Goal: Find contact information: Find contact information

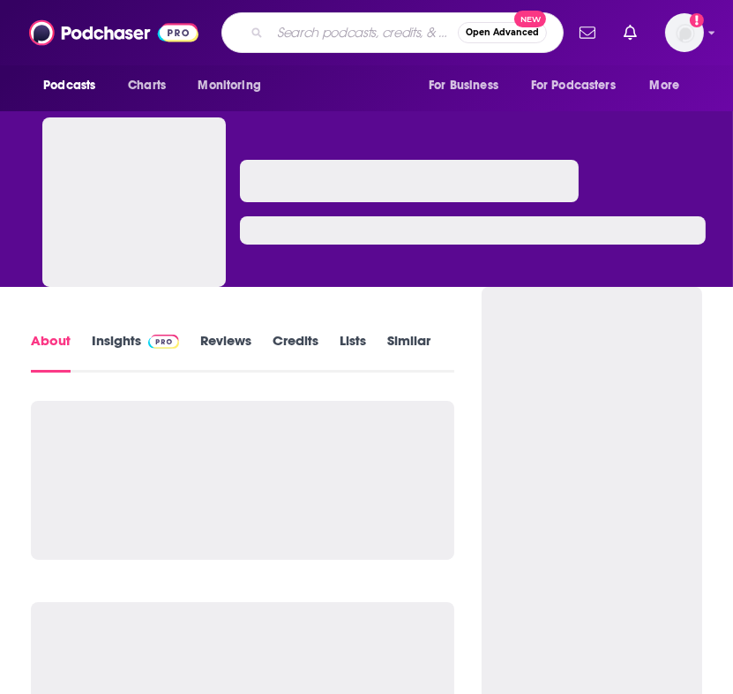
click at [270, 35] on input "Search podcasts, credits, & more..." at bounding box center [364, 33] width 188 height 28
paste input "Library Talks (NYPL)"
type input "Library Talks (NYPL)"
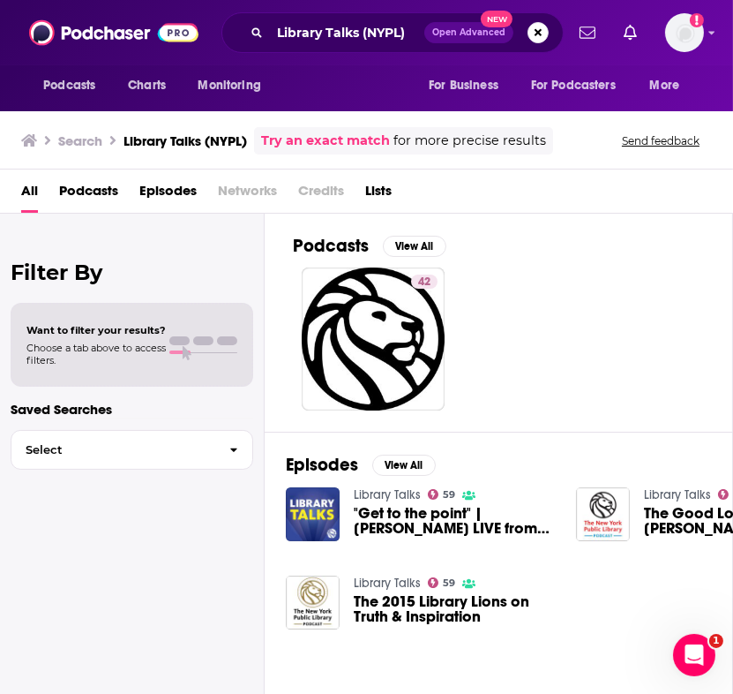
click at [347, 525] on div "Library Talks 59 "Get to the point" | Malcolm Gladwell LIVE from the NYPL" at bounding box center [420, 513] width 269 height 55
click at [377, 527] on span ""Get to the point" | Malcolm Gladwell LIVE from the NYPL" at bounding box center [454, 521] width 201 height 30
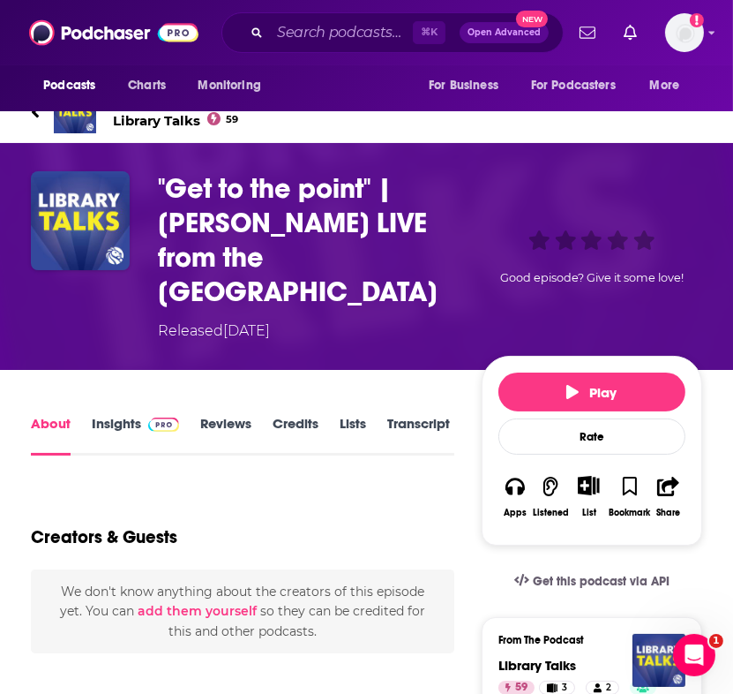
scroll to position [45, 0]
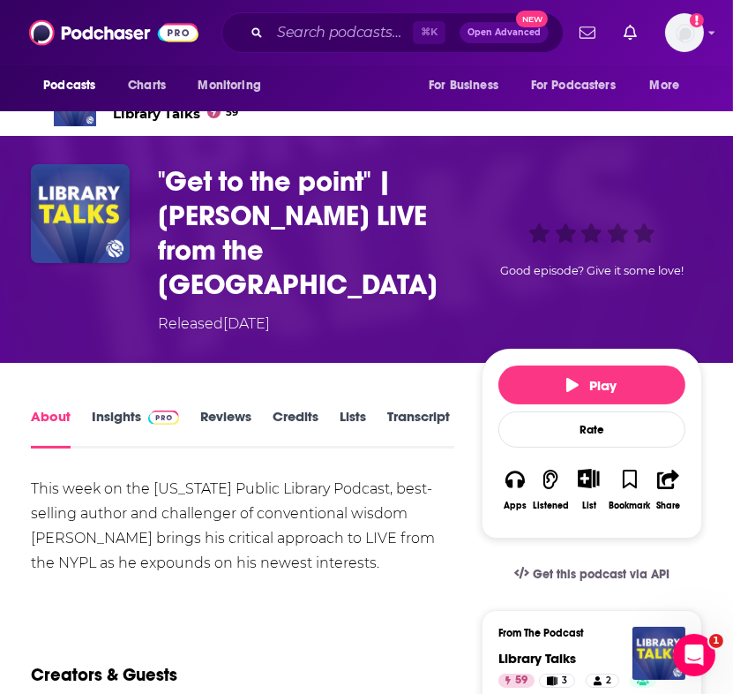
click at [151, 410] on img at bounding box center [163, 417] width 31 height 14
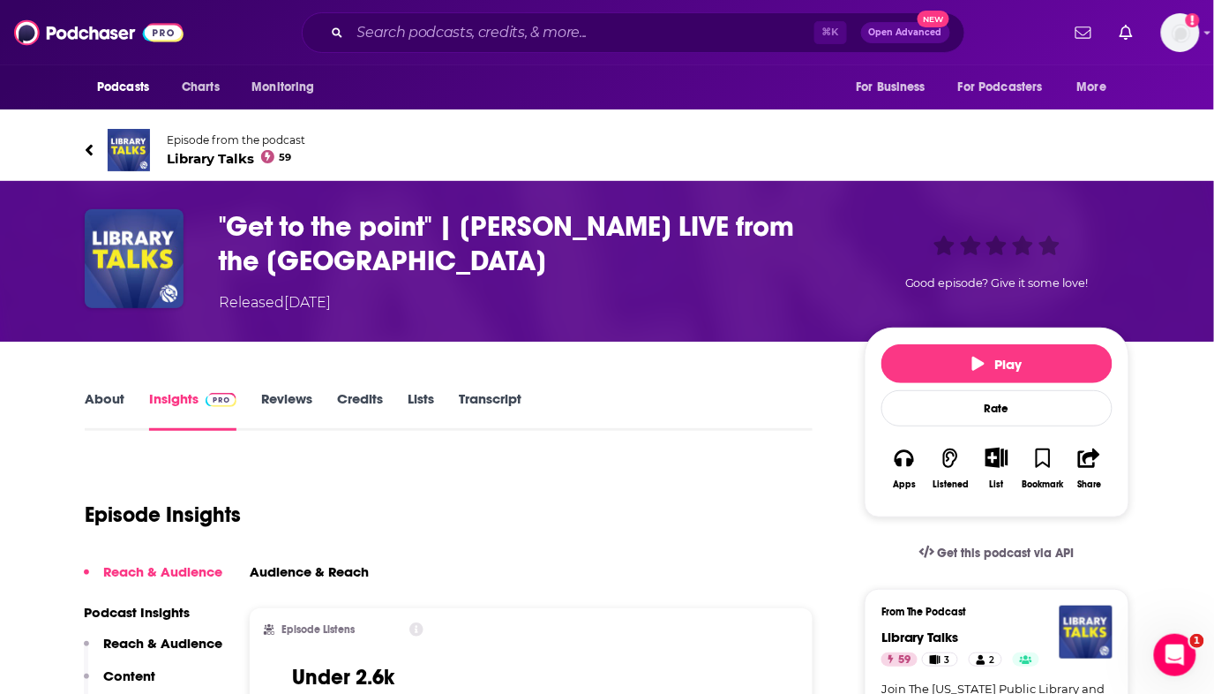
click at [111, 390] on link "About" at bounding box center [105, 410] width 40 height 41
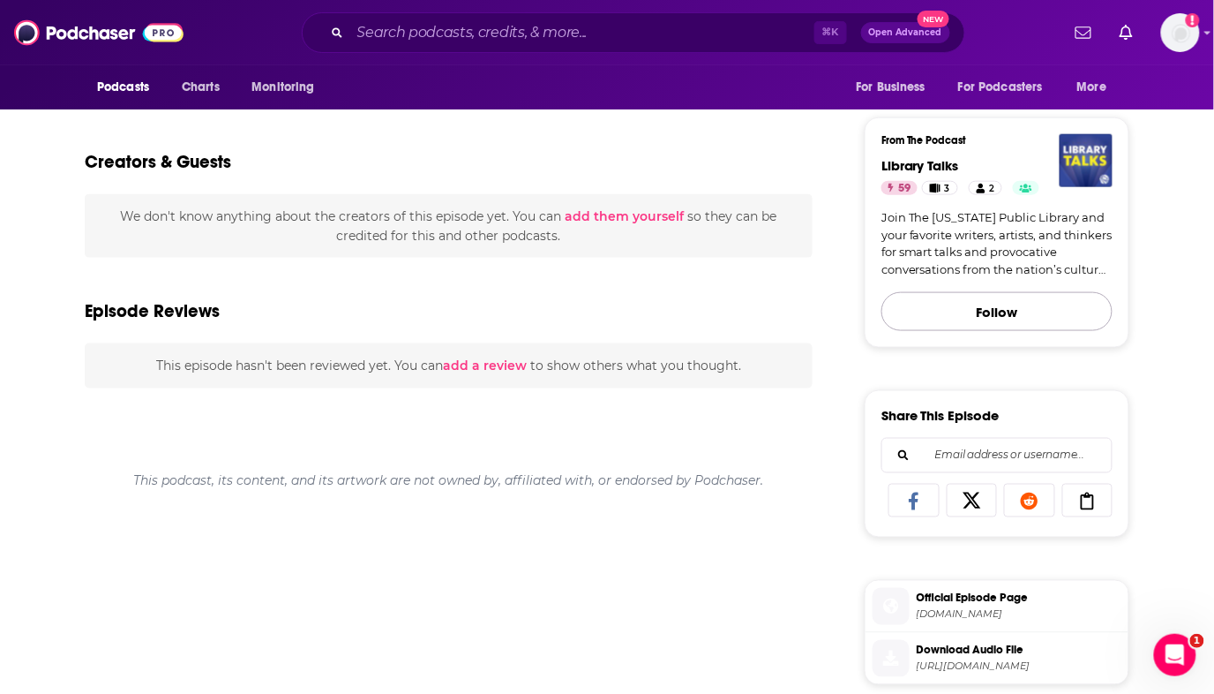
scroll to position [2, 0]
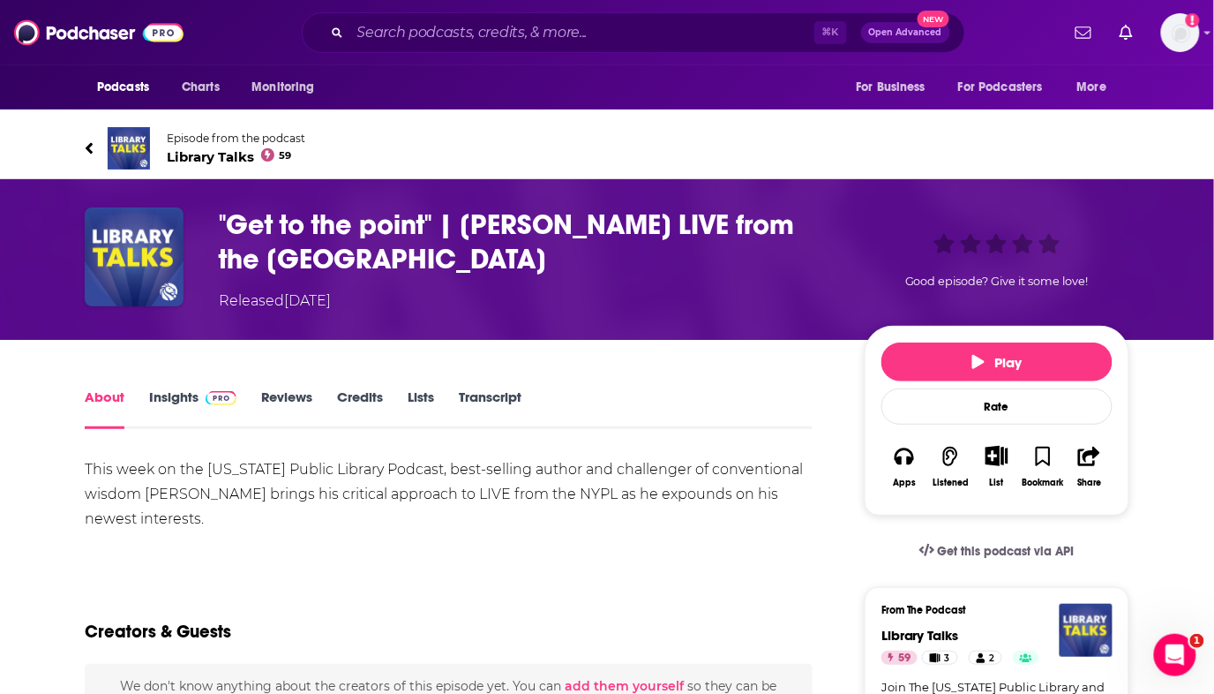
click at [138, 145] on img at bounding box center [129, 148] width 42 height 42
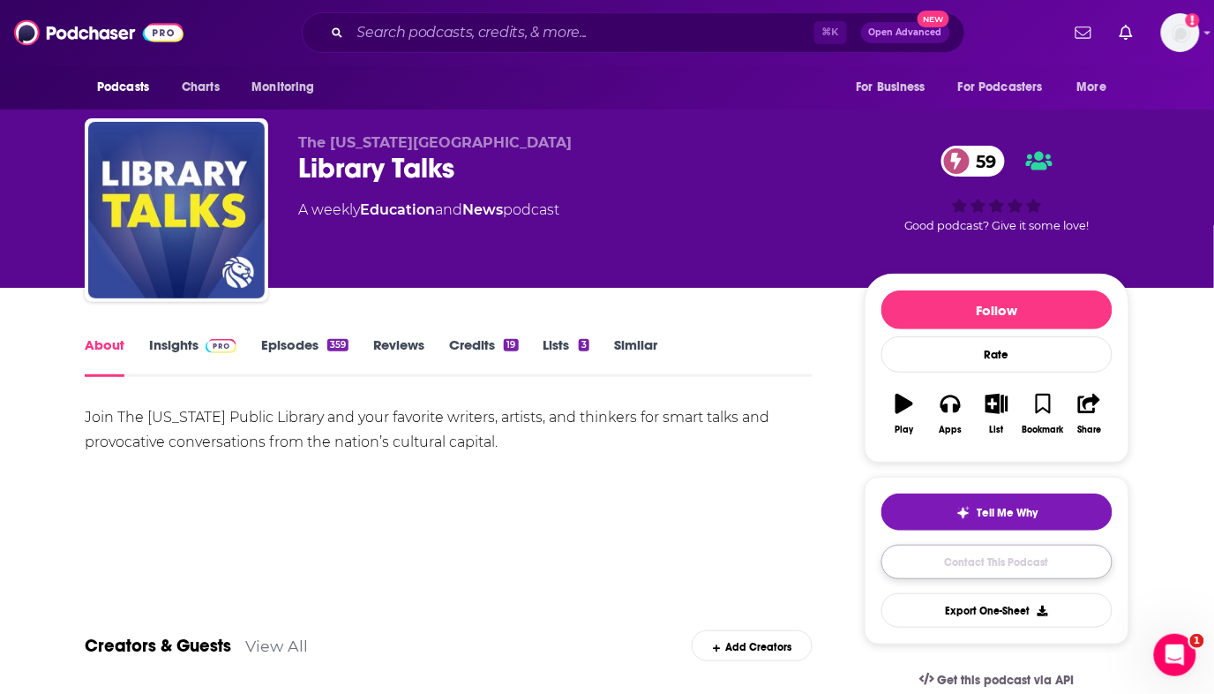
click at [733, 568] on link "Contact This Podcast" at bounding box center [997, 562] width 231 height 34
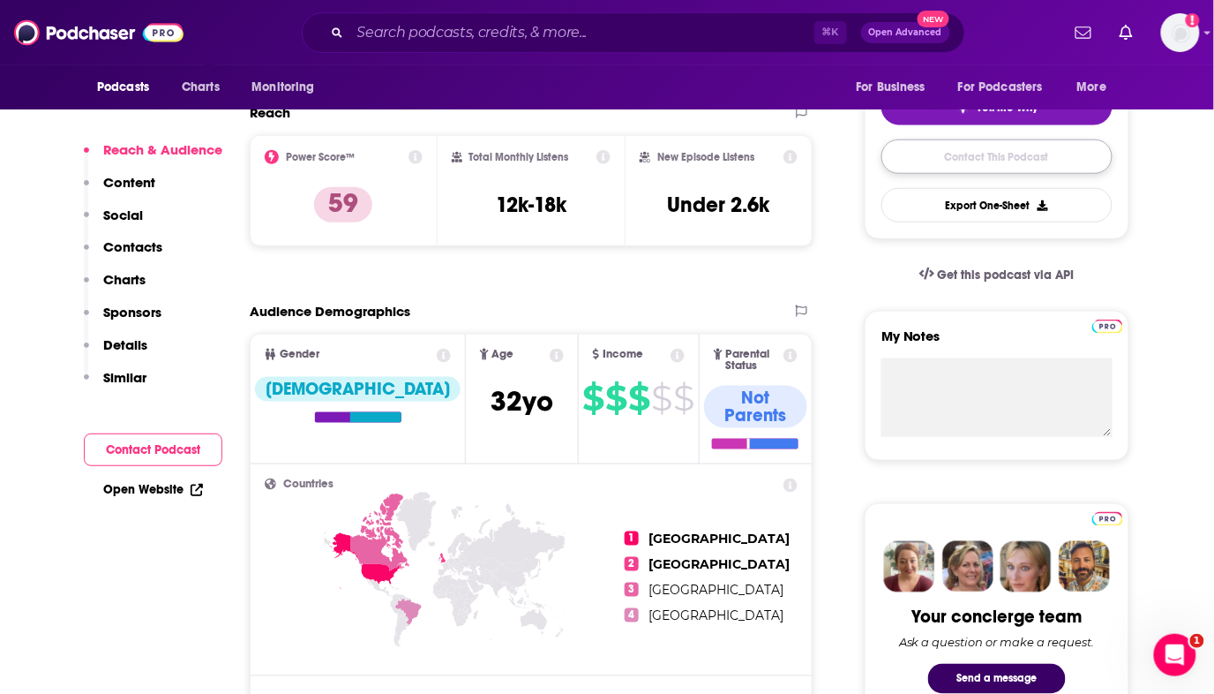
click at [733, 161] on link "Contact This Podcast" at bounding box center [997, 156] width 231 height 34
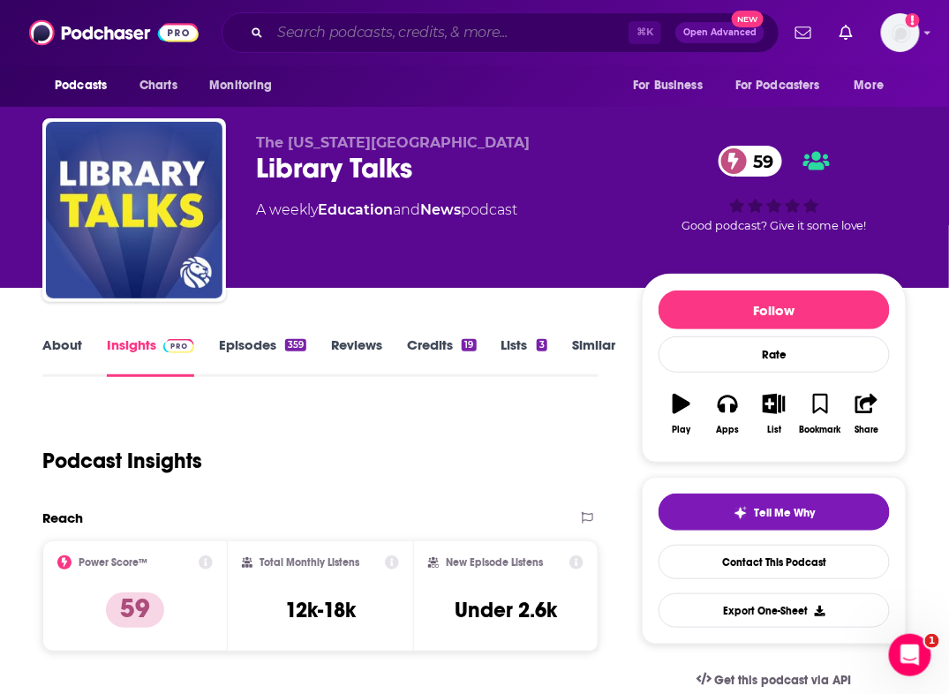
click at [317, 41] on input "Search podcasts, credits, & more..." at bounding box center [449, 33] width 358 height 28
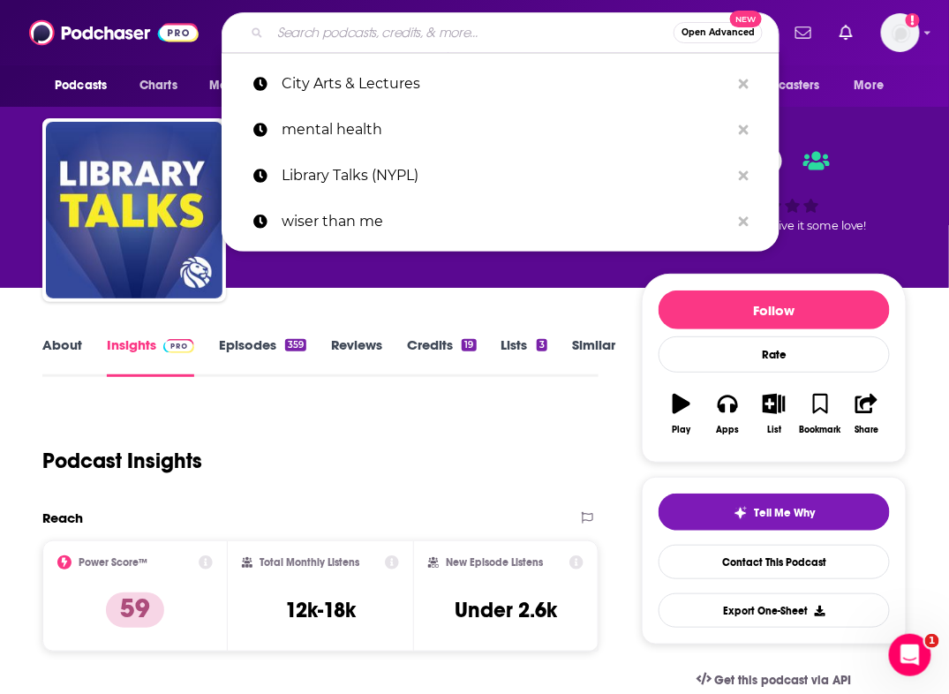
paste input "Brooklyn Institute for Social Research Podcast"
type input "Brooklyn Institute for Social Research Podcast"
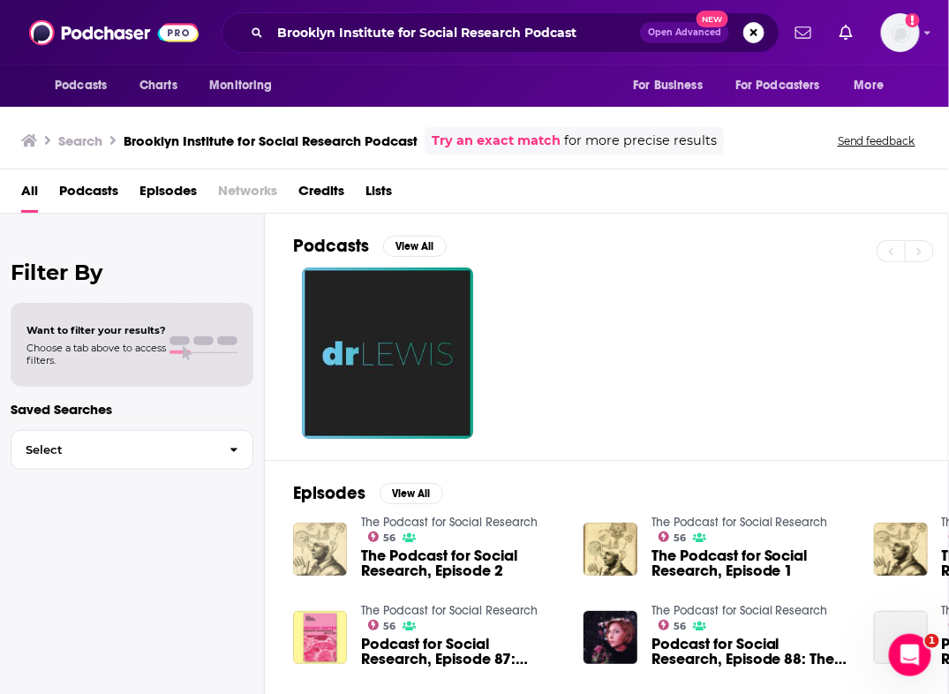
click at [334, 536] on img "The Podcast for Social Research, Episode 2" at bounding box center [320, 550] width 54 height 54
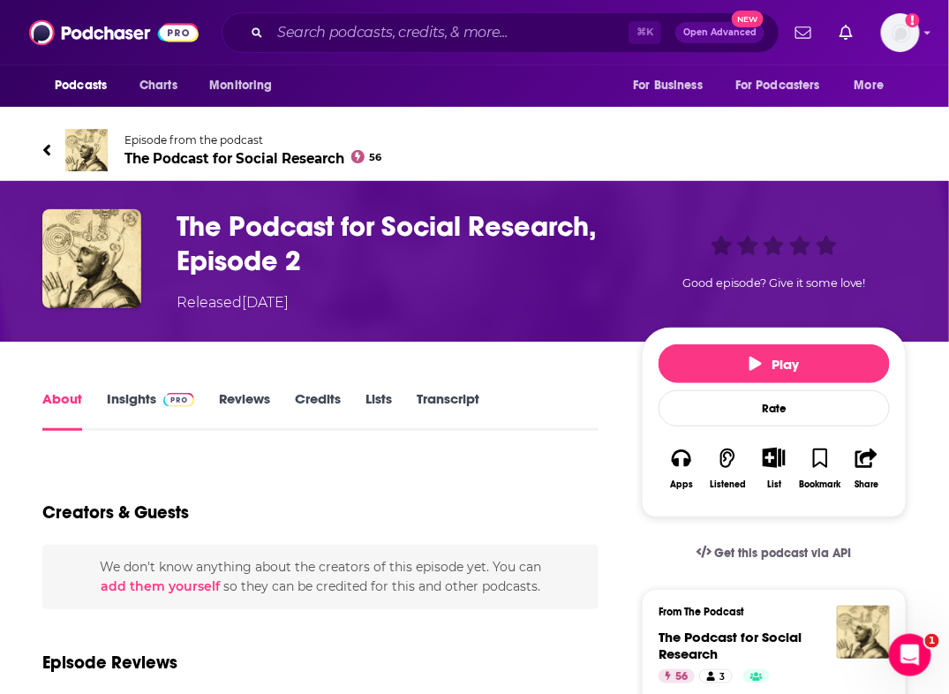
click at [251, 160] on span "The Podcast for Social Research 56" at bounding box center [253, 158] width 258 height 17
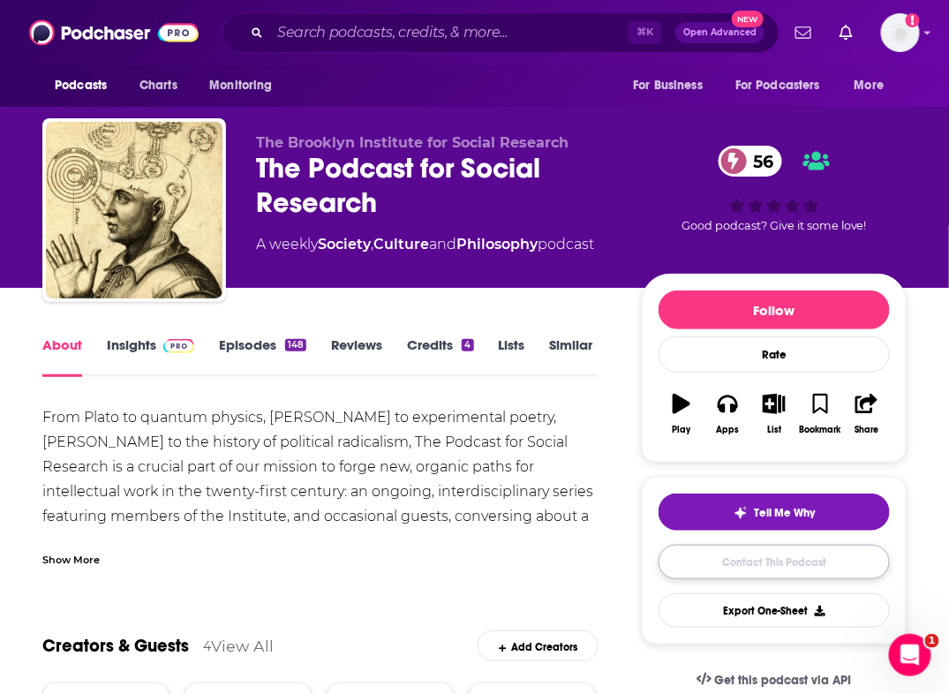
click at [733, 553] on link "Contact This Podcast" at bounding box center [773, 562] width 231 height 34
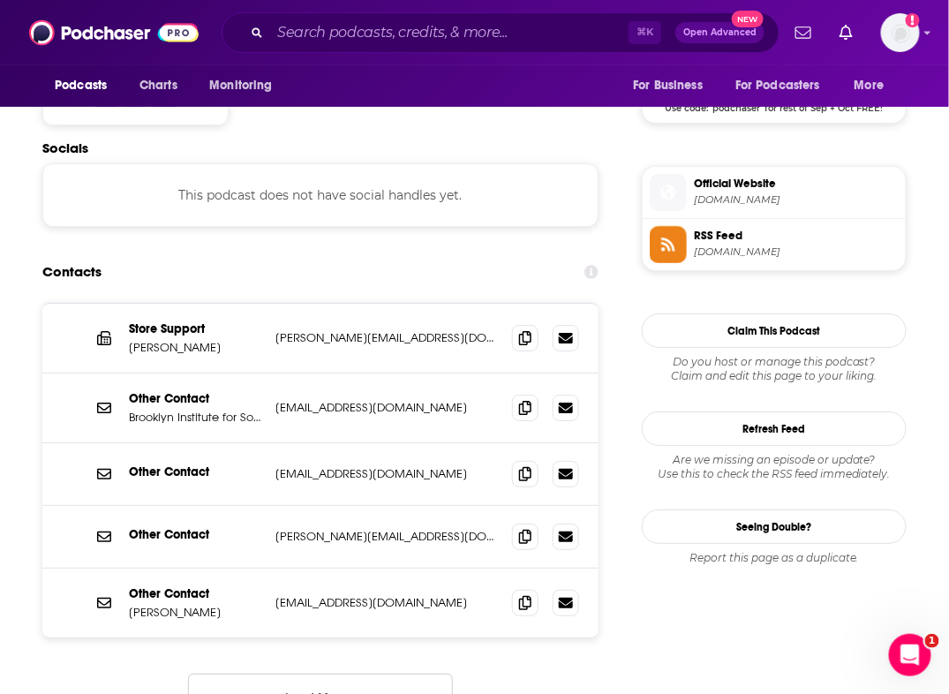
scroll to position [1449, 0]
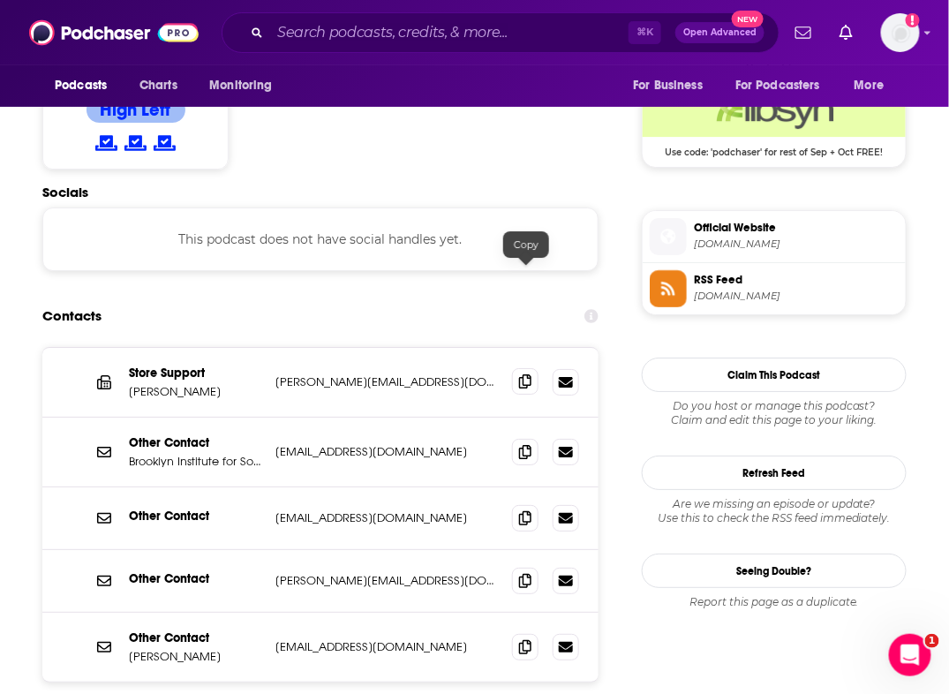
click at [528, 374] on icon at bounding box center [525, 381] width 12 height 14
click at [526, 444] on icon at bounding box center [525, 451] width 12 height 14
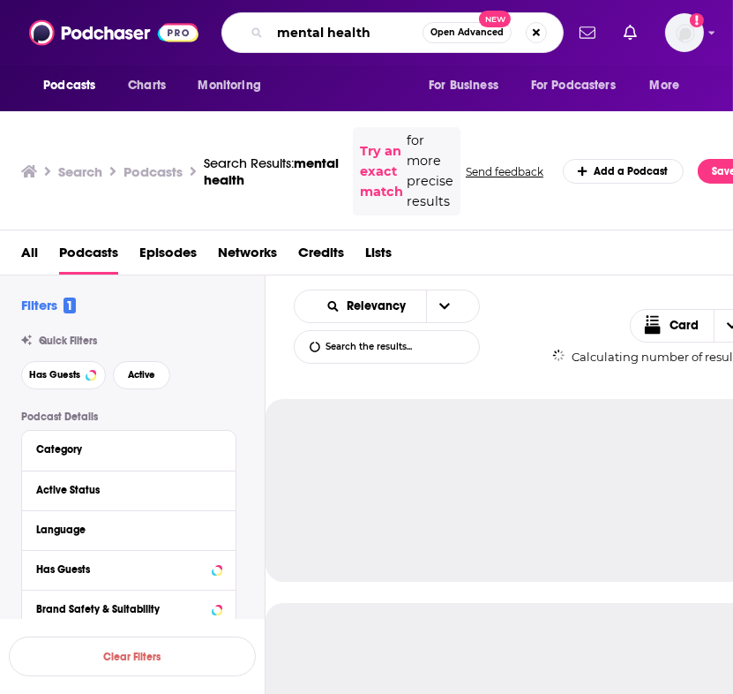
drag, startPoint x: 380, startPoint y: 34, endPoint x: 182, endPoint y: 31, distance: 197.7
click at [192, 33] on div "Podcasts Charts Monitoring mental health Open Advanced New For Business For Pod…" at bounding box center [366, 32] width 733 height 65
paste input "City Arts & Lectures"
type input "City Arts & Lectures"
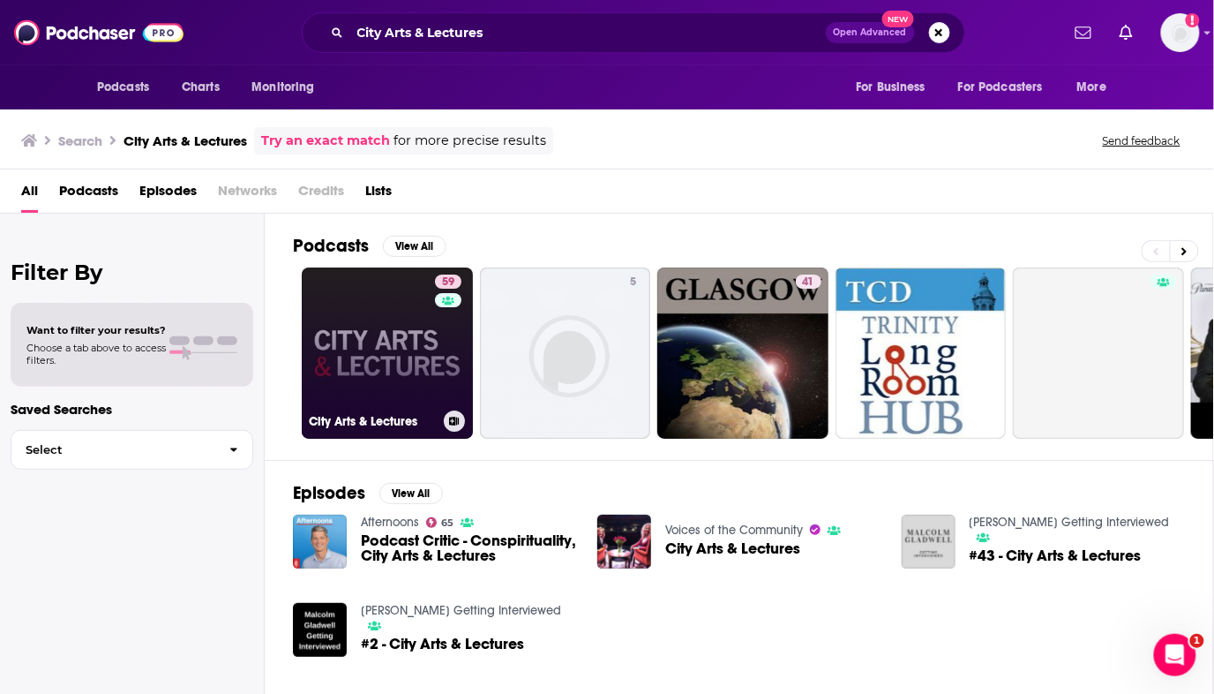
click at [396, 387] on link "59 City Arts & Lectures" at bounding box center [387, 352] width 171 height 171
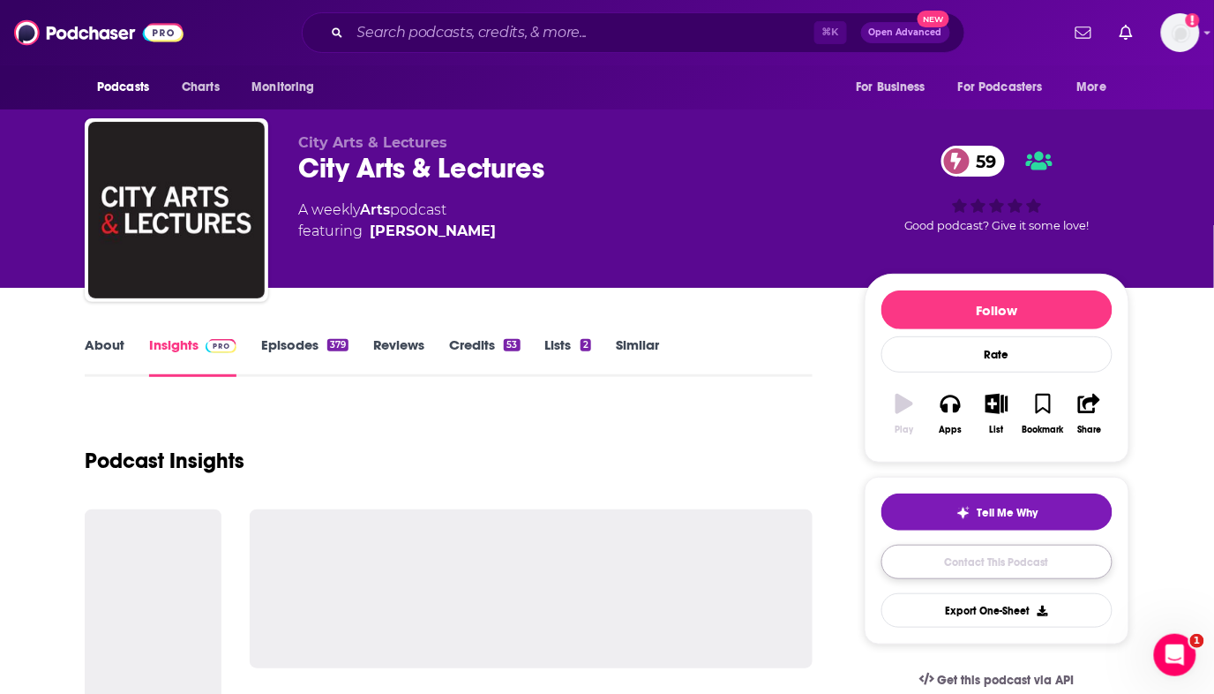
click at [733, 560] on link "Contact This Podcast" at bounding box center [997, 562] width 231 height 34
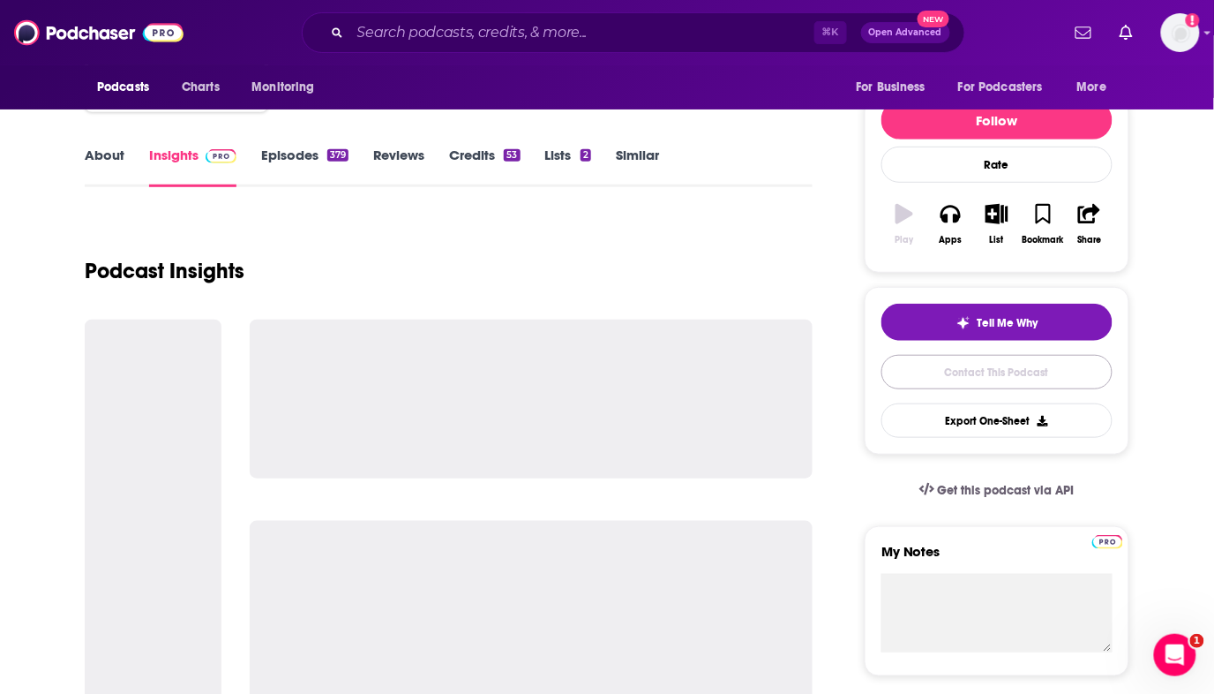
scroll to position [122, 0]
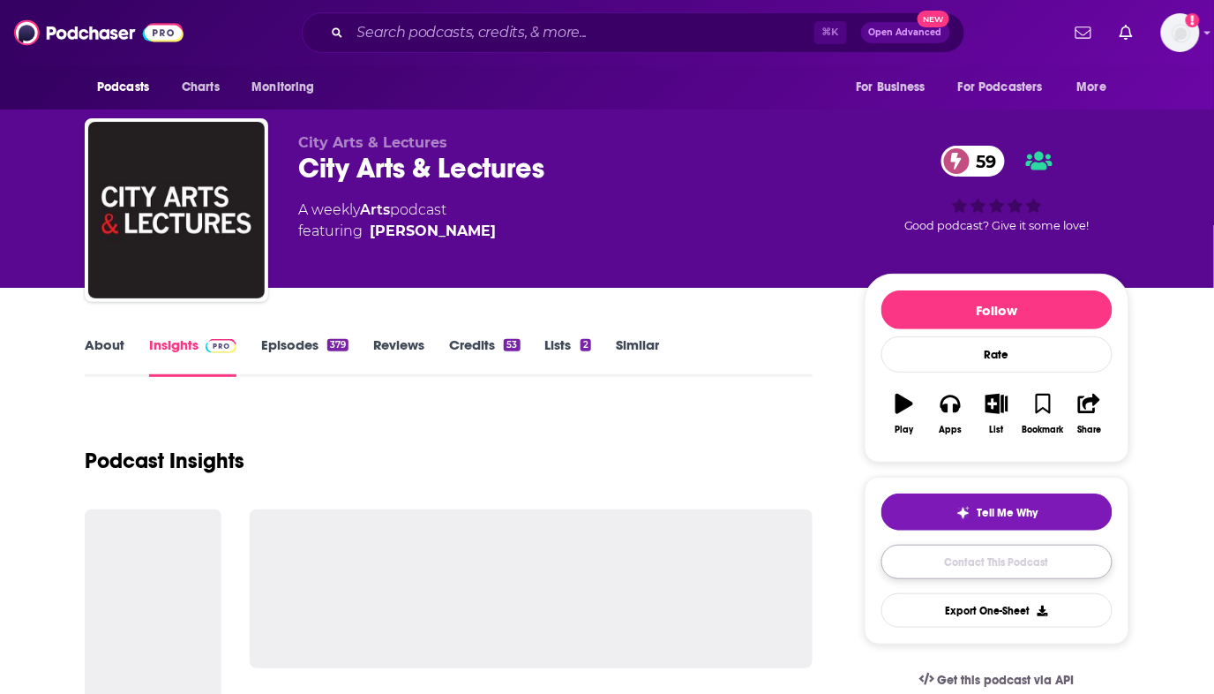
click at [927, 562] on link "Contact This Podcast" at bounding box center [997, 562] width 231 height 34
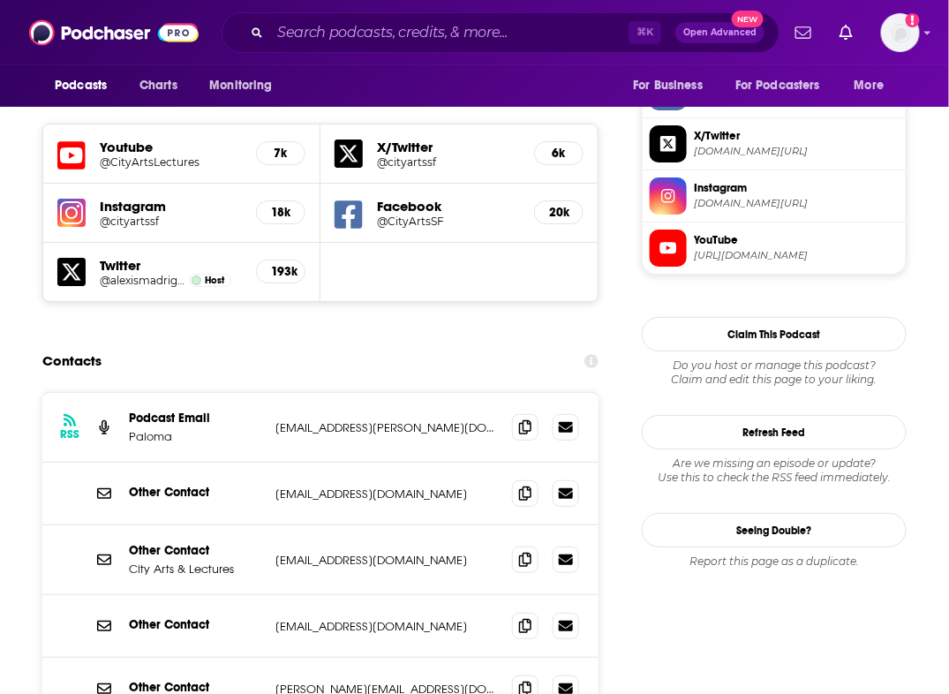
scroll to position [1526, 0]
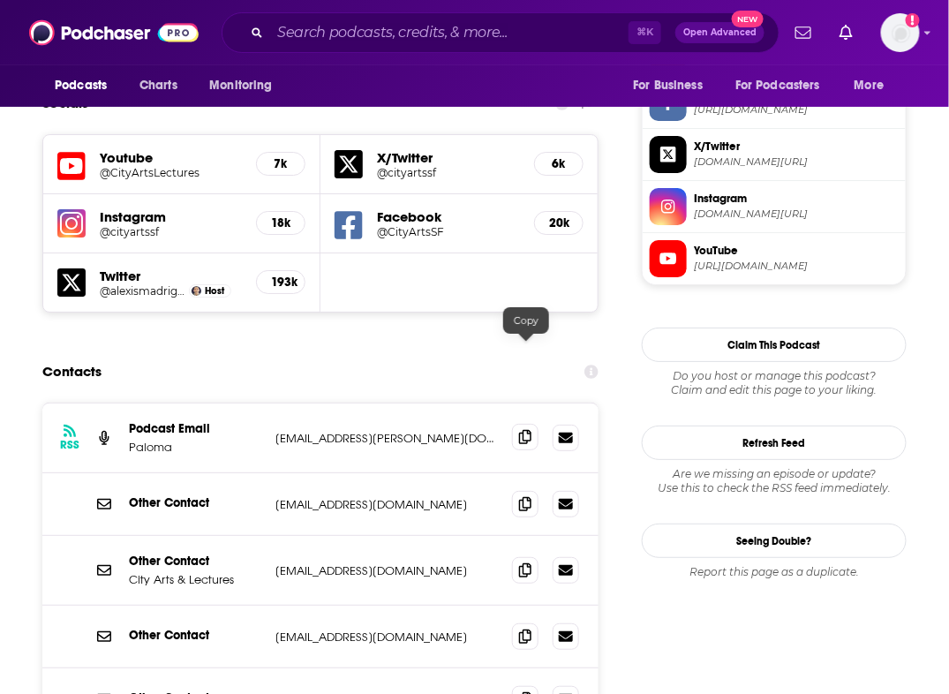
click at [523, 430] on icon at bounding box center [525, 437] width 12 height 14
click at [501, 668] on div "Other Contact nourse@cityarts.net nourse@cityarts.net" at bounding box center [320, 699] width 556 height 62
click at [527, 691] on icon at bounding box center [525, 698] width 12 height 14
click at [519, 562] on icon at bounding box center [525, 569] width 12 height 14
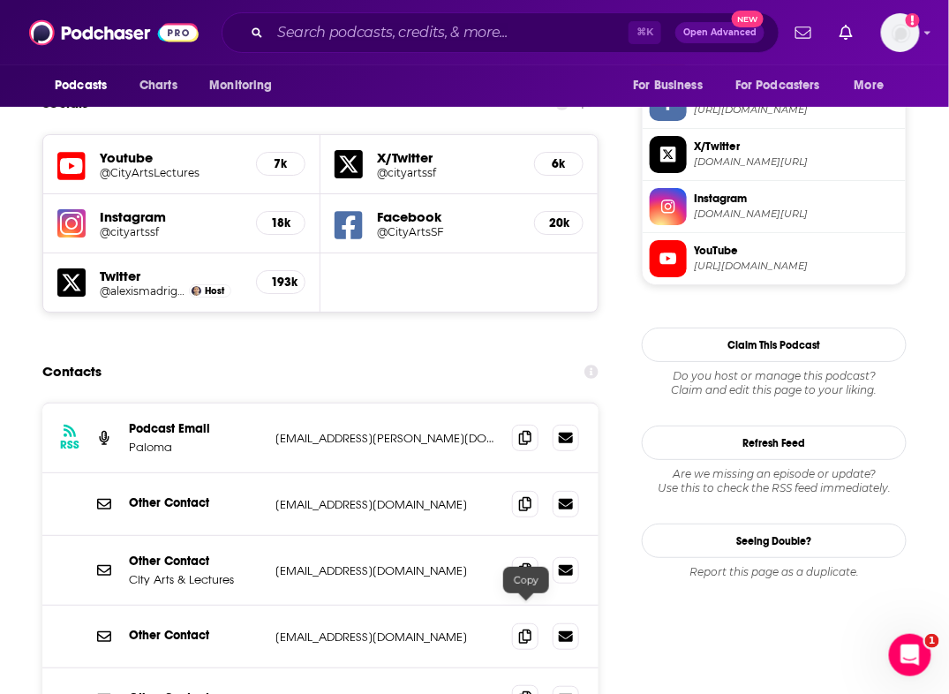
click at [523, 691] on icon at bounding box center [525, 698] width 12 height 14
click at [342, 23] on input "Search podcasts, credits, & more..." at bounding box center [449, 33] width 358 height 28
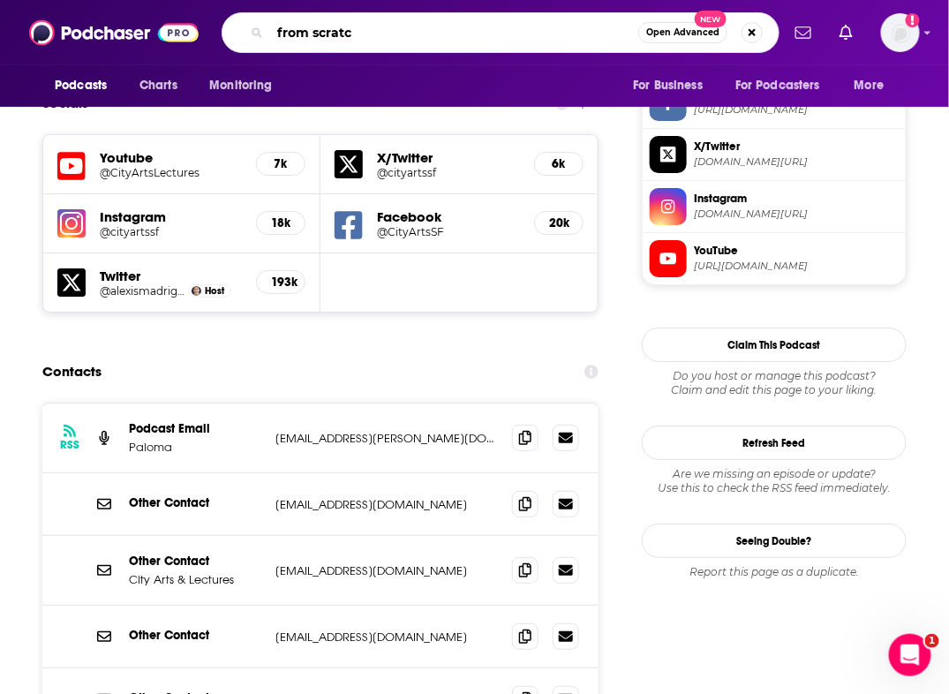
type input "from scratch"
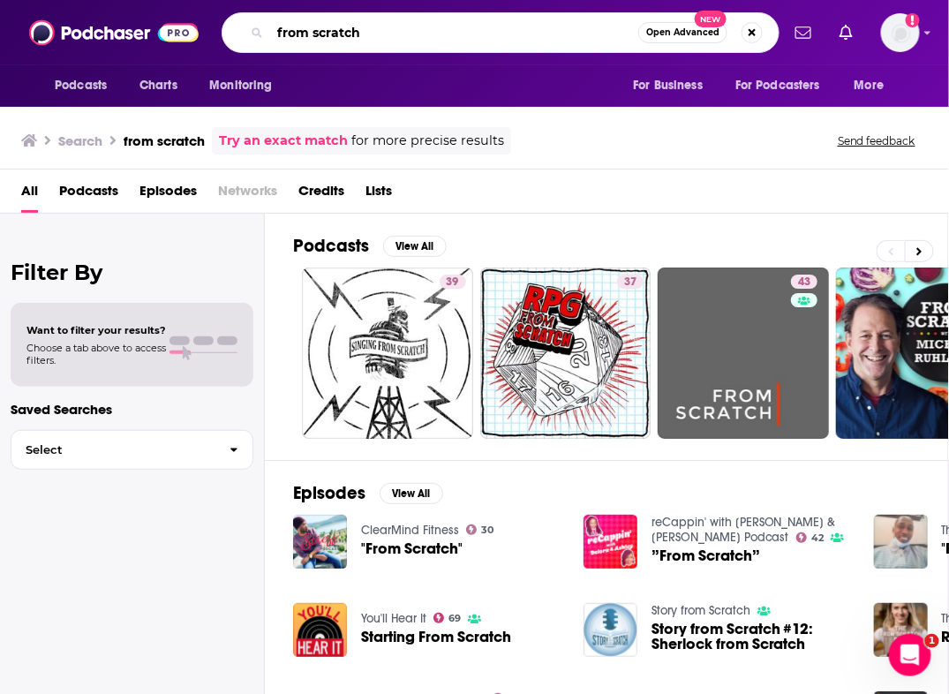
drag, startPoint x: 374, startPoint y: 35, endPoint x: 134, endPoint y: 26, distance: 240.3
click at [139, 26] on div "Podcasts Charts Monitoring from scratch Open Advanced New For Business For Podc…" at bounding box center [474, 32] width 949 height 65
paste input "From Scratch with Jessica Harris"
type input "From Scratch with Jessica Harris"
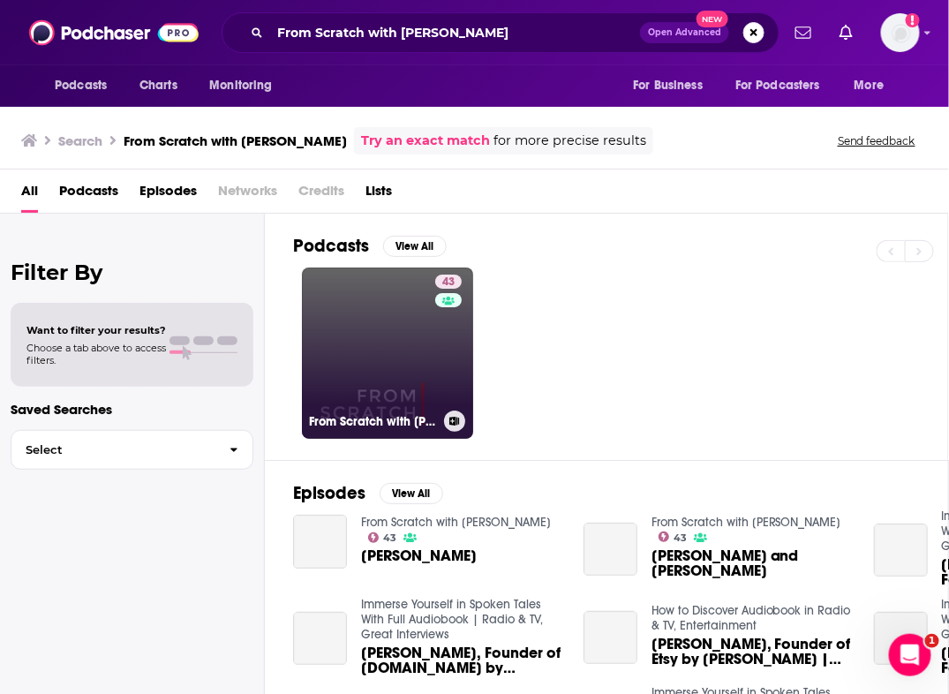
click at [412, 350] on link "43 From Scratch with Jessica Harris" at bounding box center [387, 352] width 171 height 171
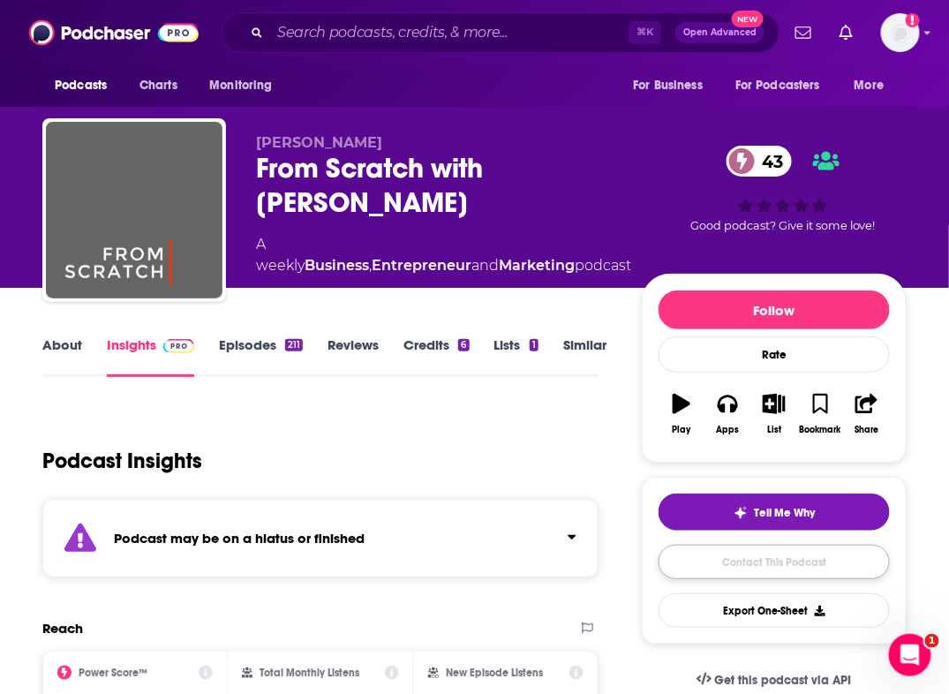
click at [757, 557] on link "Contact This Podcast" at bounding box center [773, 562] width 231 height 34
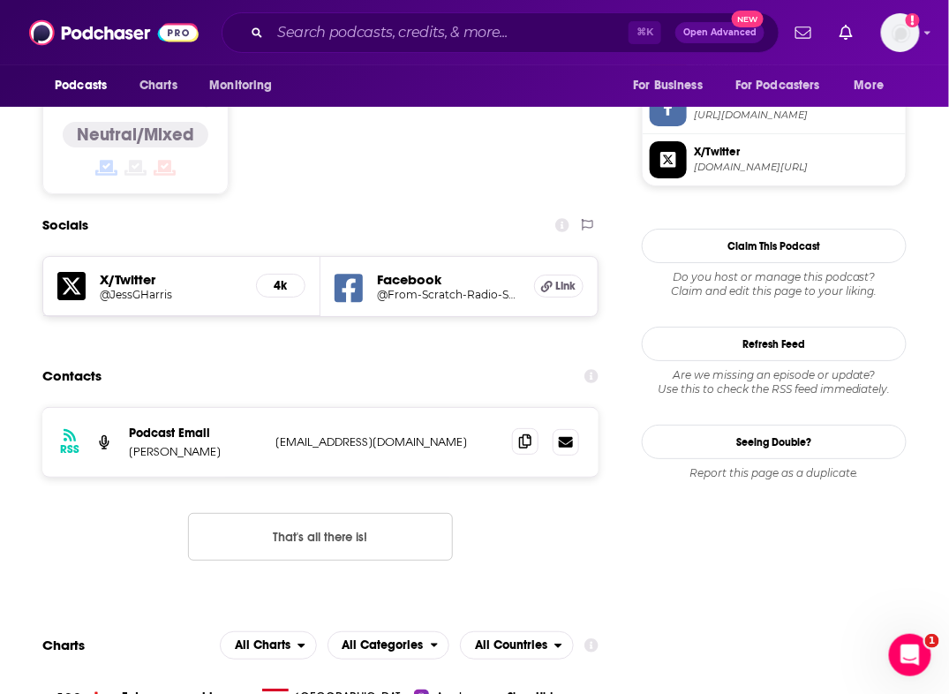
scroll to position [1520, 0]
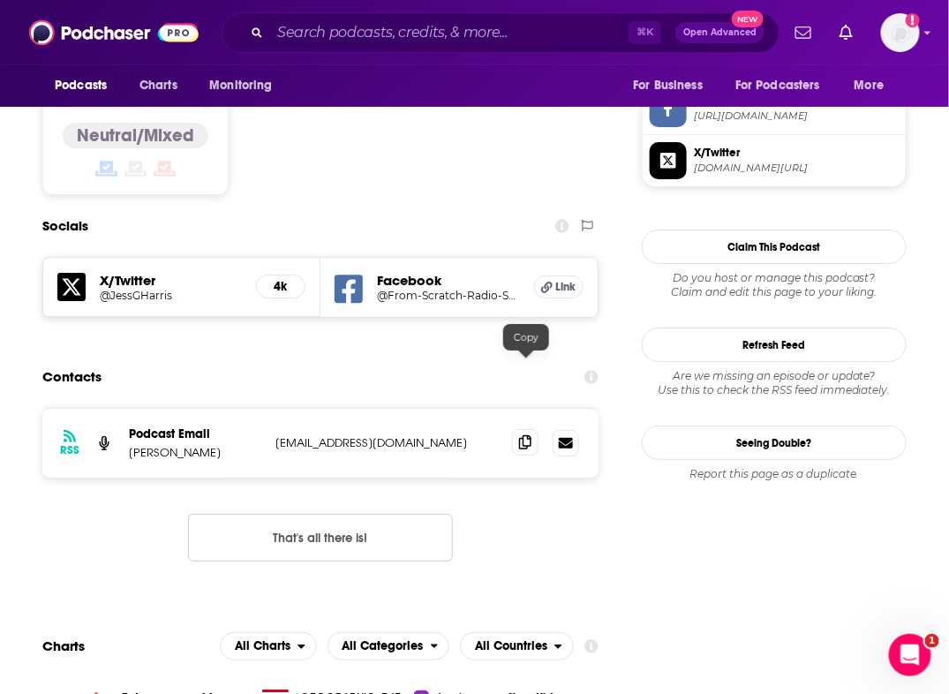
click at [527, 429] on span at bounding box center [525, 442] width 26 height 26
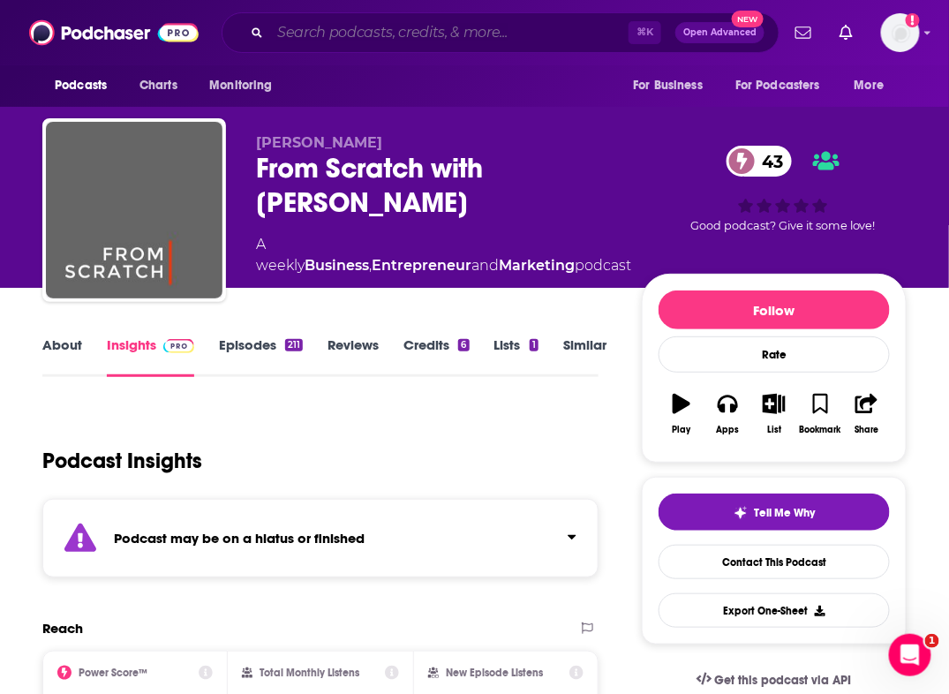
click at [448, 26] on input "Search podcasts, credits, & more..." at bounding box center [449, 33] width 358 height 28
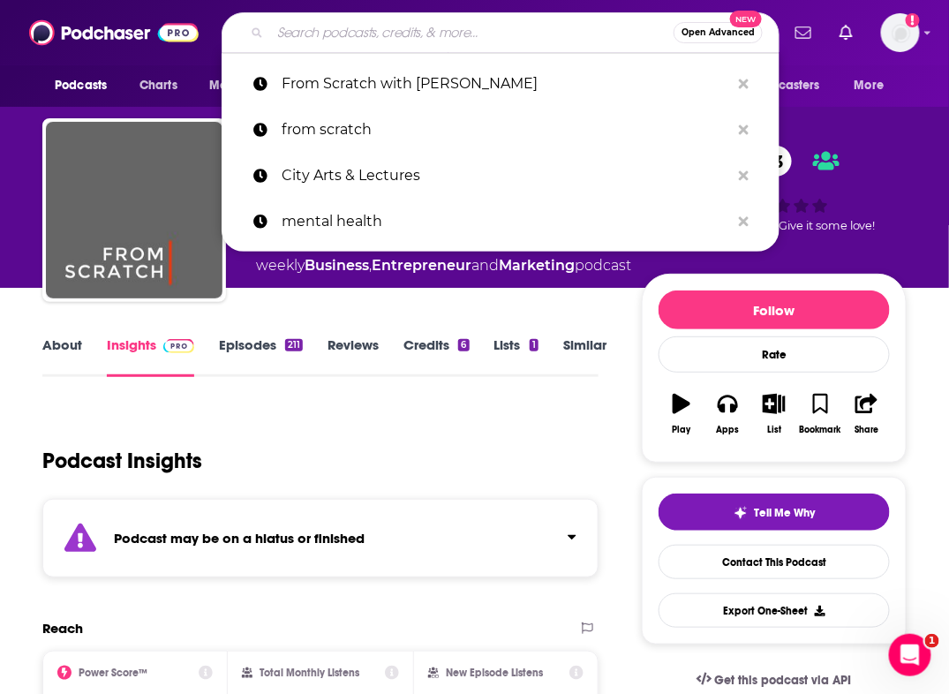
paste input "Talk Easy with Sam Fragoso"
type input "Talk Easy with Sam Fragoso"
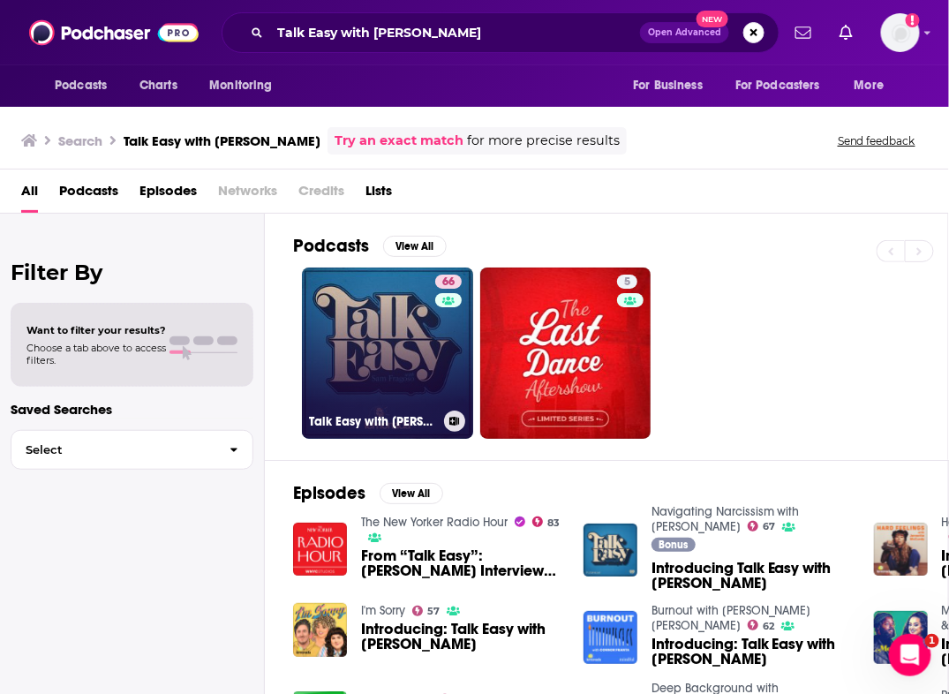
click at [372, 359] on link "66 Talk Easy with Sam Fragoso" at bounding box center [387, 352] width 171 height 171
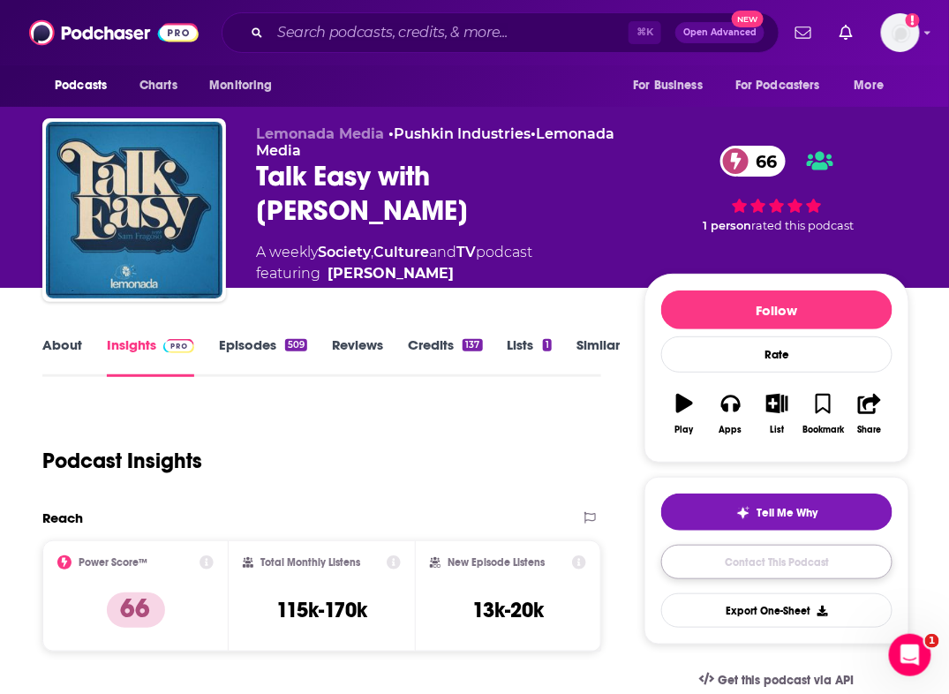
click at [763, 562] on link "Contact This Podcast" at bounding box center [776, 562] width 231 height 34
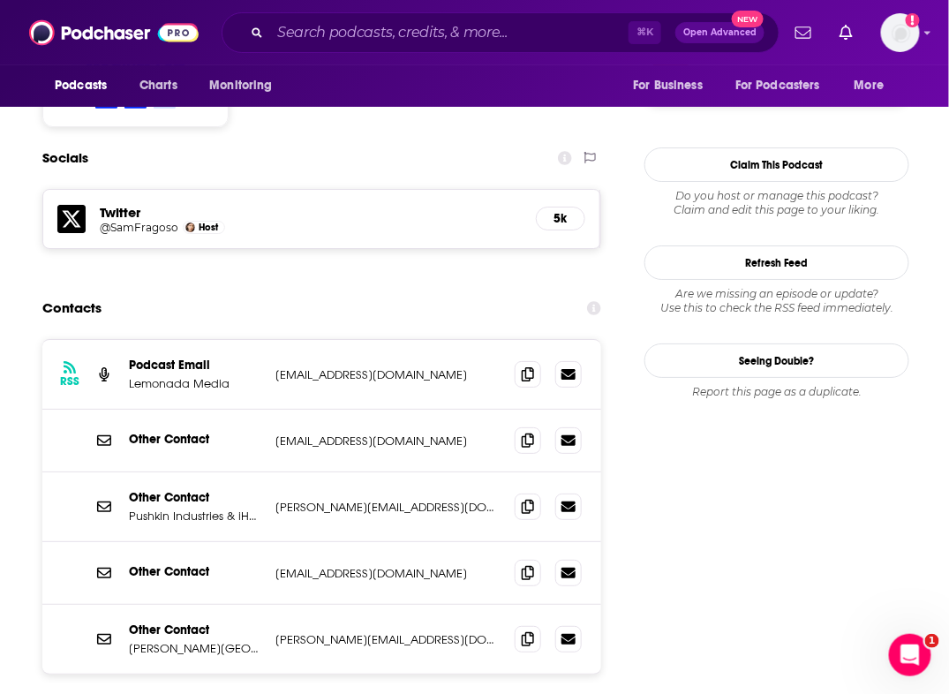
scroll to position [1485, 0]
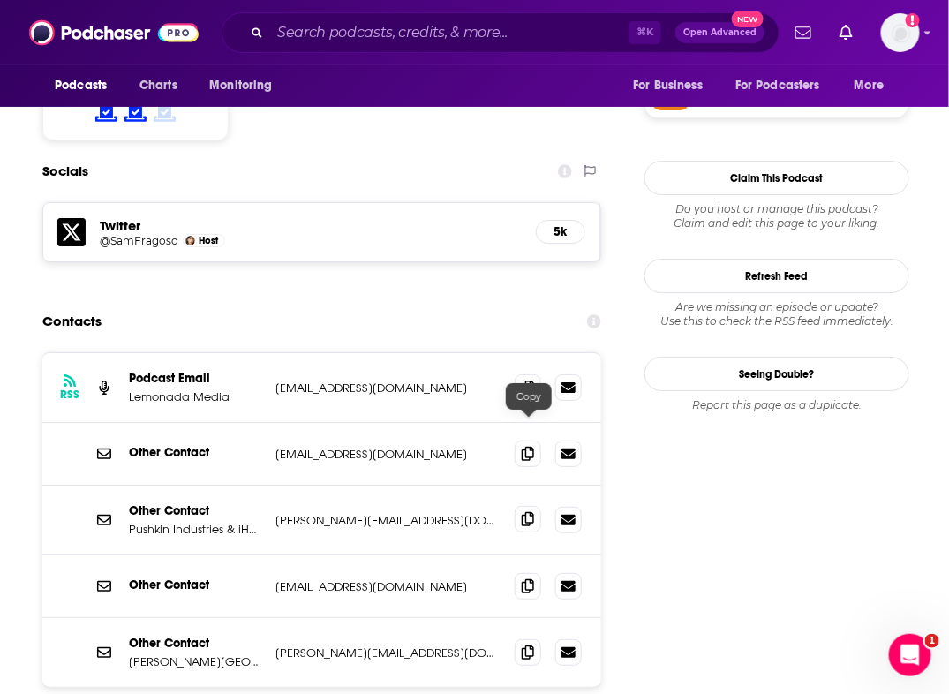
click at [530, 512] on icon at bounding box center [528, 519] width 12 height 14
click at [523, 578] on icon at bounding box center [528, 585] width 12 height 14
click at [518, 638] on span at bounding box center [528, 651] width 26 height 26
click at [527, 644] on icon at bounding box center [528, 651] width 12 height 14
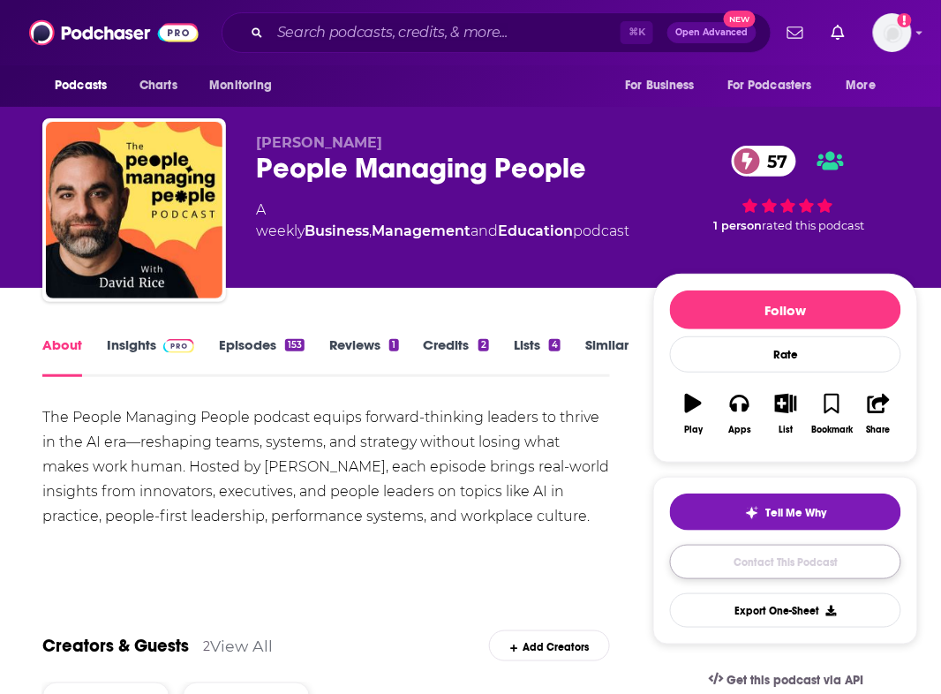
click at [766, 558] on link "Contact This Podcast" at bounding box center [785, 562] width 231 height 34
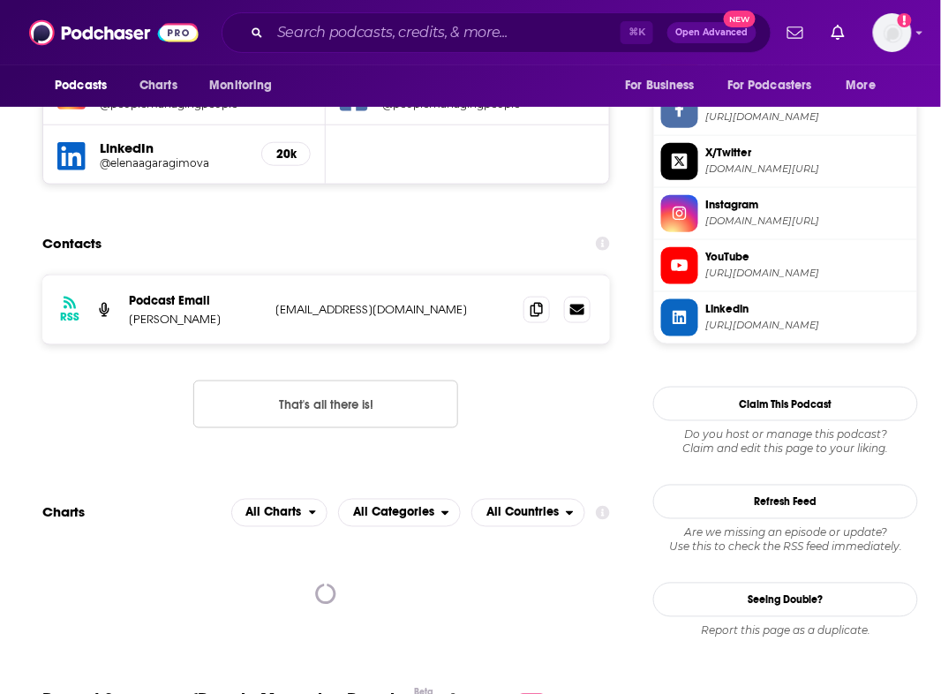
scroll to position [1548, 0]
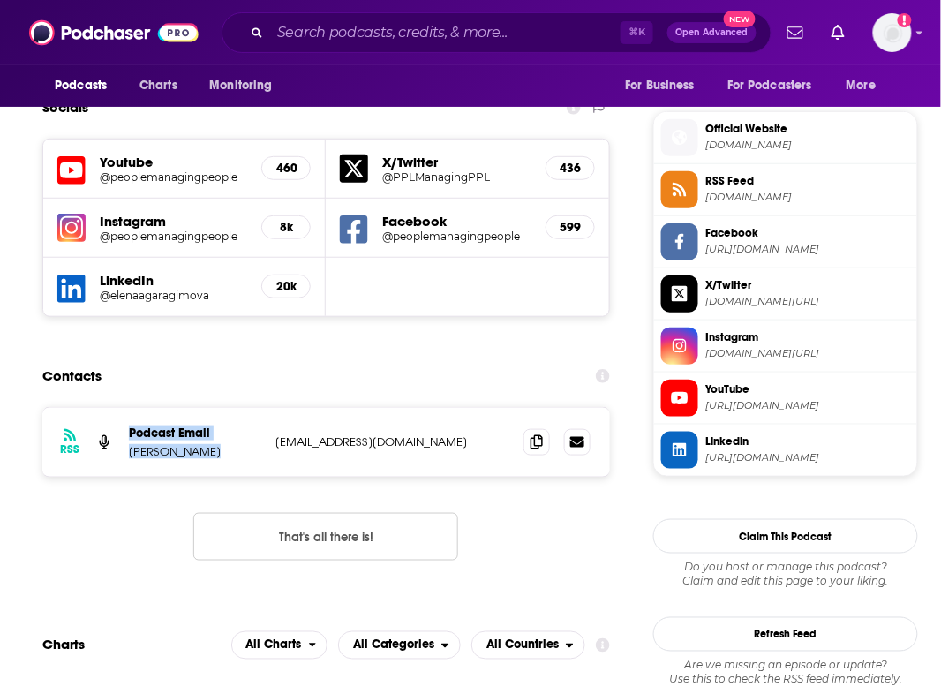
drag, startPoint x: 121, startPoint y: 332, endPoint x: 223, endPoint y: 335, distance: 102.4
click at [223, 408] on div "RSS Podcast Email Becca Banyard logins@bwz.com logins@bwz.com" at bounding box center [326, 442] width 568 height 69
click at [221, 444] on p "Becca Banyard" at bounding box center [195, 451] width 132 height 15
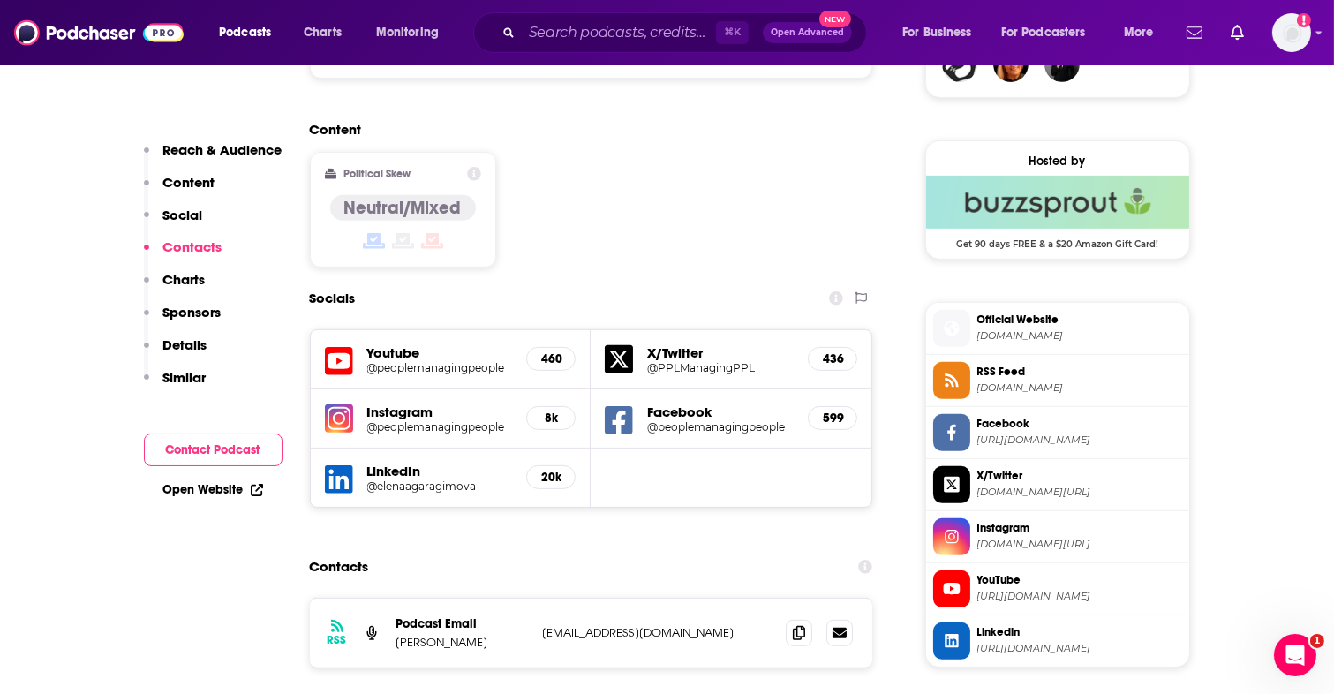
scroll to position [0, 0]
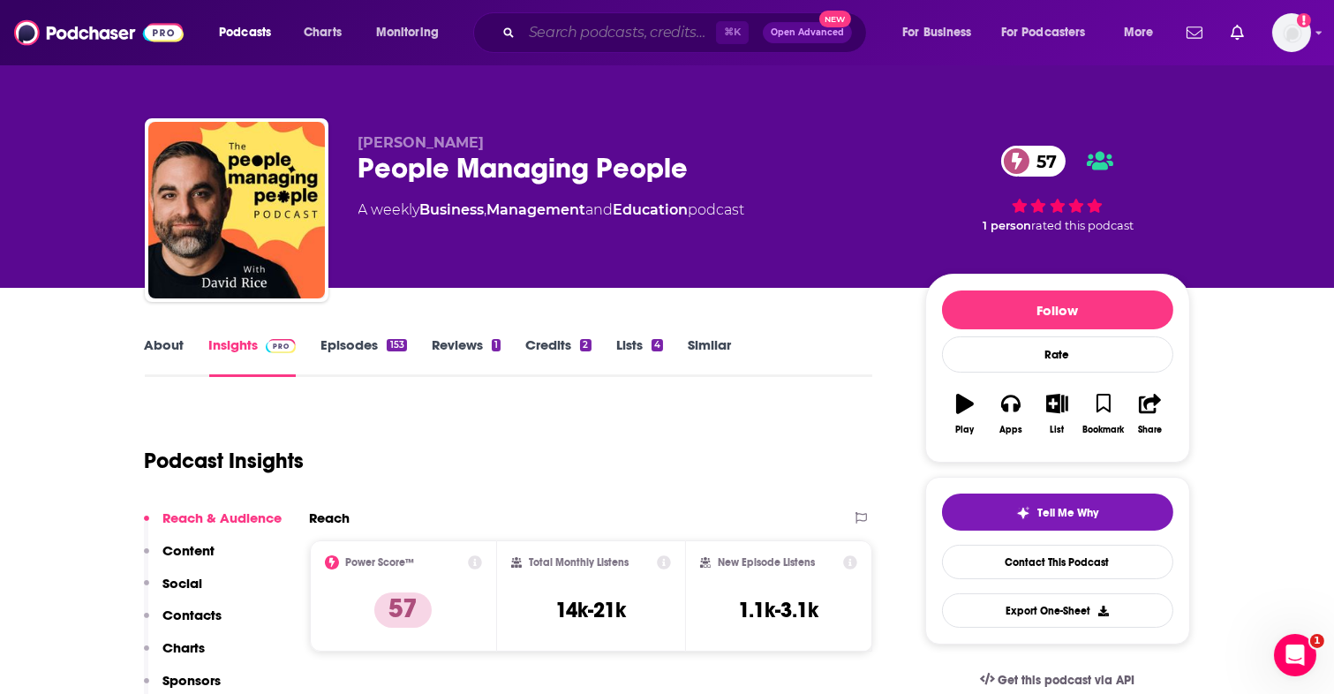
click at [591, 34] on input "Search podcasts, credits, & more..." at bounding box center [619, 33] width 194 height 28
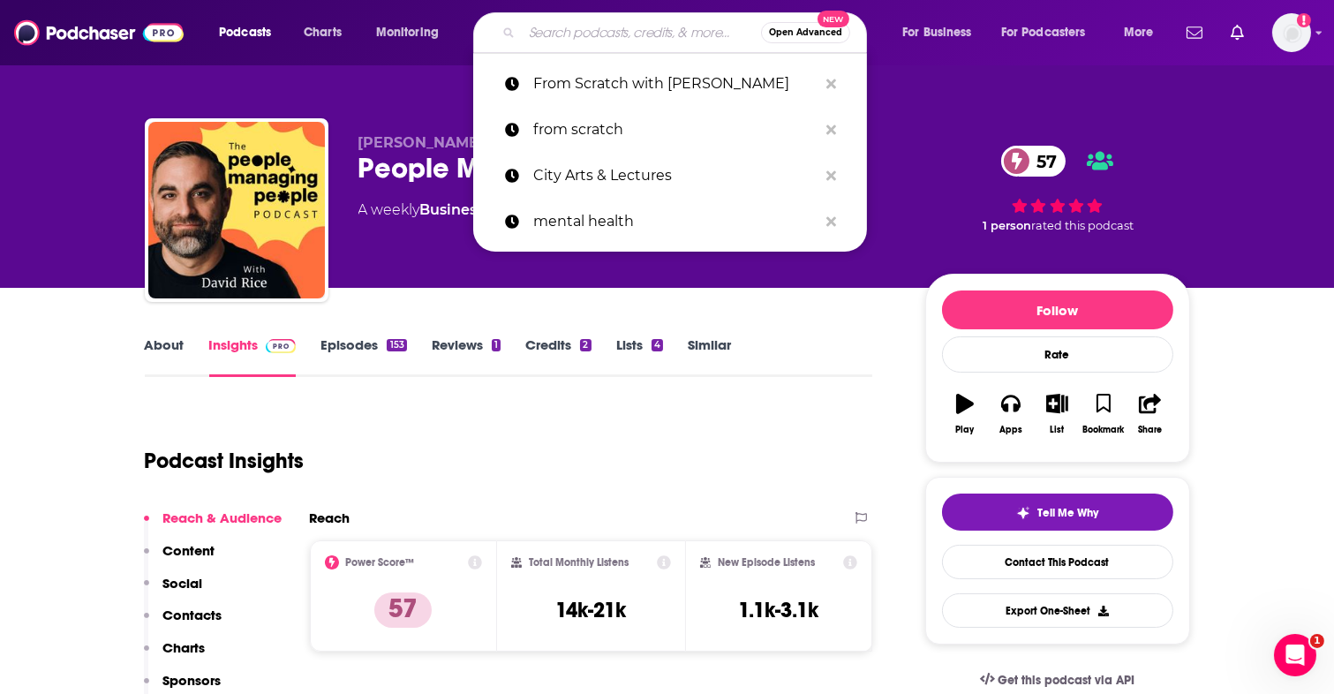
paste input "Masters of Scale: Rapid Response"
type input "Masters of Scale: Rapid Response"
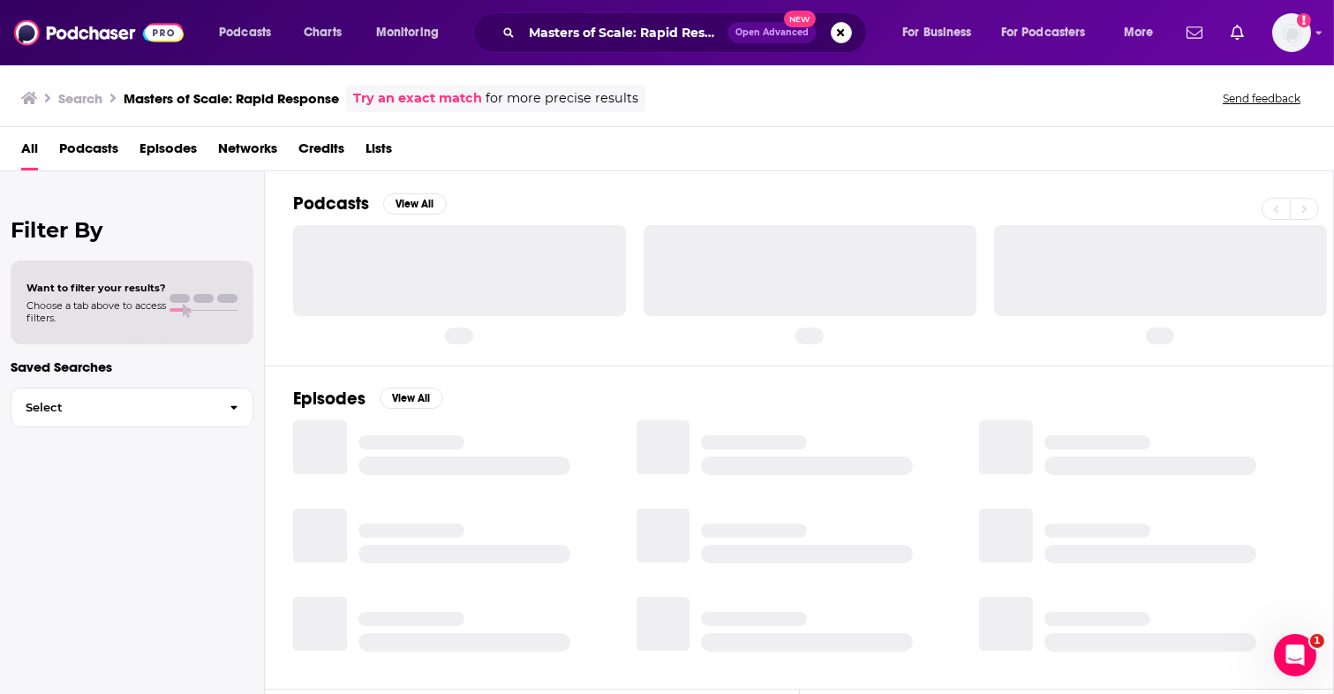
click at [560, 278] on div at bounding box center [459, 270] width 333 height 90
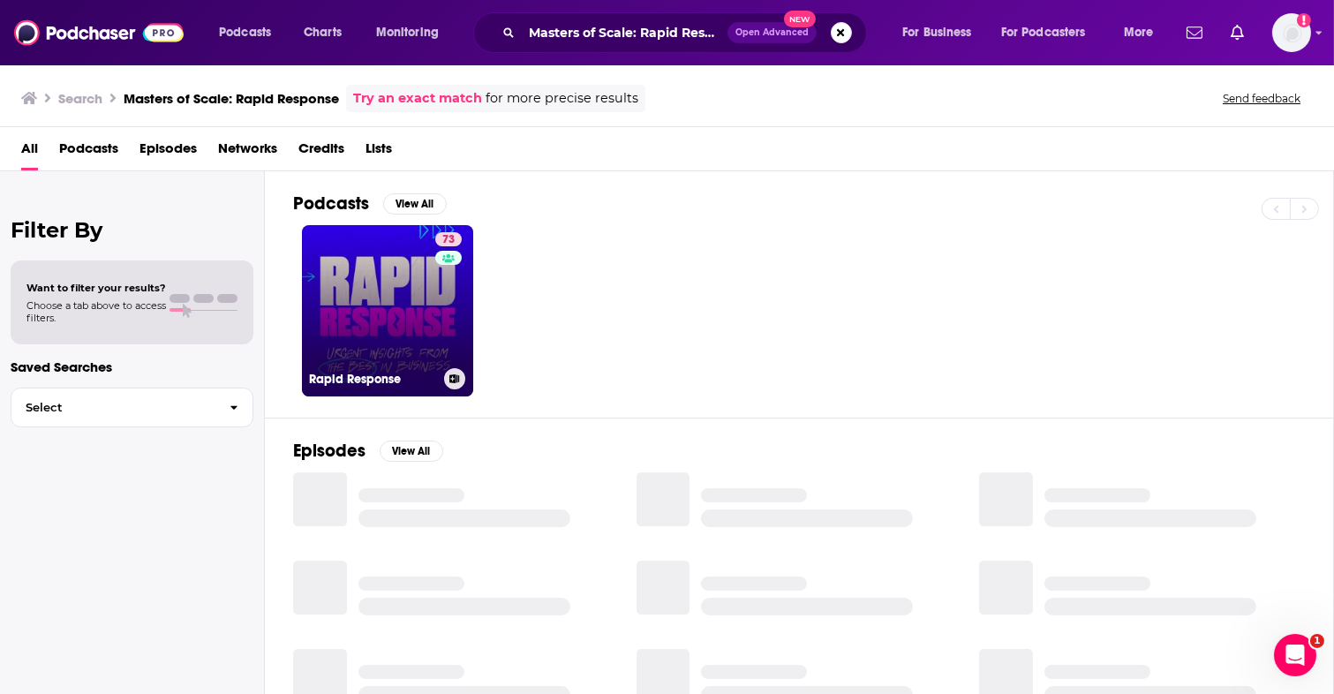
click at [435, 314] on div "73" at bounding box center [450, 300] width 31 height 136
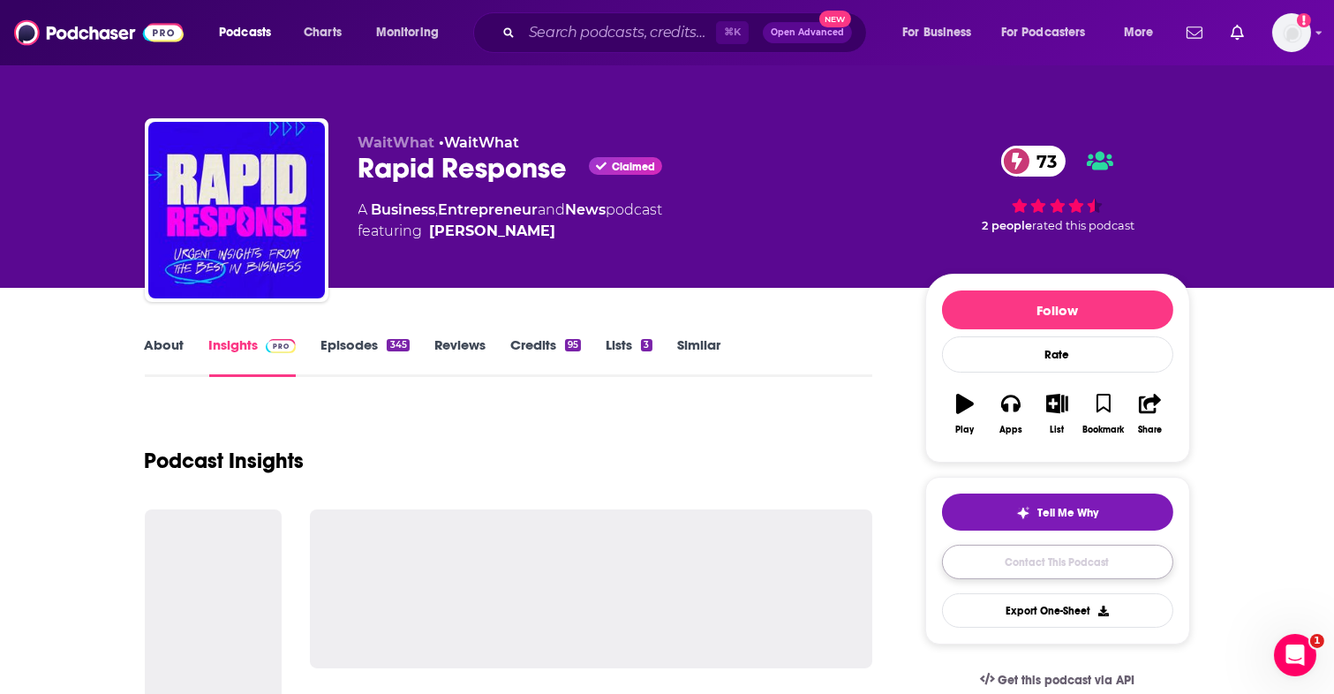
click at [940, 553] on link "Contact This Podcast" at bounding box center [1057, 562] width 231 height 34
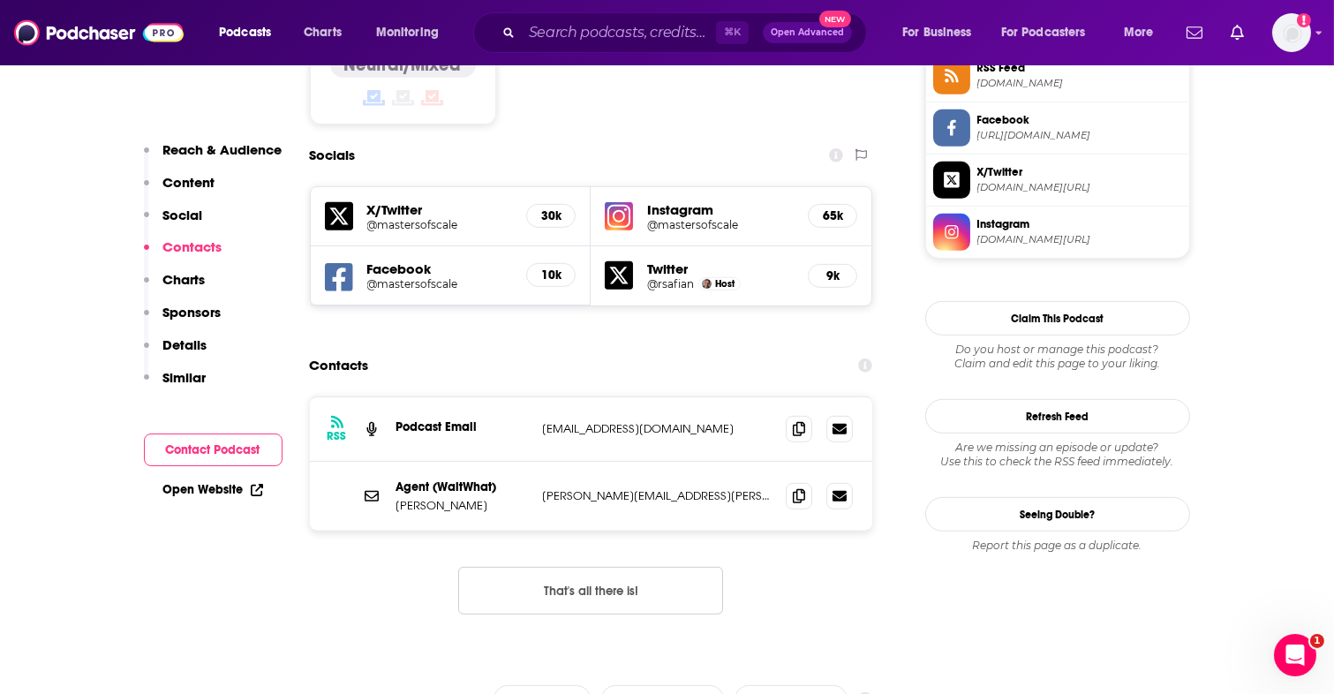
scroll to position [1485, 0]
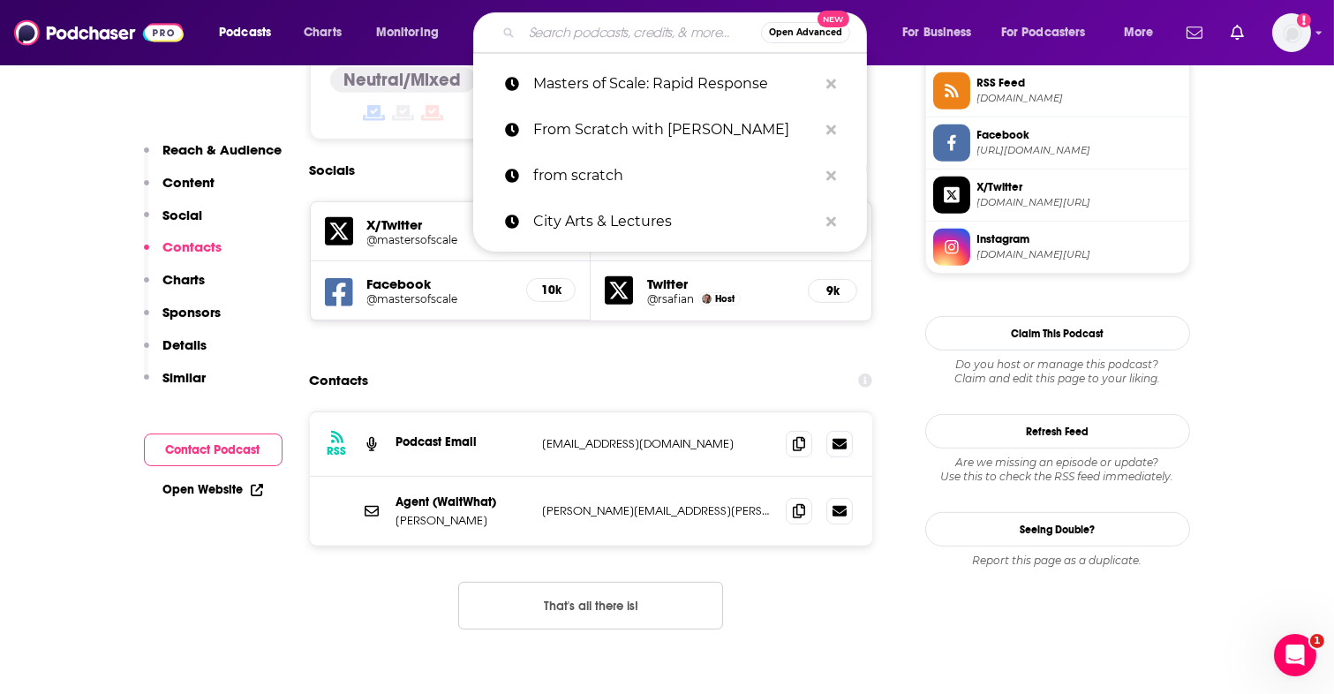
click at [574, 37] on input "Search podcasts, credits, & more..." at bounding box center [641, 33] width 239 height 28
paste input "HBR IdeaCast"
type input "HBR IdeaCast"
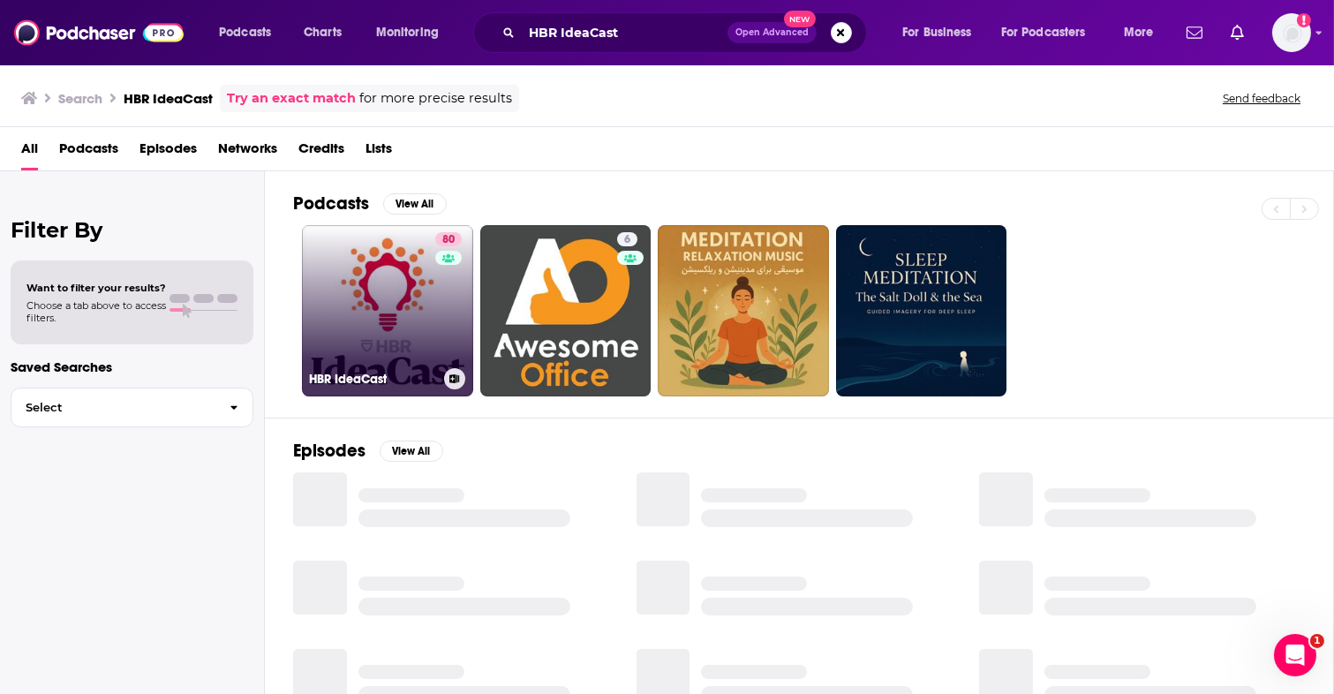
click at [385, 264] on link "80 HBR IdeaCast" at bounding box center [387, 310] width 171 height 171
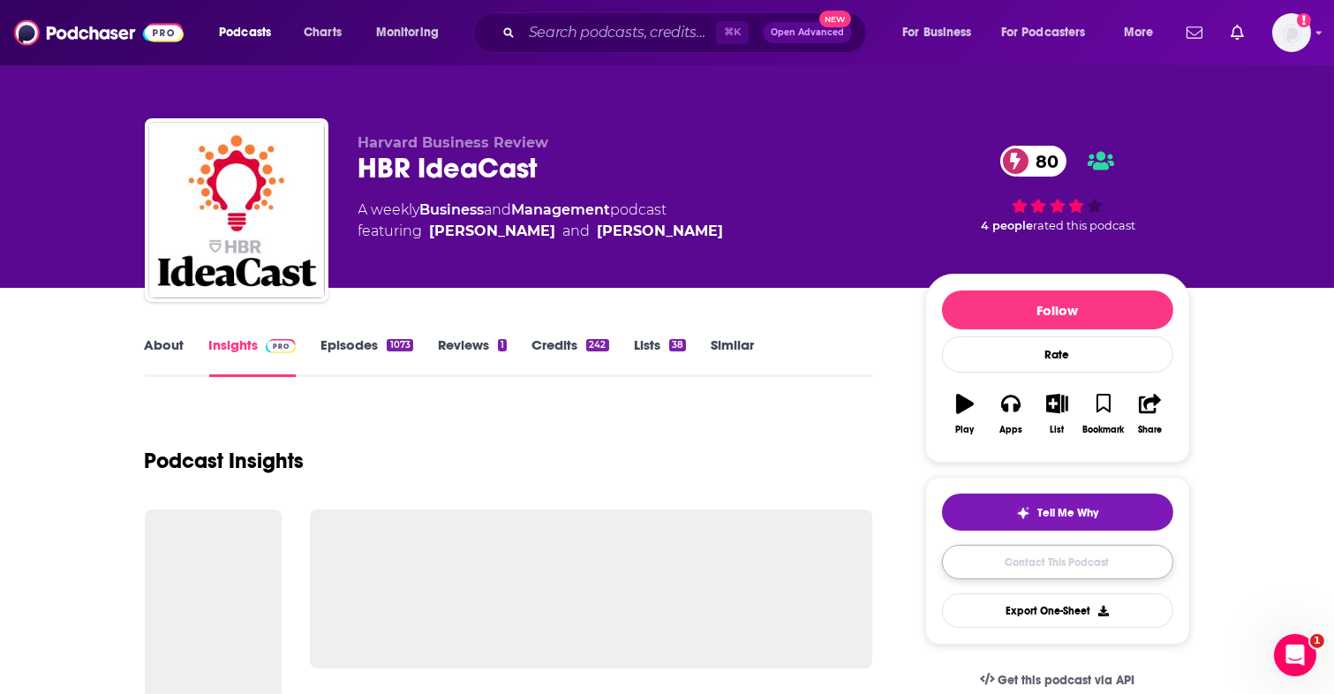
click at [940, 571] on link "Contact This Podcast" at bounding box center [1057, 562] width 231 height 34
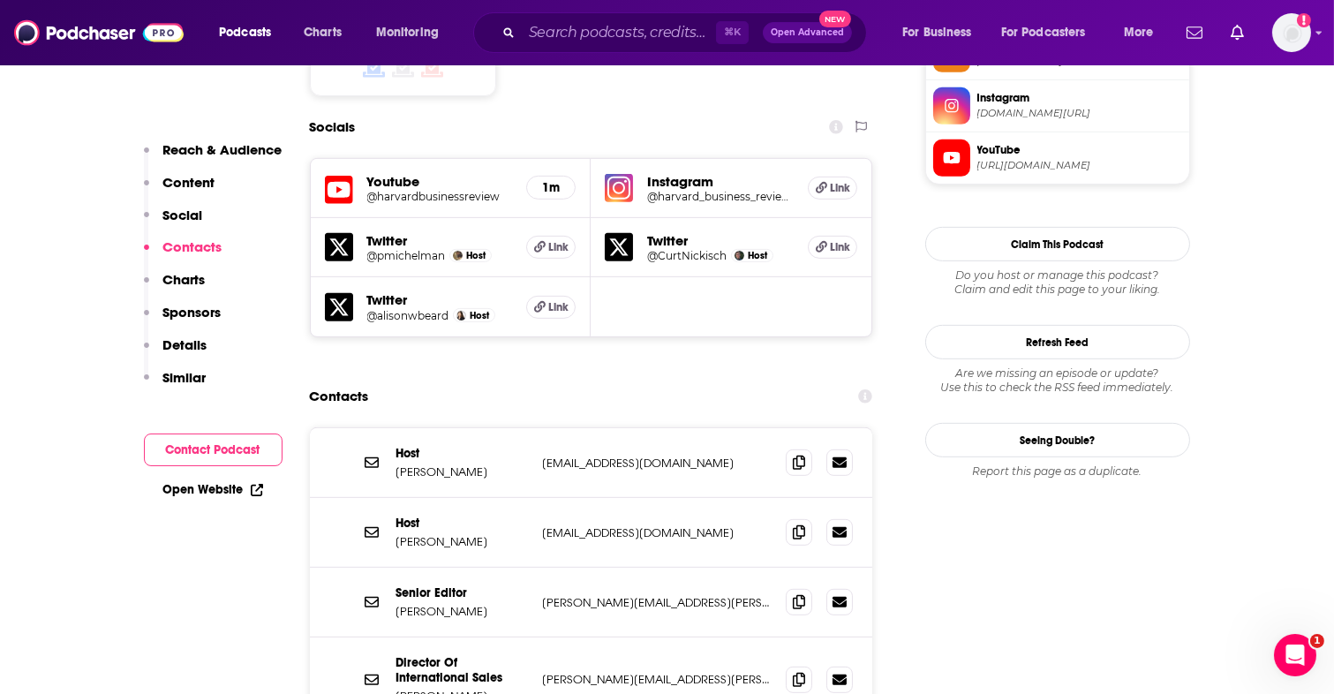
scroll to position [1513, 0]
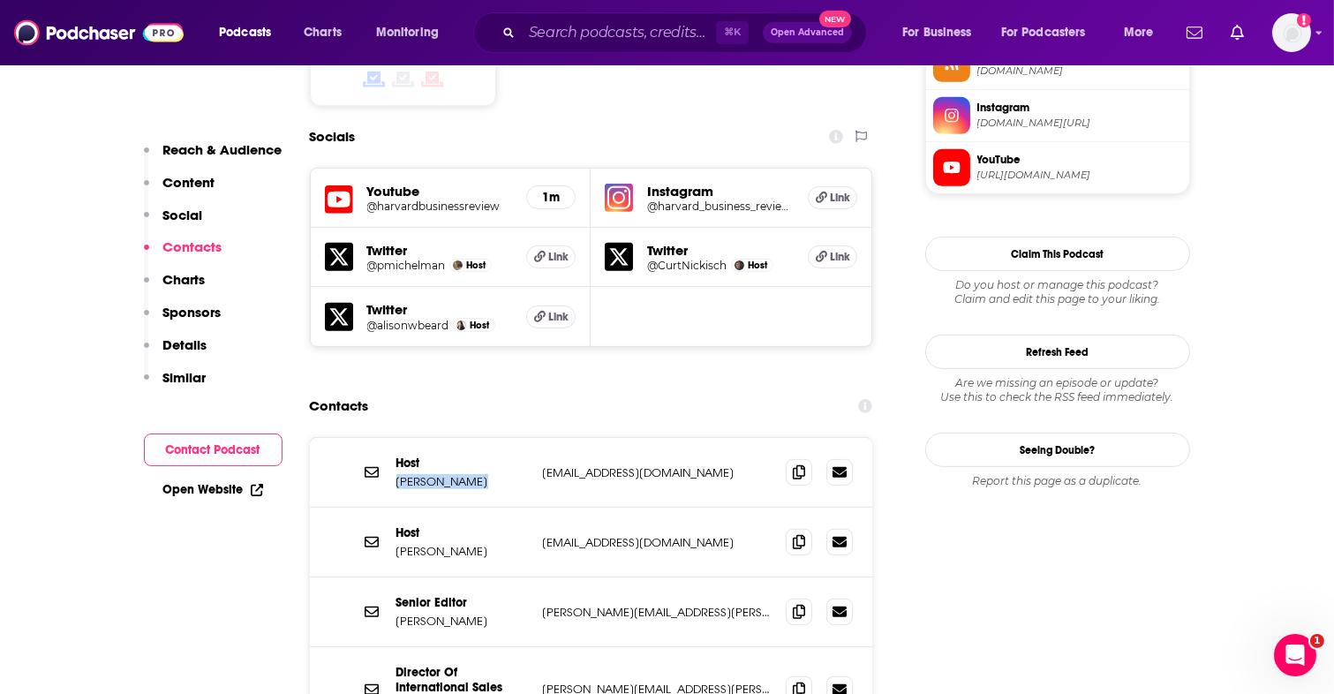
drag, startPoint x: 395, startPoint y: 353, endPoint x: 471, endPoint y: 355, distance: 76.8
click at [471, 438] on div "Host Curt Nickisch cnickisch@hbr.org cnickisch@hbr.org" at bounding box center [591, 473] width 563 height 70
copy p "Curt Nickisch"
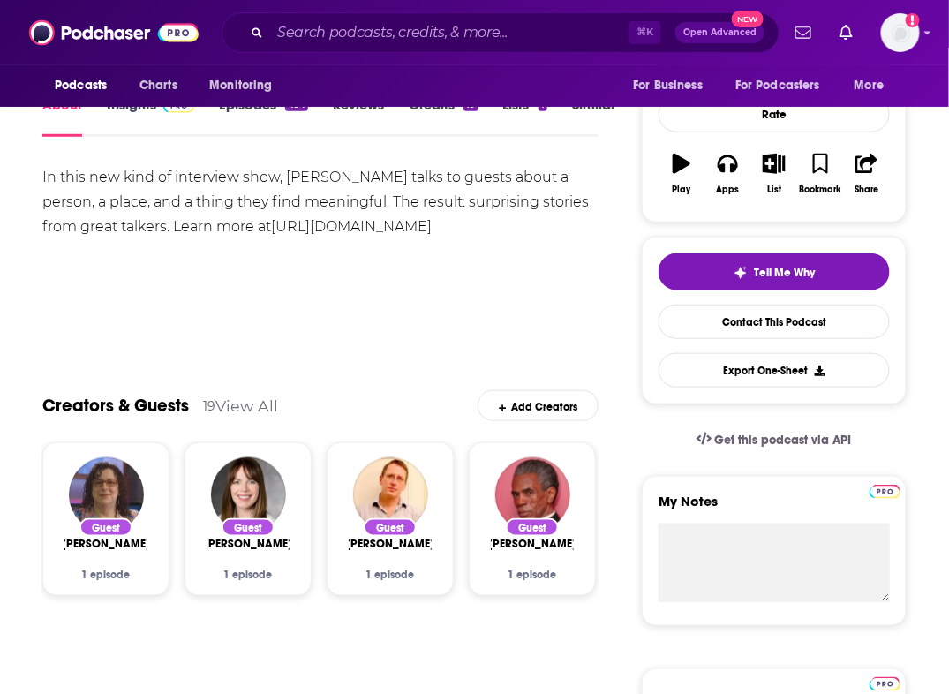
scroll to position [244, 0]
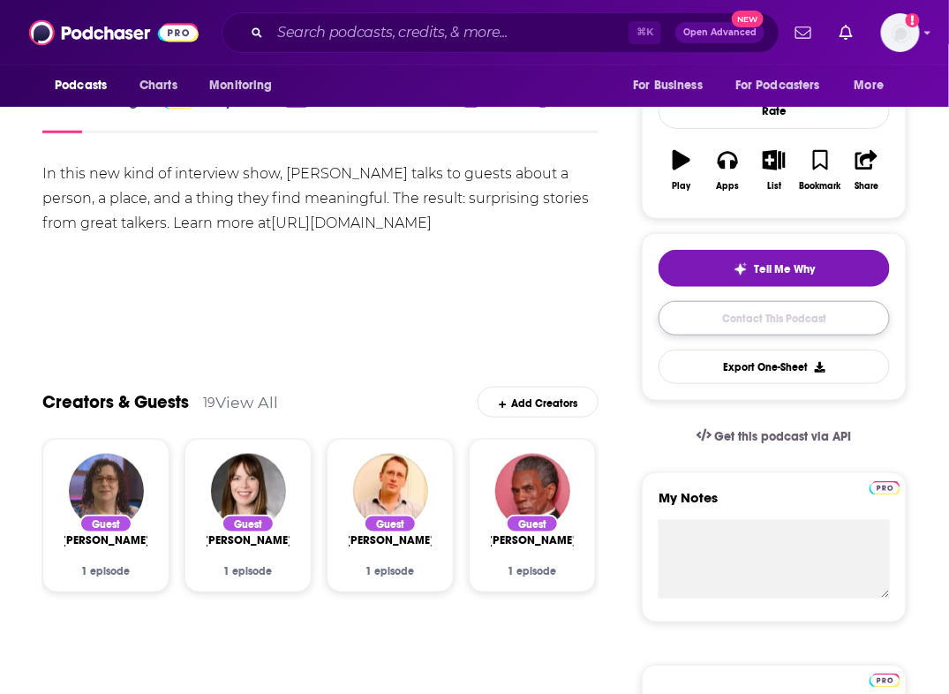
click at [718, 309] on link "Contact This Podcast" at bounding box center [773, 318] width 231 height 34
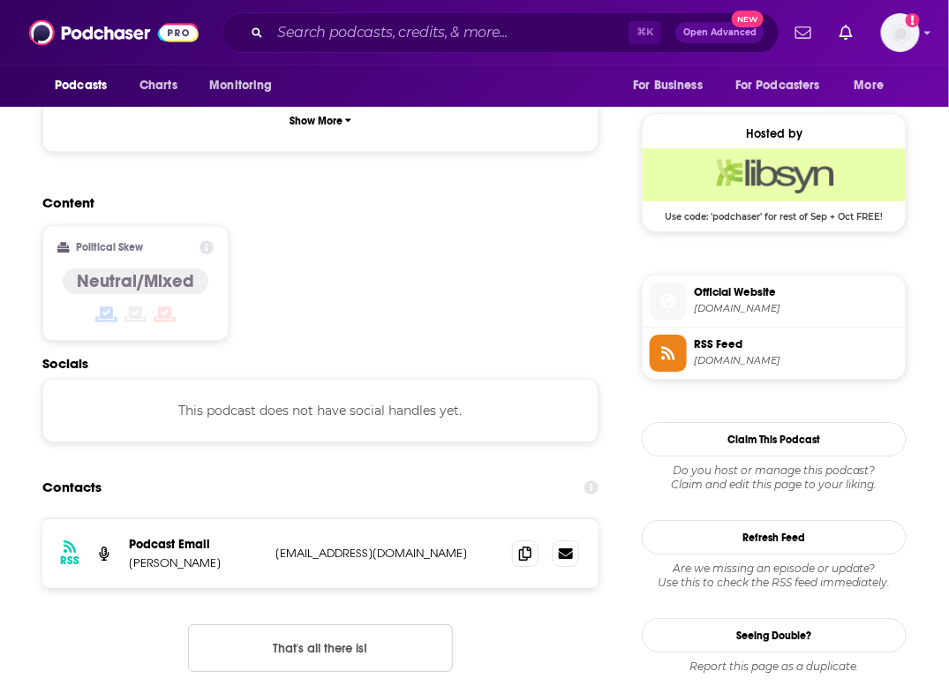
scroll to position [1237, 0]
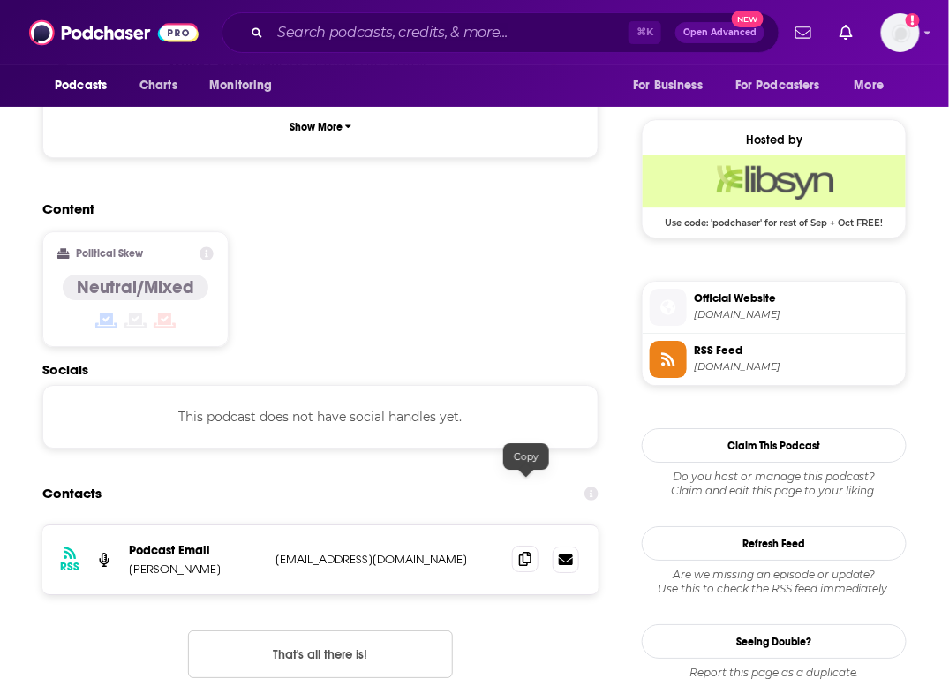
click at [530, 552] on icon at bounding box center [525, 559] width 12 height 14
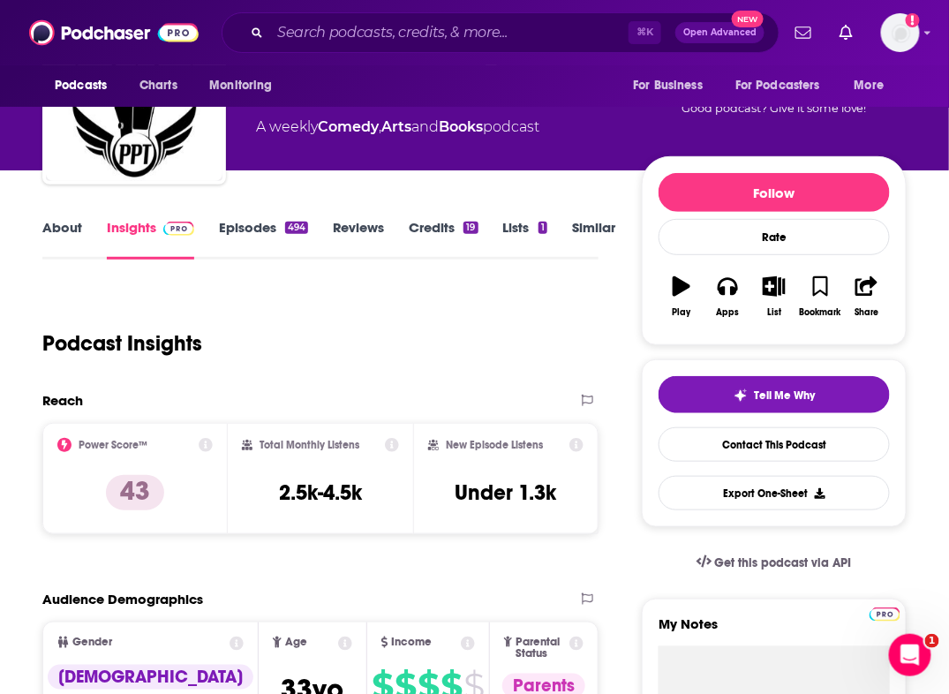
scroll to position [0, 0]
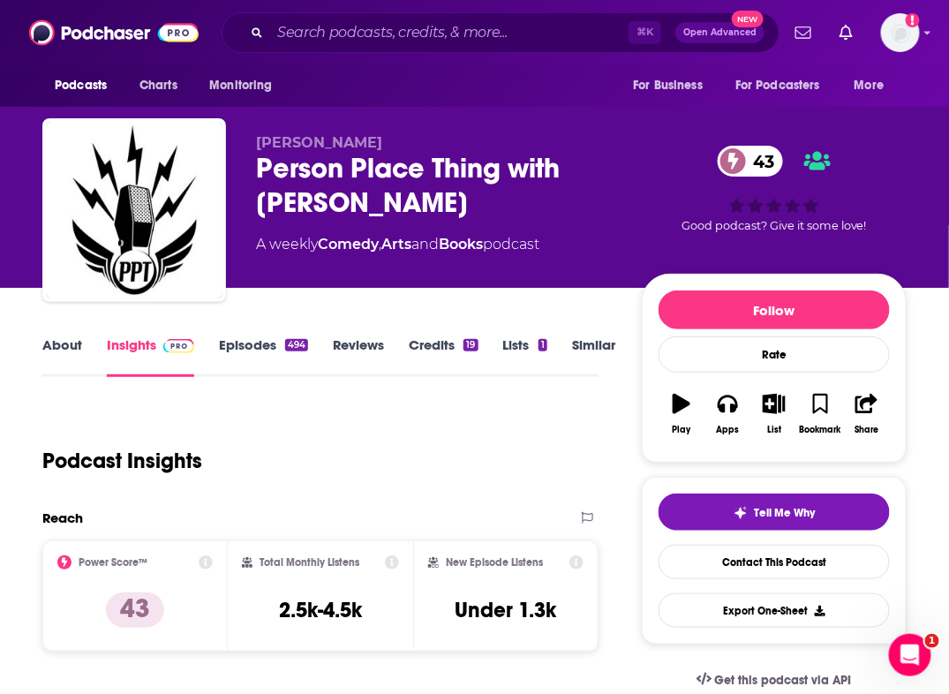
click at [335, 48] on div "⌘ K Open Advanced New" at bounding box center [501, 32] width 558 height 41
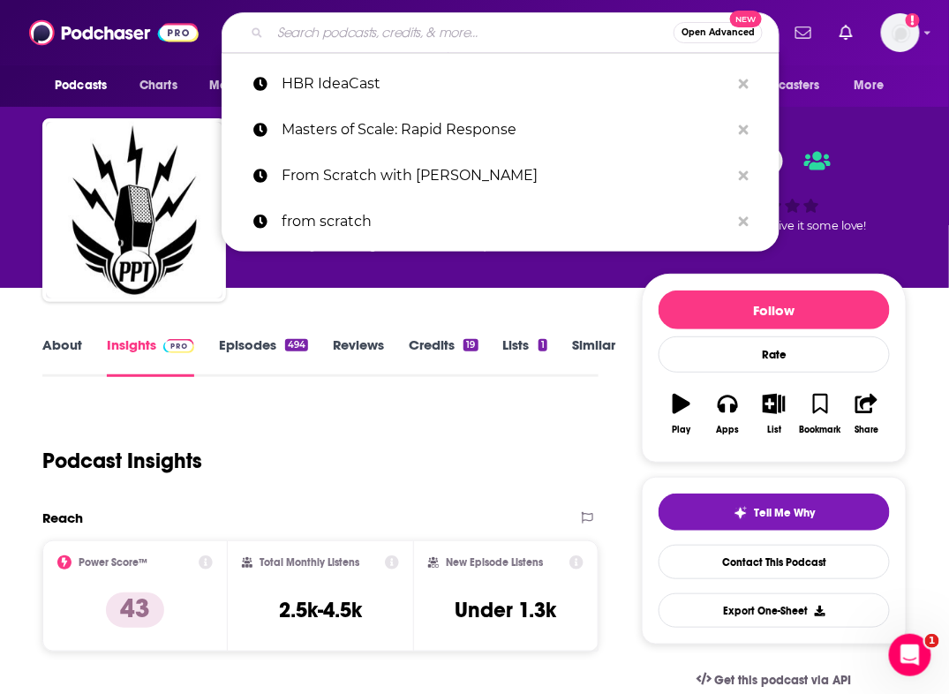
click at [310, 35] on input "Search podcasts, credits, & more..." at bounding box center [471, 33] width 403 height 28
paste input "The Ezra Klein Show (NYT)"
type input "The Ezra Klein Show (NYT)"
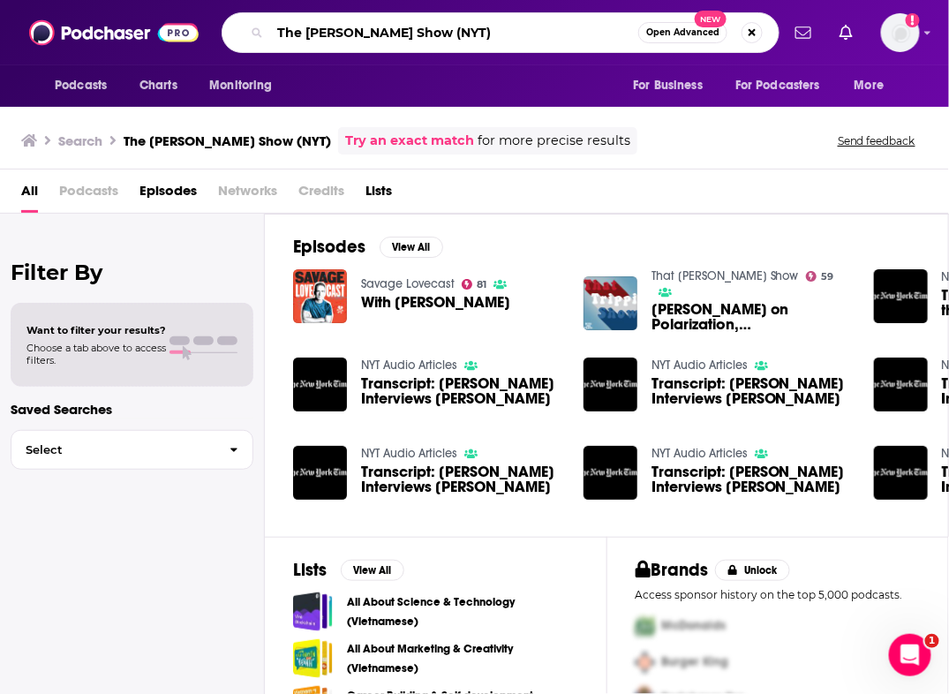
drag, startPoint x: 462, startPoint y: 38, endPoint x: 409, endPoint y: 39, distance: 53.0
click at [409, 39] on input "The Ezra Klein Show (NYT)" at bounding box center [454, 33] width 368 height 28
type input "The Ezra Klein Show"
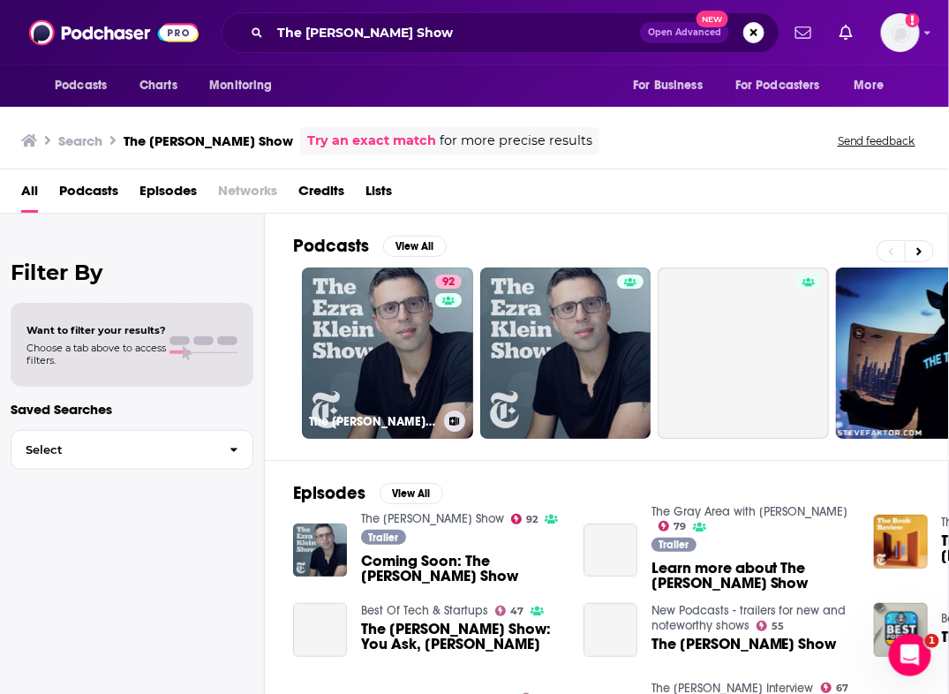
click at [410, 382] on link "92 The Ezra Klein Show" at bounding box center [387, 352] width 171 height 171
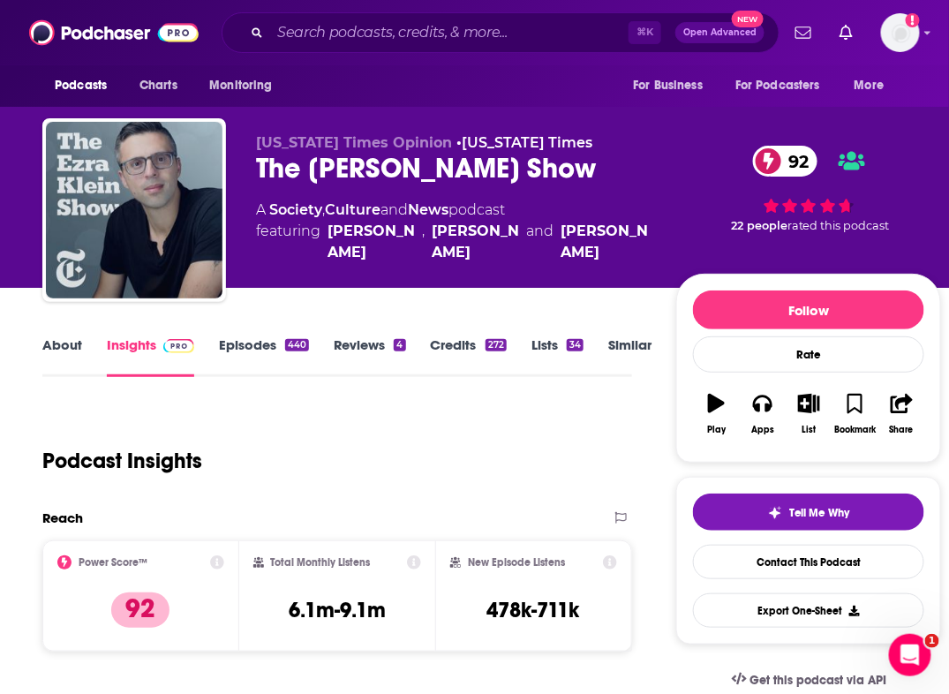
click at [237, 348] on link "Episodes 440" at bounding box center [264, 356] width 90 height 41
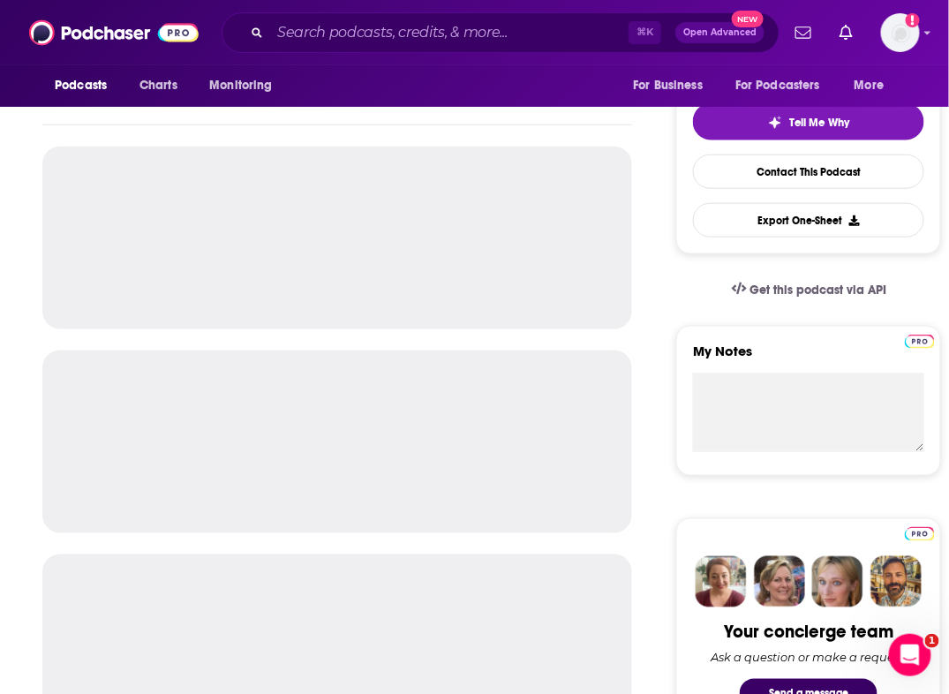
scroll to position [372, 0]
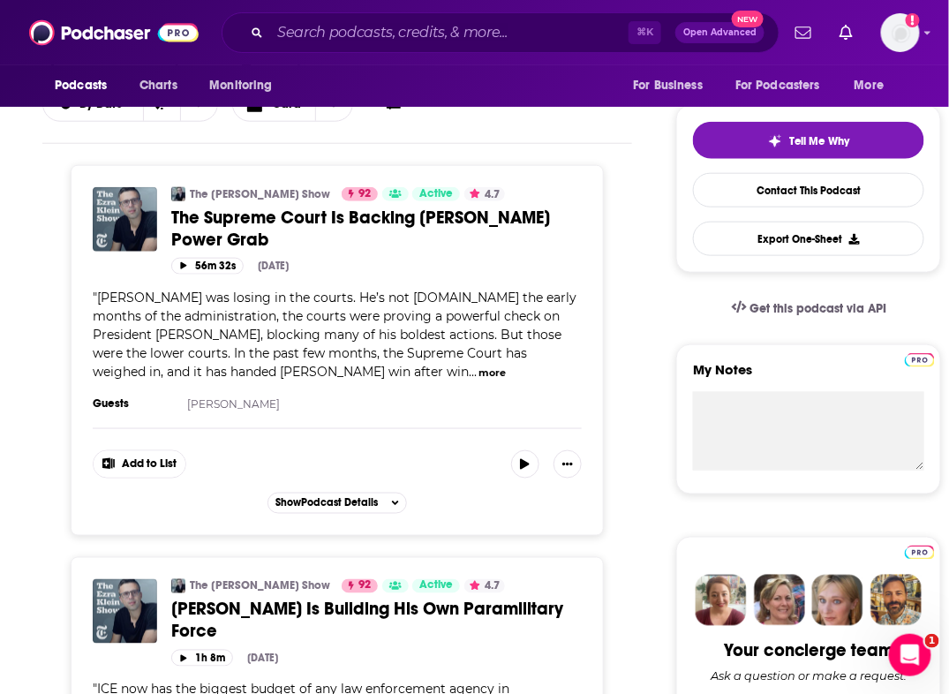
click at [479, 365] on button "more" at bounding box center [492, 372] width 27 height 15
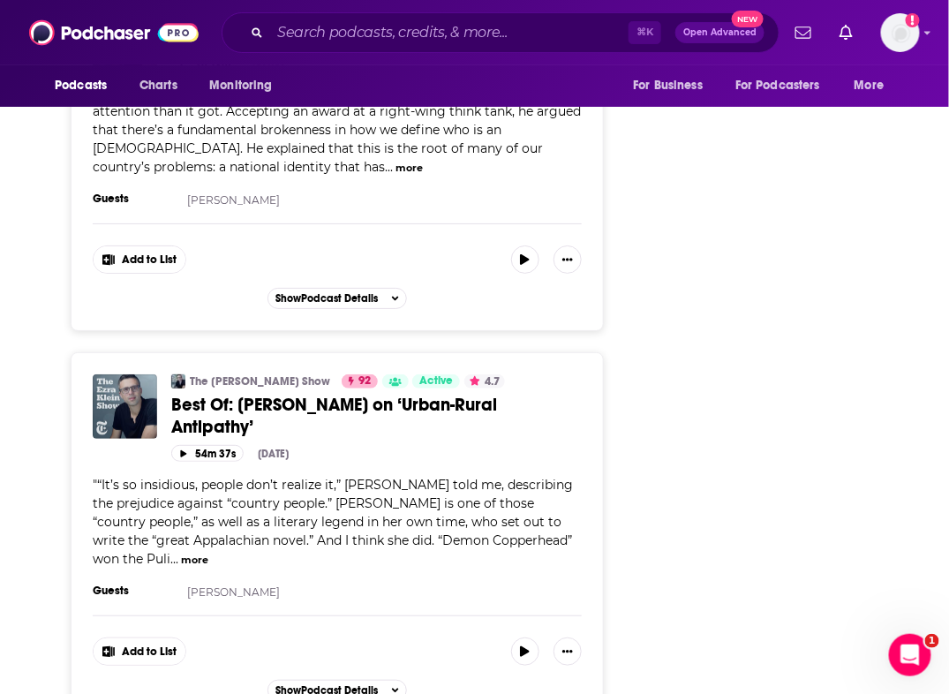
scroll to position [3319, 0]
click at [205, 552] on button "more" at bounding box center [194, 559] width 27 height 15
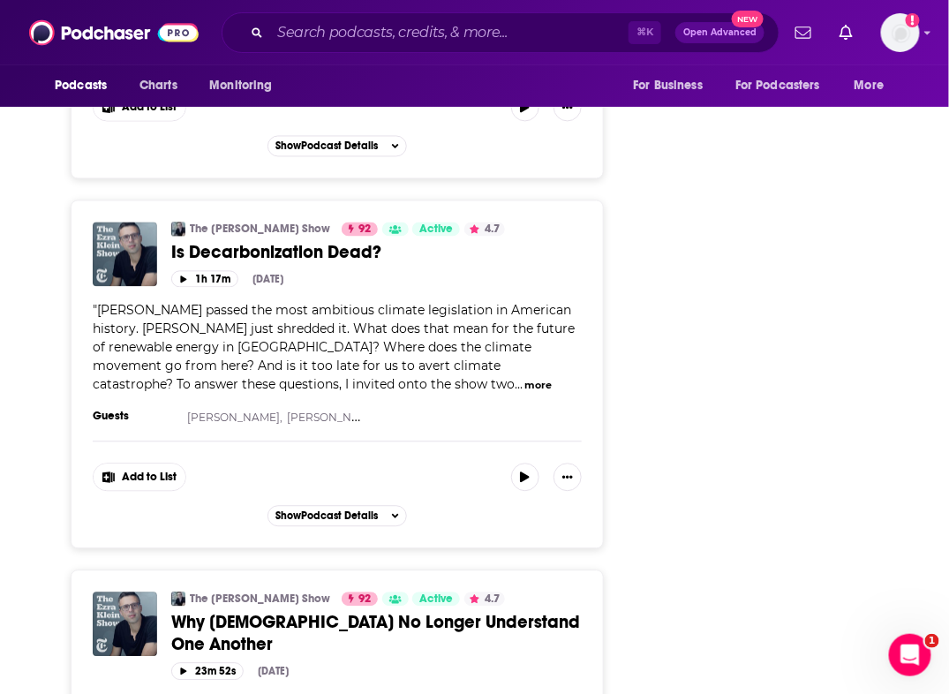
scroll to position [4237, 0]
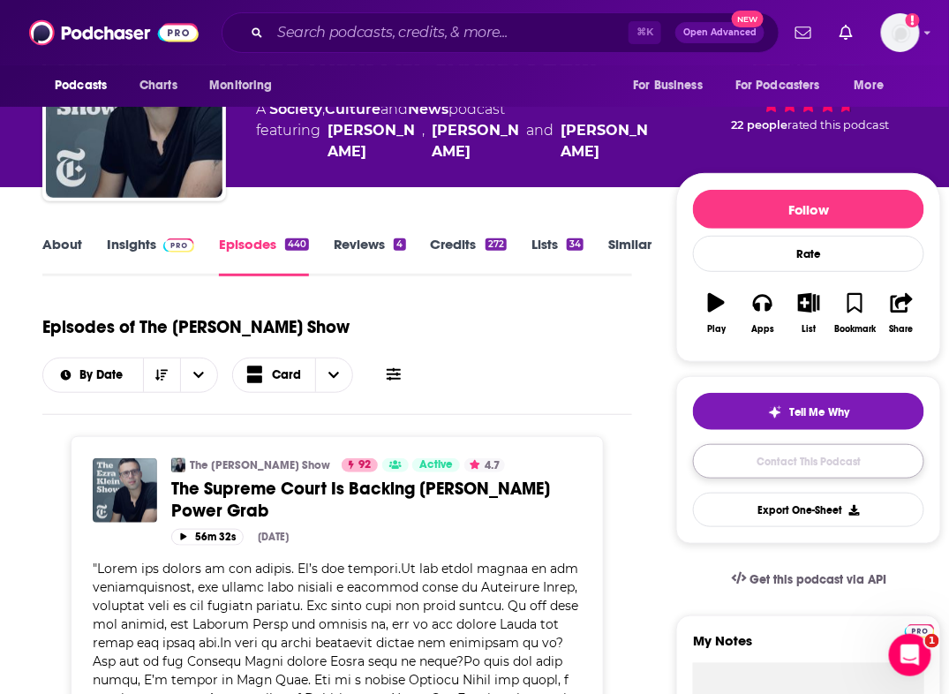
click at [728, 457] on link "Contact This Podcast" at bounding box center [808, 461] width 231 height 34
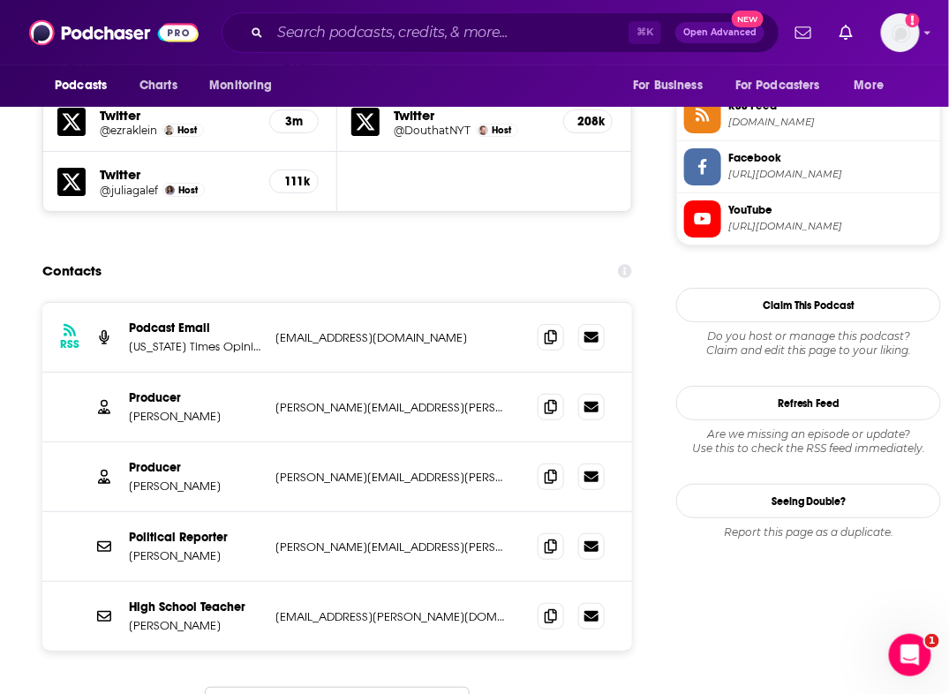
scroll to position [1620, 0]
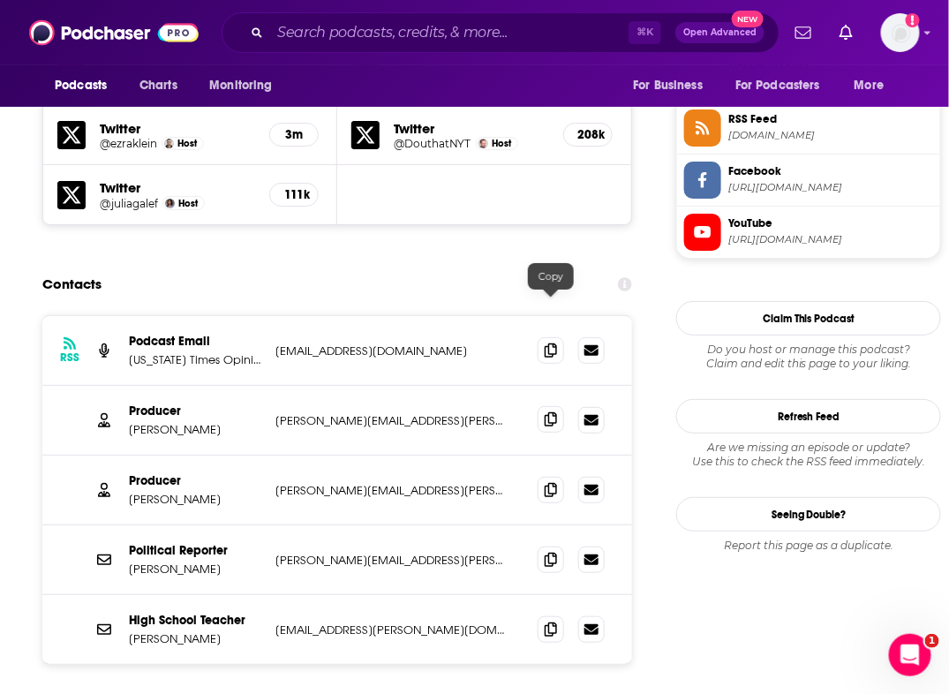
click at [554, 412] on icon at bounding box center [551, 419] width 12 height 14
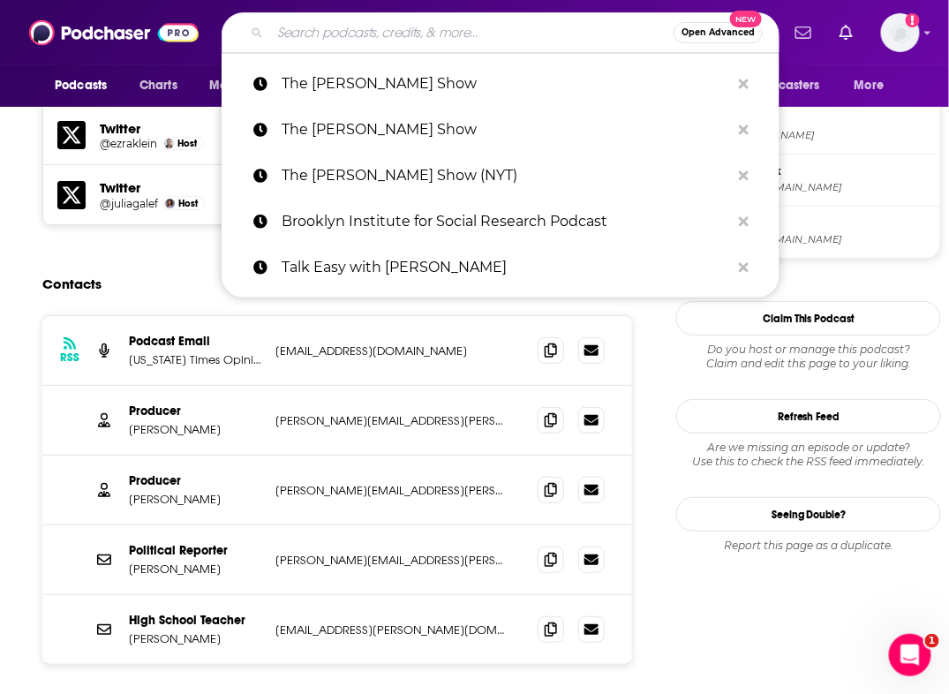
click at [332, 36] on input "Search podcasts, credits, & more..." at bounding box center [471, 33] width 403 height 28
paste input "92nd Street Y’s Talks Podcast"
type input "92nd Street Y’s Talks Podcast"
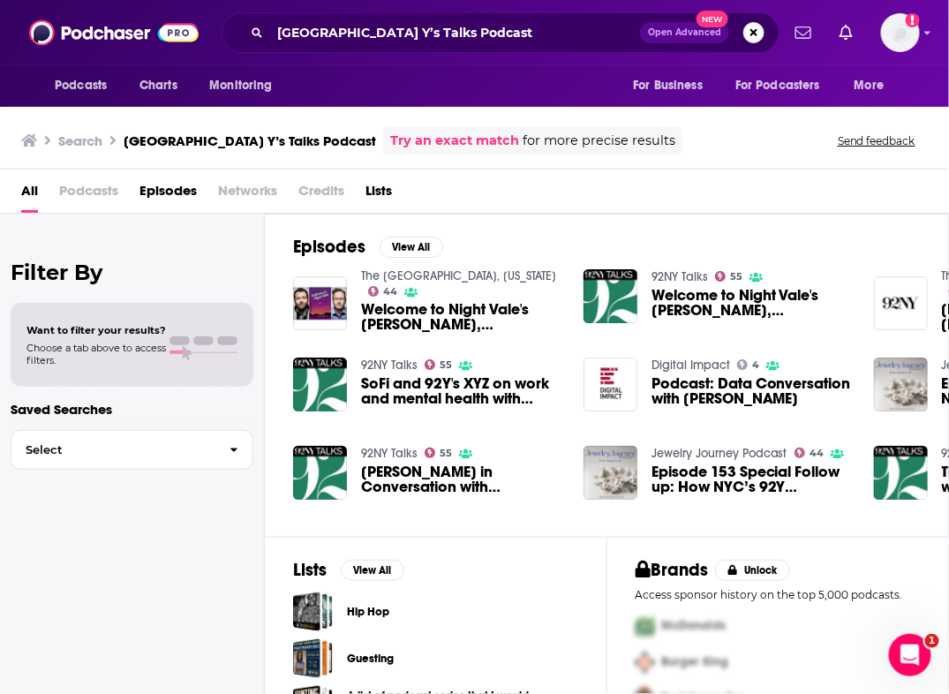
click at [327, 419] on div "92NY Talks 55 SoFi and 92Y's XYZ on work and mental health with Dr. Jaclyn Lope…" at bounding box center [427, 392] width 269 height 71
click at [323, 385] on img "SoFi and 92Y's XYZ on work and mental health with Dr. Jaclyn Lopez Witmer and S…" at bounding box center [320, 384] width 54 height 54
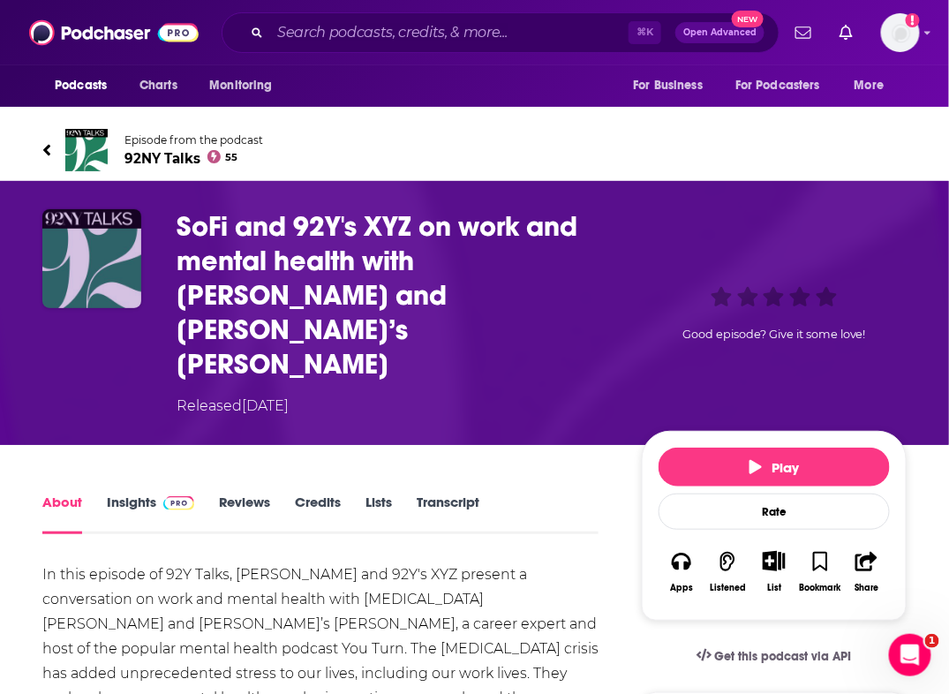
click at [106, 270] on img "SoFi and 92Y's XYZ on work and mental health with Dr. Jaclyn Lopez Witmer and S…" at bounding box center [91, 258] width 99 height 99
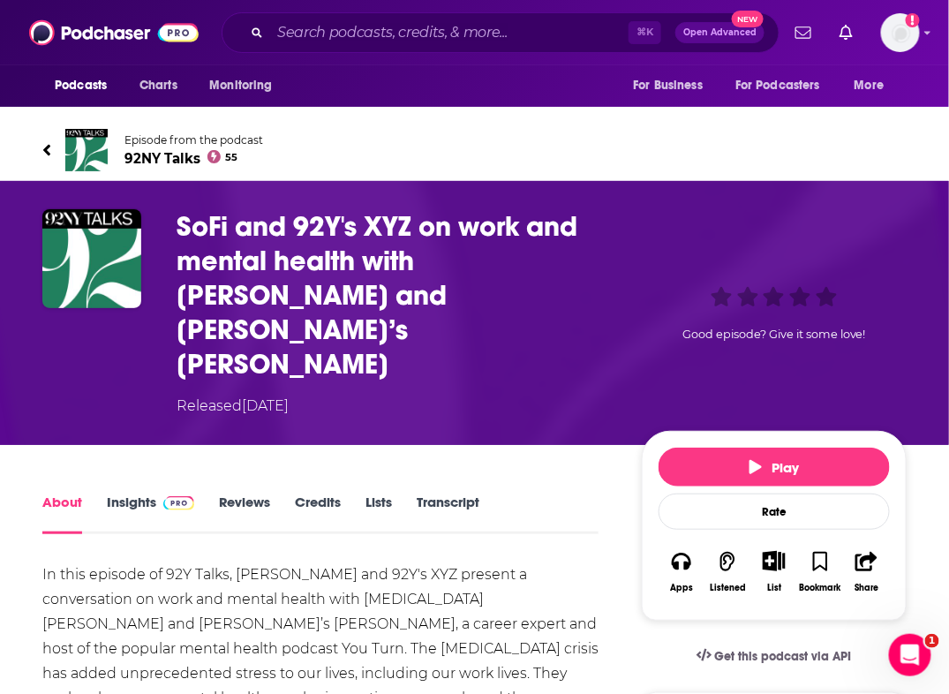
click at [139, 154] on span "92NY Talks 55" at bounding box center [193, 158] width 139 height 17
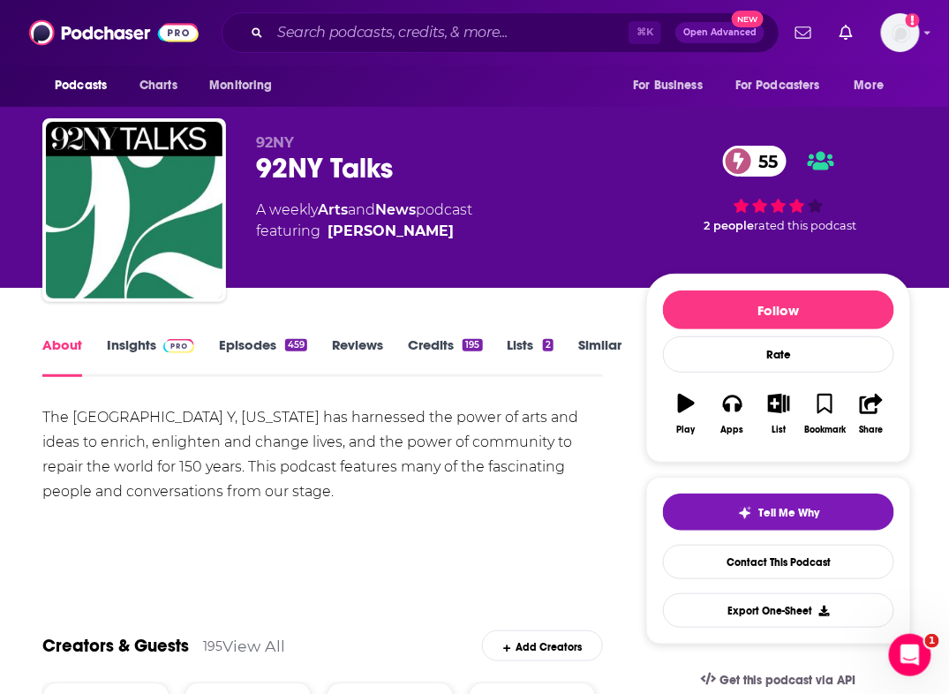
scroll to position [139, 0]
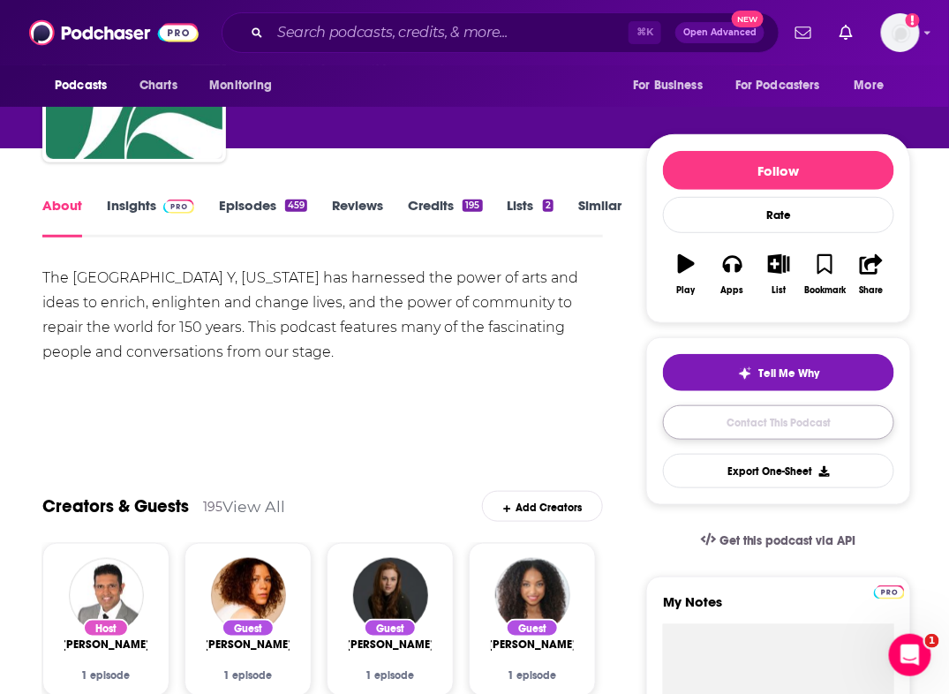
click at [711, 422] on link "Contact This Podcast" at bounding box center [778, 422] width 231 height 34
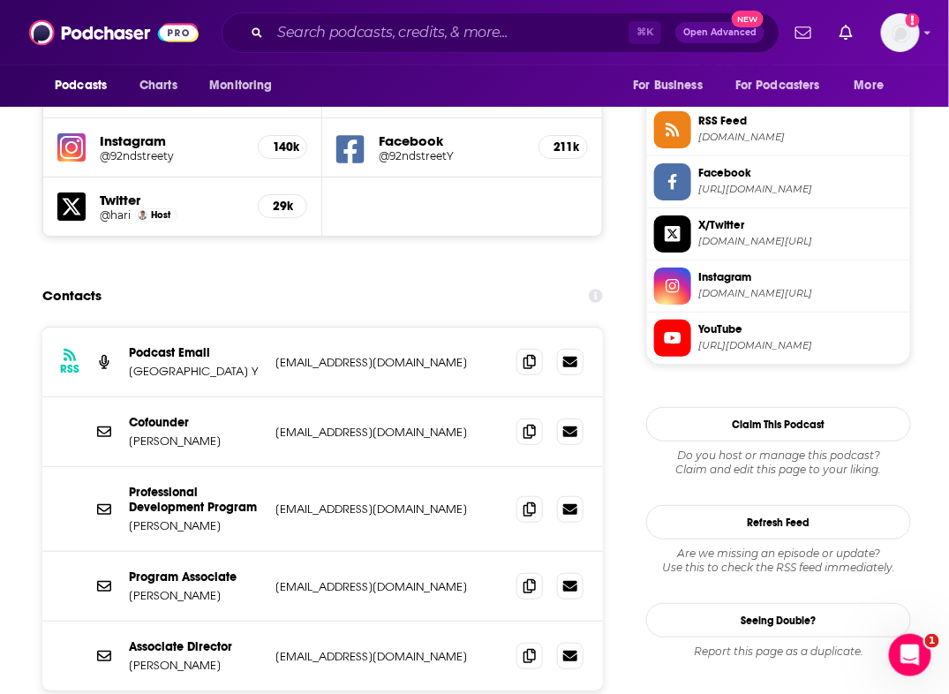
scroll to position [1598, 0]
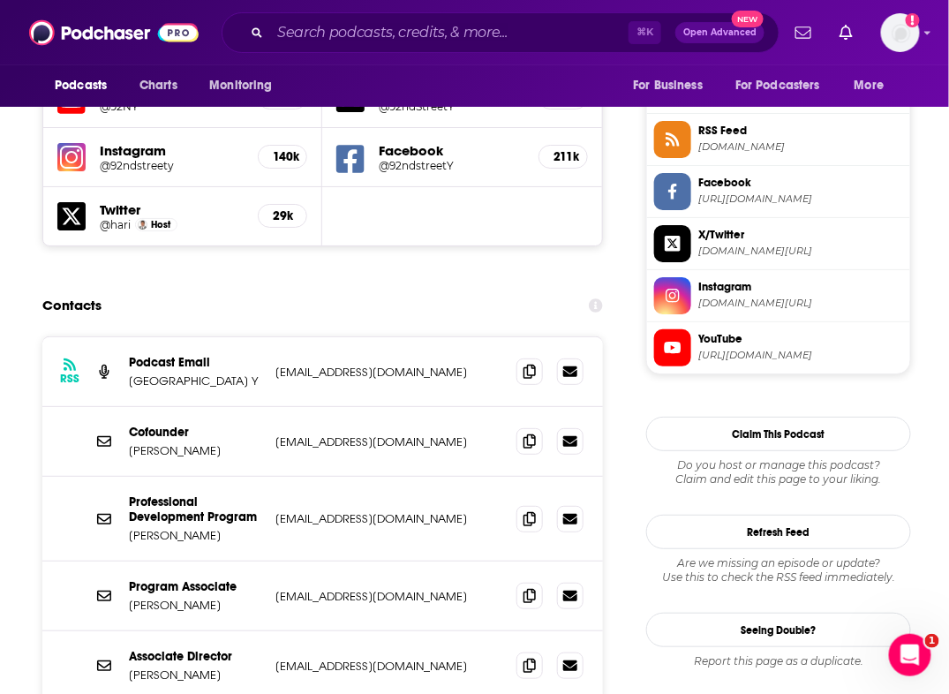
click at [514, 337] on div "RSS Podcast Email 92nd Street Y webproducers@92y.org webproducers@92y.org" at bounding box center [322, 372] width 560 height 70
click at [524, 357] on span at bounding box center [529, 370] width 26 height 26
click at [400, 407] on div "Cofounder Tracy Guyton tguyton@92y.org tguyton@92y.org" at bounding box center [322, 442] width 560 height 70
click at [533, 433] on icon at bounding box center [529, 440] width 12 height 14
click at [195, 443] on p "Tracy Guyton" at bounding box center [195, 450] width 132 height 15
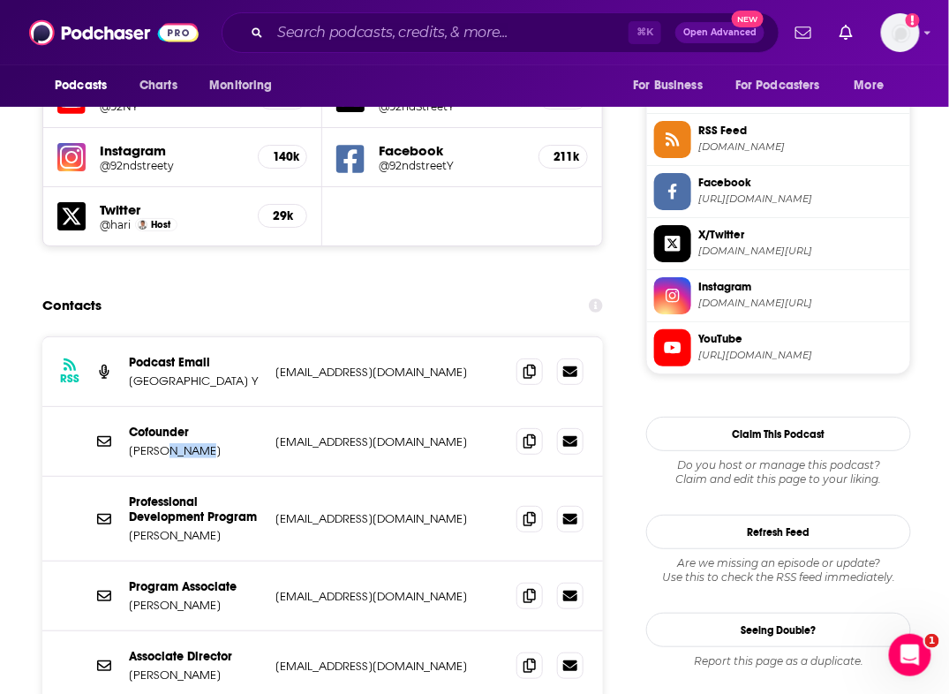
click at [195, 443] on p "Tracy Guyton" at bounding box center [195, 450] width 132 height 15
copy p "Guyton"
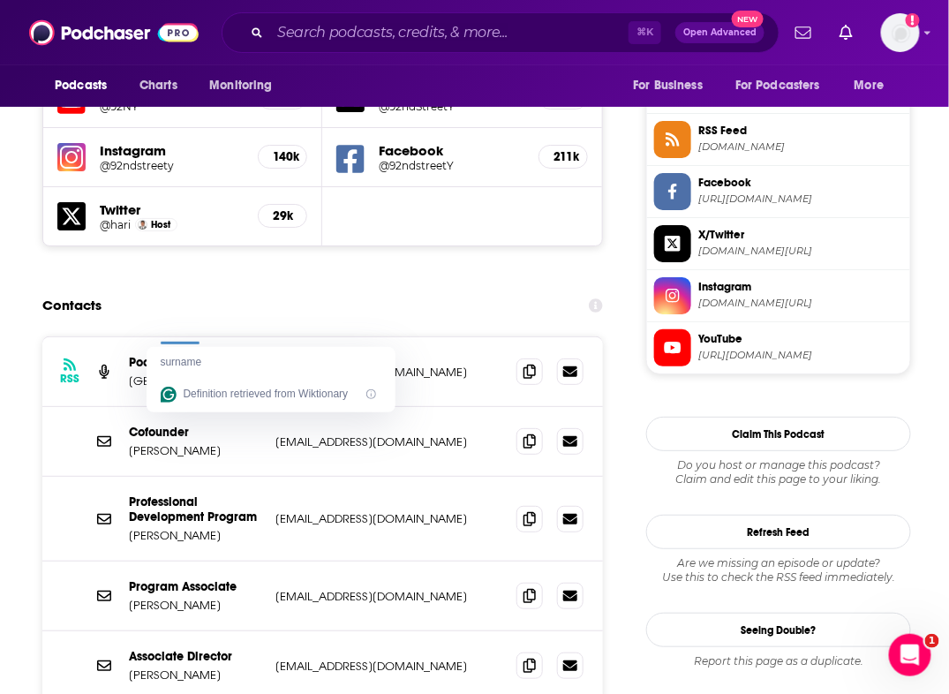
click at [115, 561] on div "Program Associate Cristina Cacioppo ccacioppo@92y.org ccacioppo@92y.org" at bounding box center [322, 596] width 560 height 70
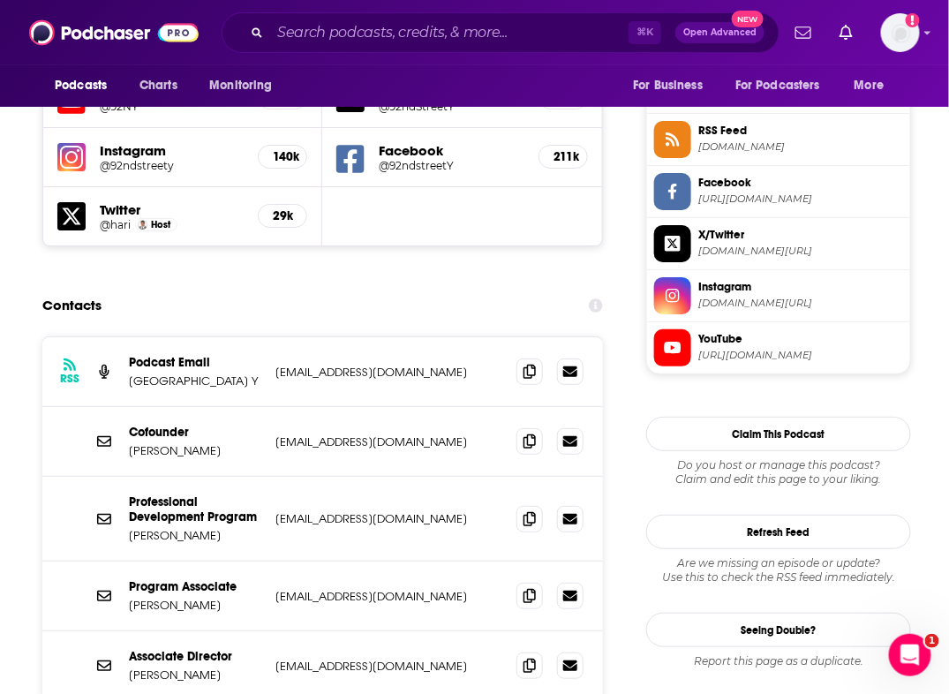
drag, startPoint x: 117, startPoint y: 492, endPoint x: 242, endPoint y: 491, distance: 124.5
click at [242, 561] on div "Program Associate Cristina Cacioppo ccacioppo@92y.org ccacioppo@92y.org" at bounding box center [322, 596] width 560 height 70
click at [229, 598] on p "Cristina Cacioppo" at bounding box center [195, 605] width 132 height 15
drag, startPoint x: 227, startPoint y: 491, endPoint x: 131, endPoint y: 492, distance: 96.2
click at [131, 598] on p "Cristina Cacioppo" at bounding box center [195, 605] width 132 height 15
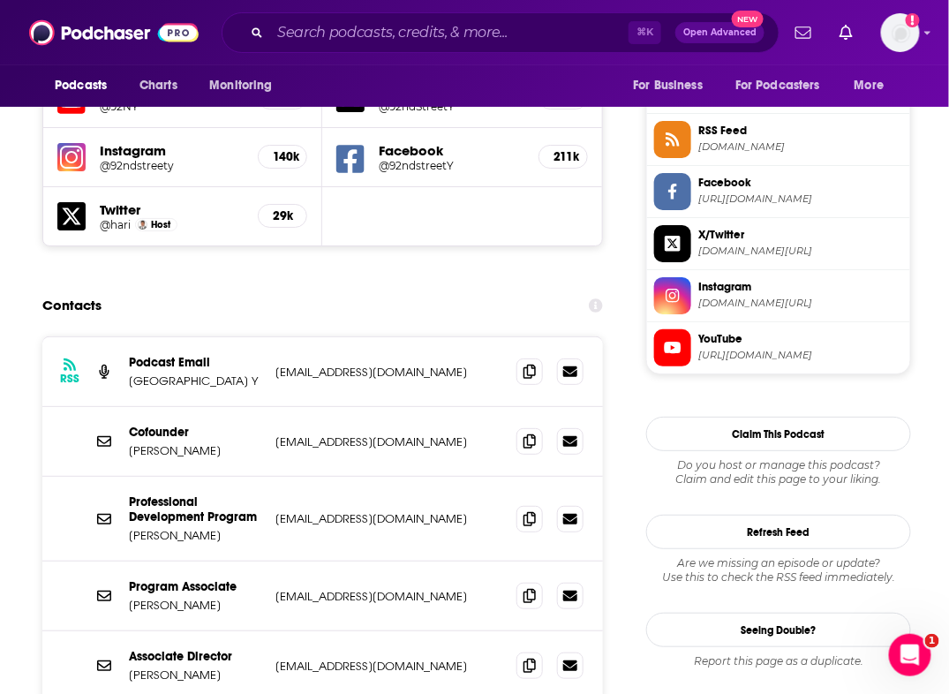
copy p "Cristina Cacioppo"
click at [530, 588] on icon at bounding box center [529, 595] width 12 height 14
drag, startPoint x: 119, startPoint y: 475, endPoint x: 237, endPoint y: 475, distance: 117.4
click at [237, 561] on div "Program Associate Cristina Cacioppo ccacioppo@92y.org ccacioppo@92y.org" at bounding box center [322, 596] width 560 height 70
copy p "Program Associate"
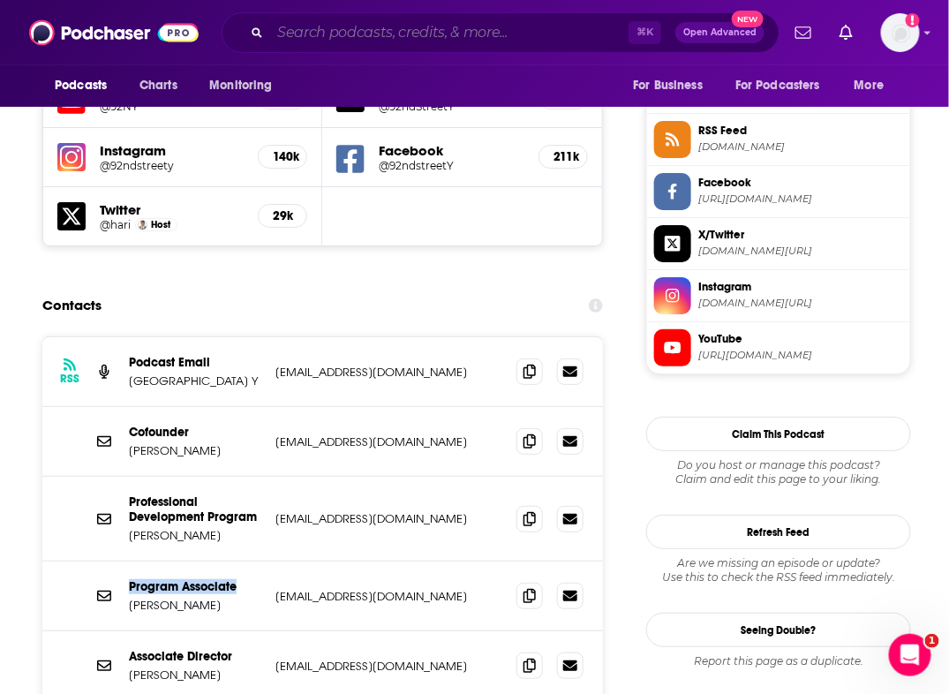
click at [304, 26] on input "Search podcasts, credits, & more..." at bounding box center [449, 33] width 358 height 28
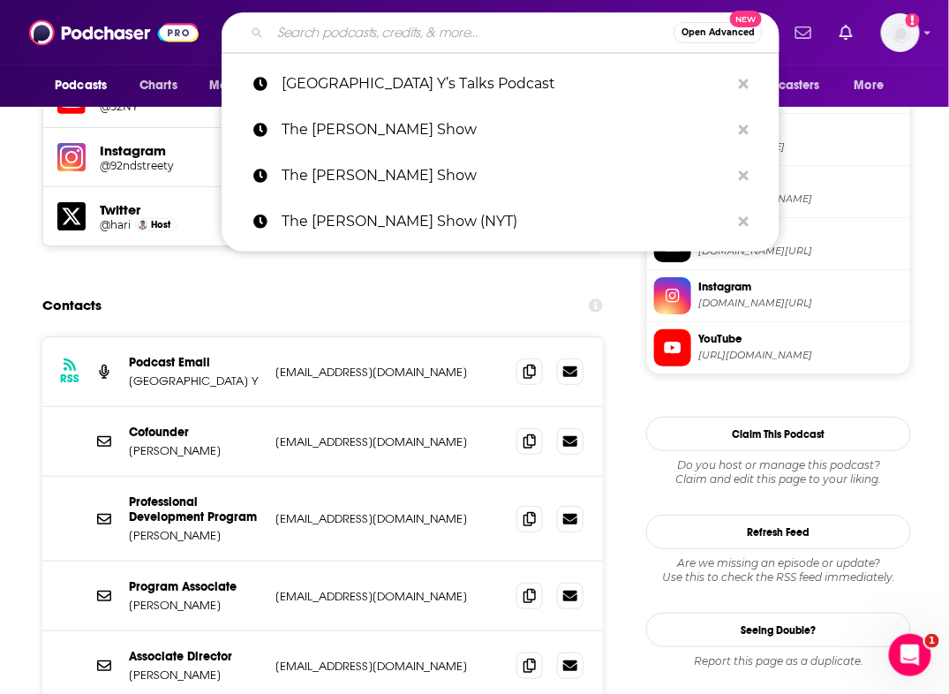
paste input "Carnegie Council Podcasts"
type input "Carnegie Council Podcasts"
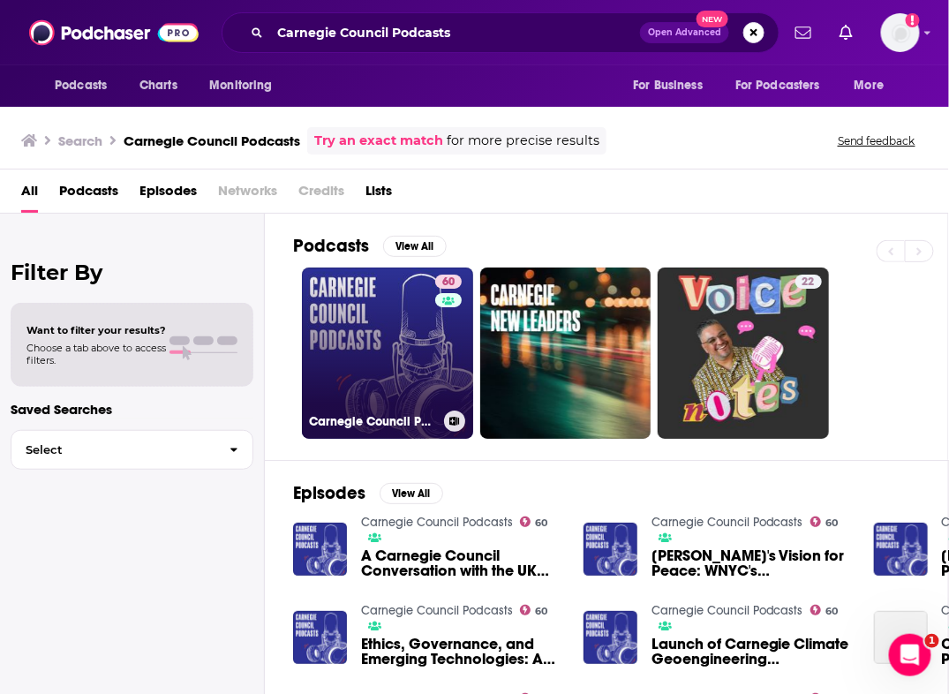
click at [387, 392] on link "60 Carnegie Council Podcasts" at bounding box center [387, 352] width 171 height 171
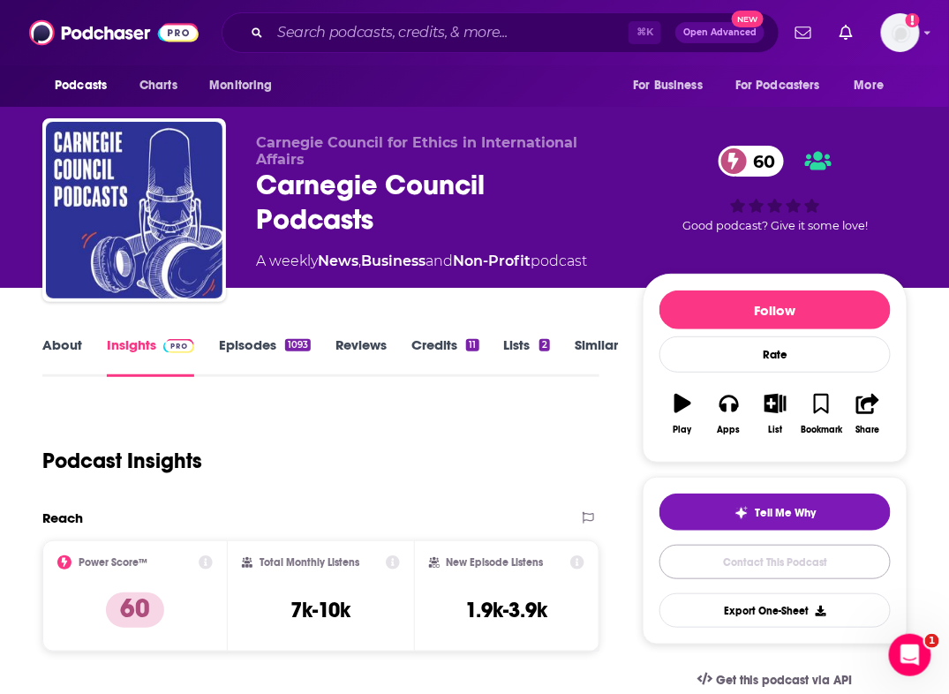
click at [780, 557] on link "Contact This Podcast" at bounding box center [774, 562] width 231 height 34
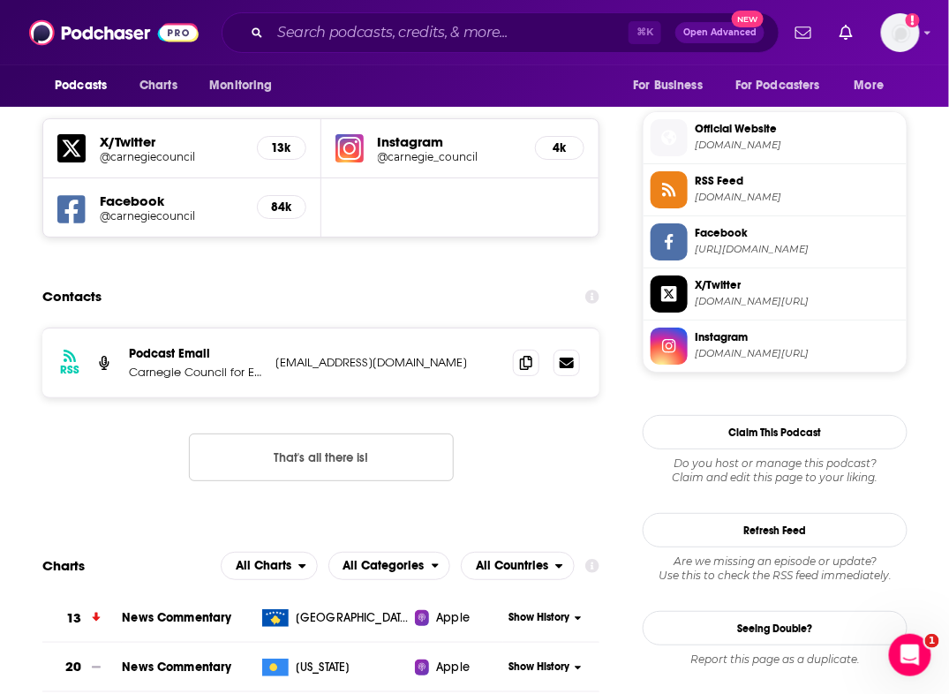
scroll to position [1480, 0]
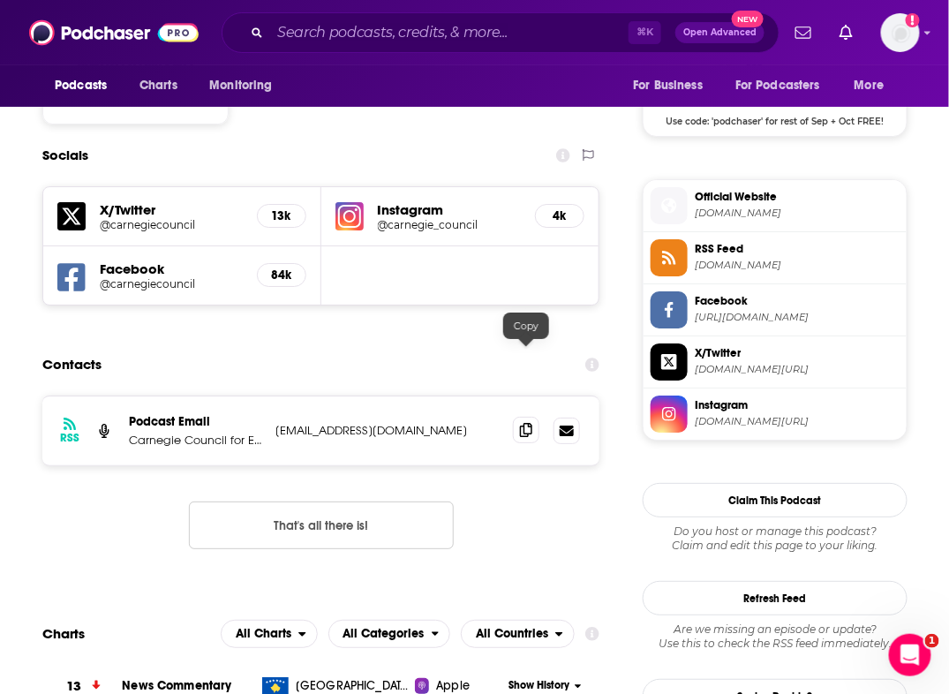
click at [534, 417] on span at bounding box center [526, 430] width 26 height 26
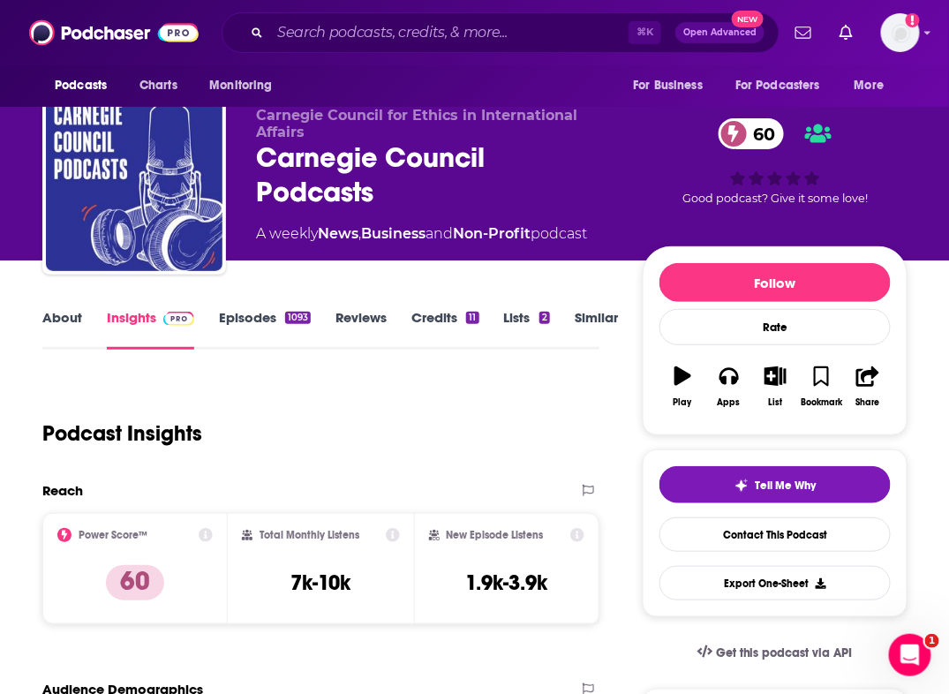
scroll to position [0, 0]
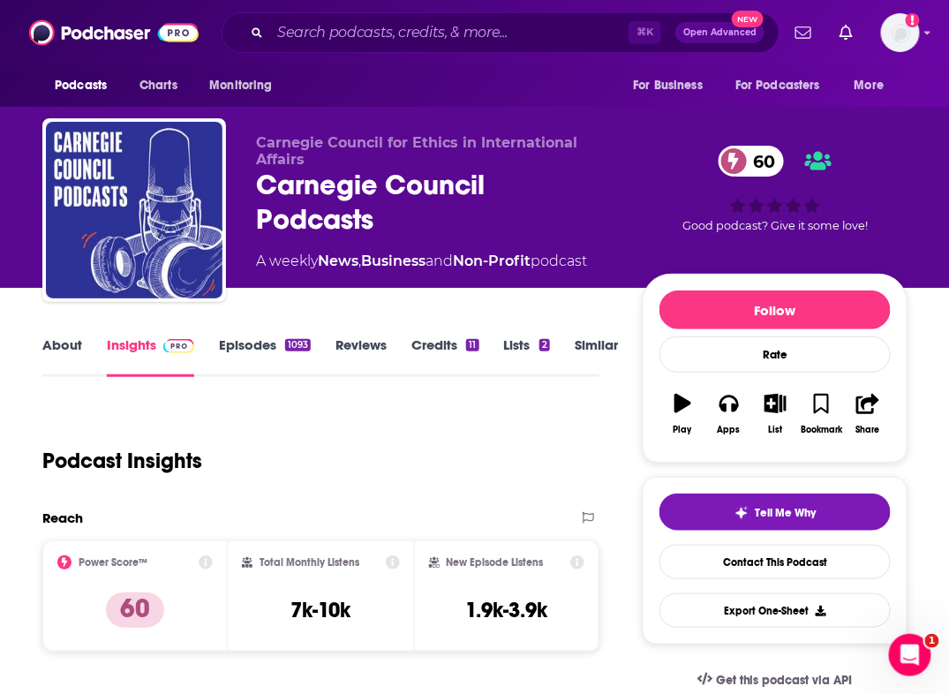
click at [58, 360] on link "About" at bounding box center [62, 356] width 40 height 41
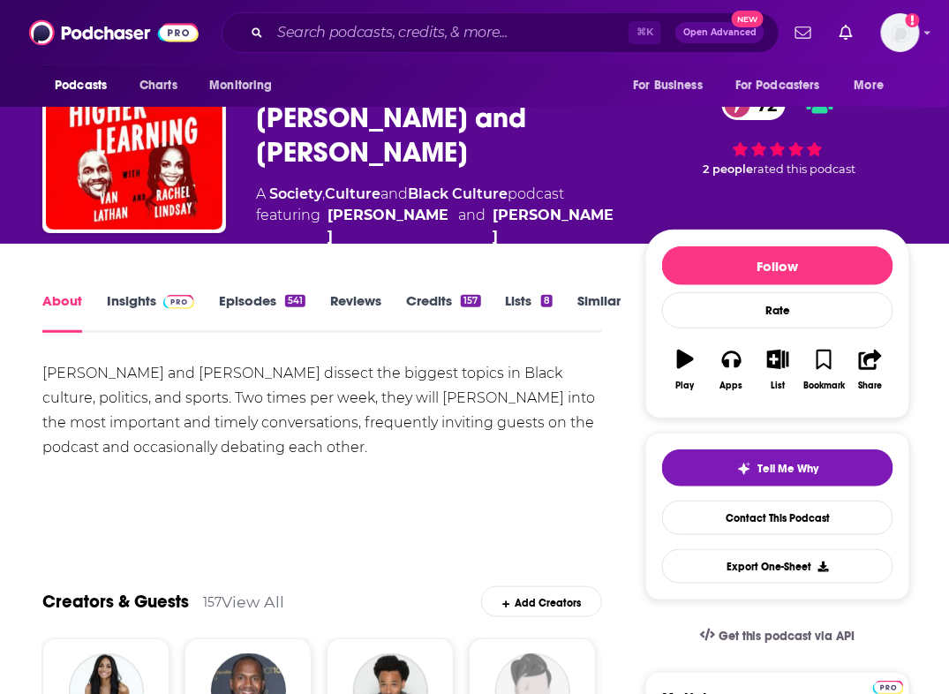
scroll to position [6, 0]
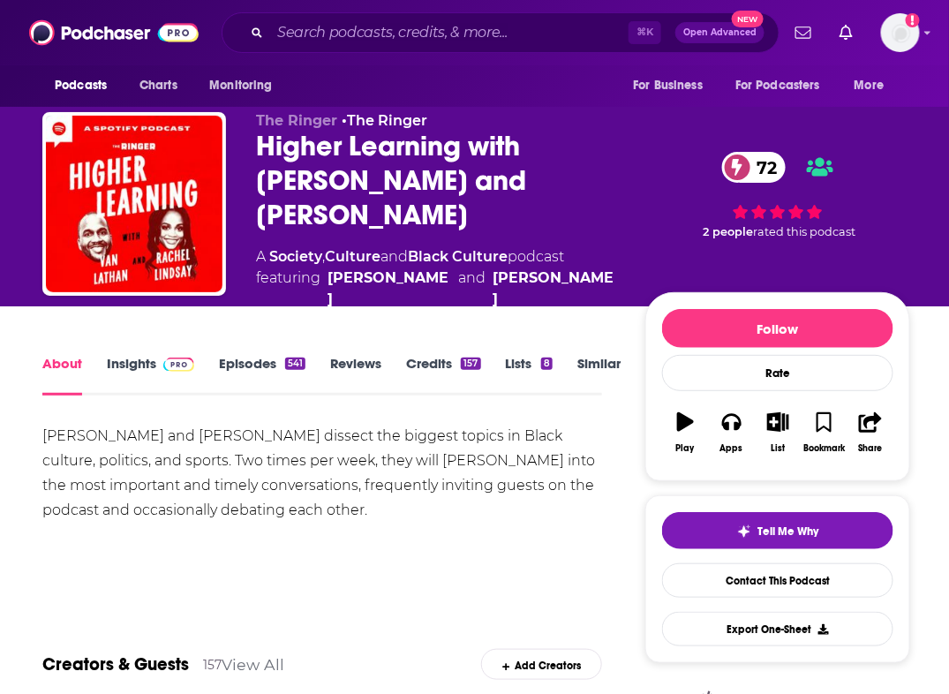
click at [244, 355] on link "Episodes 541" at bounding box center [262, 375] width 86 height 41
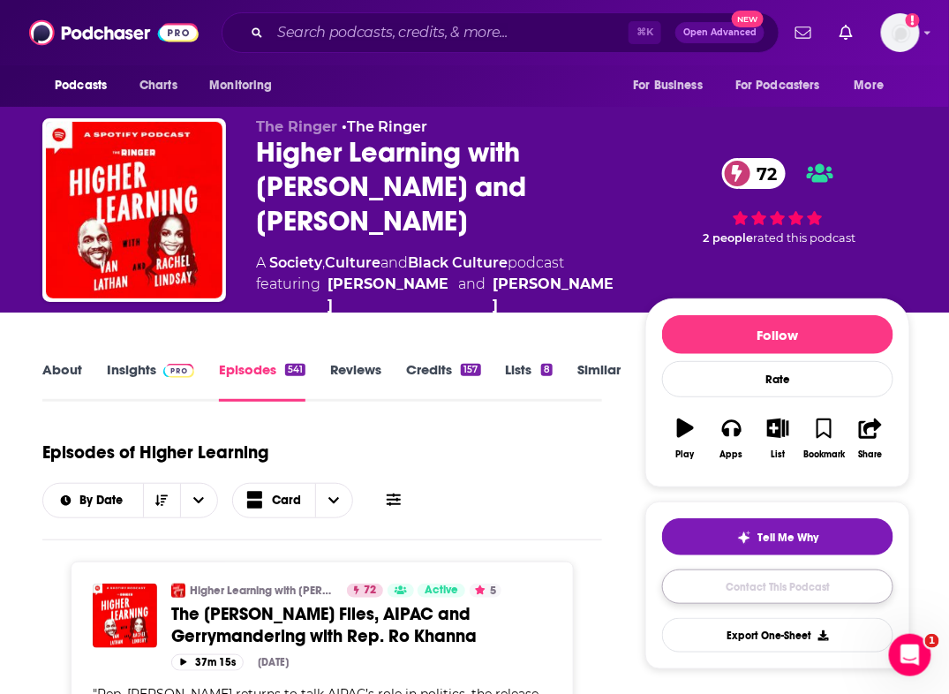
click at [734, 569] on link "Contact This Podcast" at bounding box center [777, 586] width 231 height 34
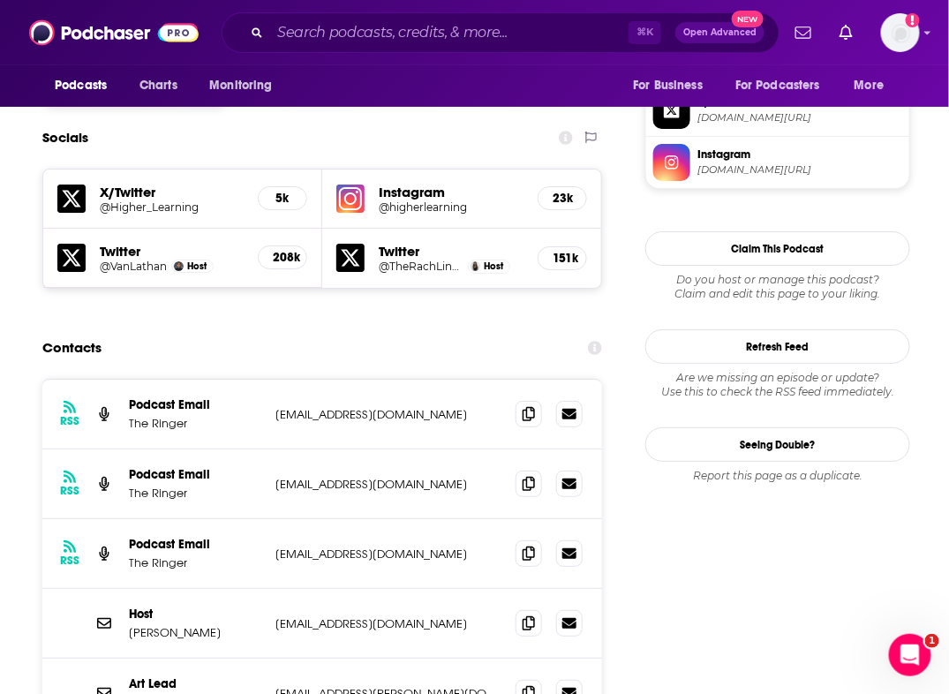
scroll to position [1539, 0]
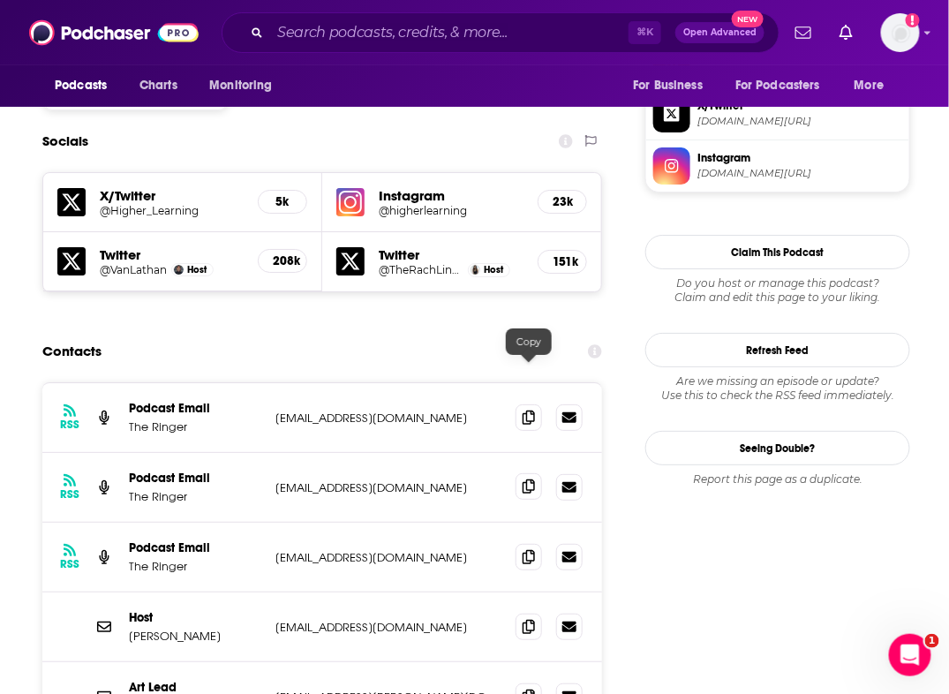
click at [528, 479] on icon at bounding box center [529, 486] width 12 height 14
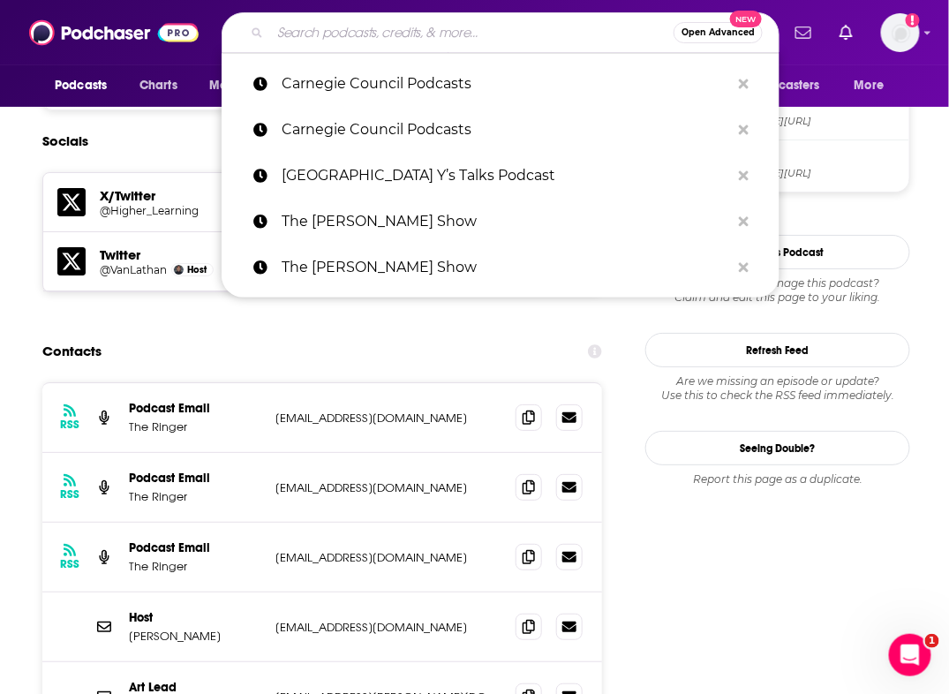
click at [318, 40] on input "Search podcasts, credits, & more..." at bounding box center [471, 33] width 403 height 28
paste input "The Interview (New York Times)"
type input "The Interview (New York Times)"
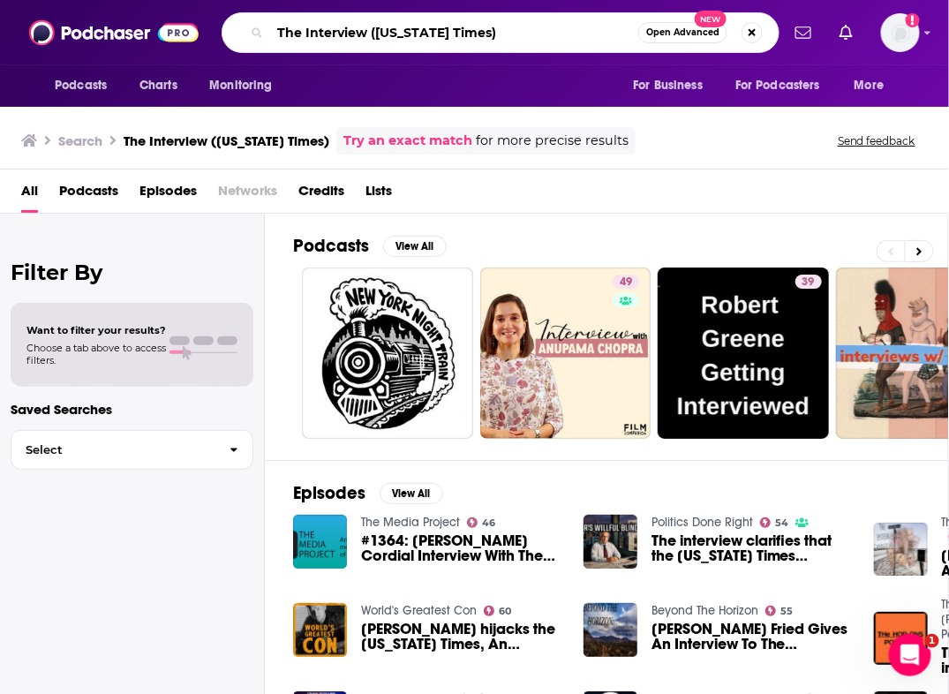
drag, startPoint x: 497, startPoint y: 36, endPoint x: 370, endPoint y: 39, distance: 127.1
click at [370, 39] on input "The Interview (New York Times)" at bounding box center [454, 33] width 368 height 28
type input "The Interview"
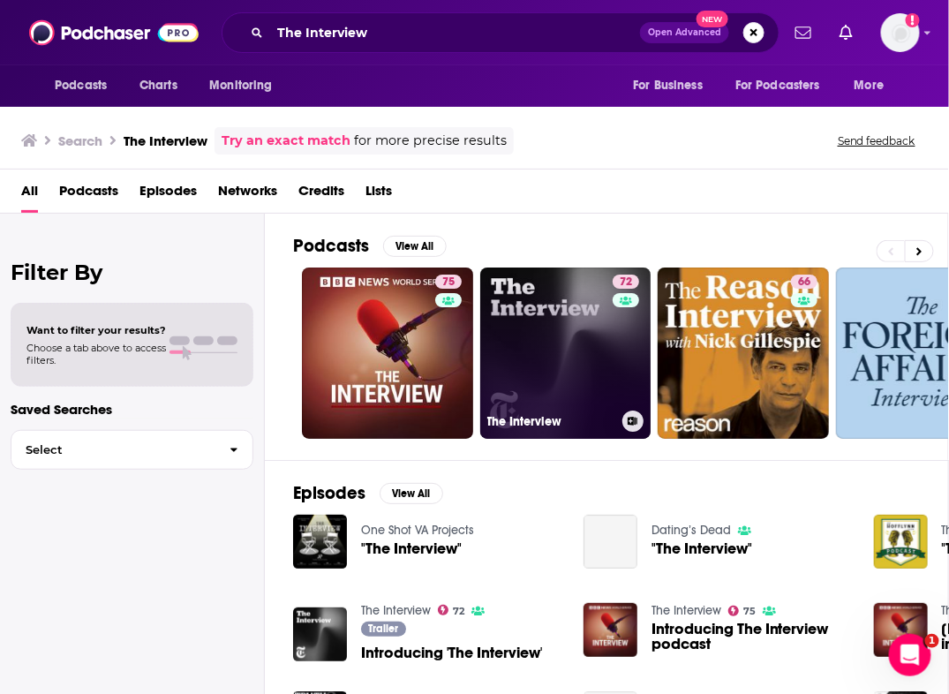
click at [530, 329] on link "72 The Interview" at bounding box center [565, 352] width 171 height 171
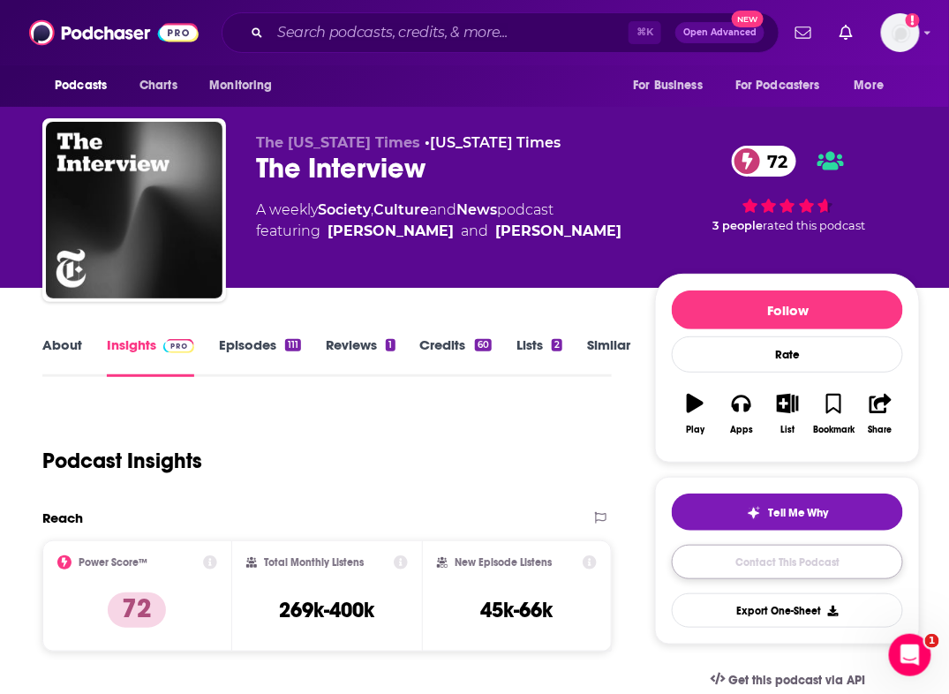
click at [748, 558] on link "Contact This Podcast" at bounding box center [787, 562] width 231 height 34
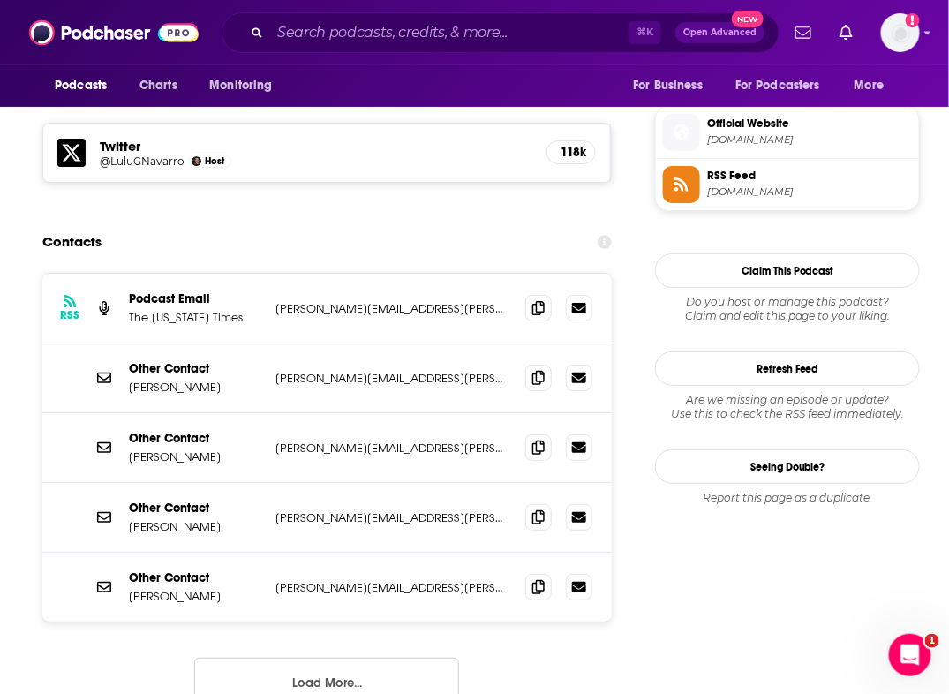
scroll to position [1560, 0]
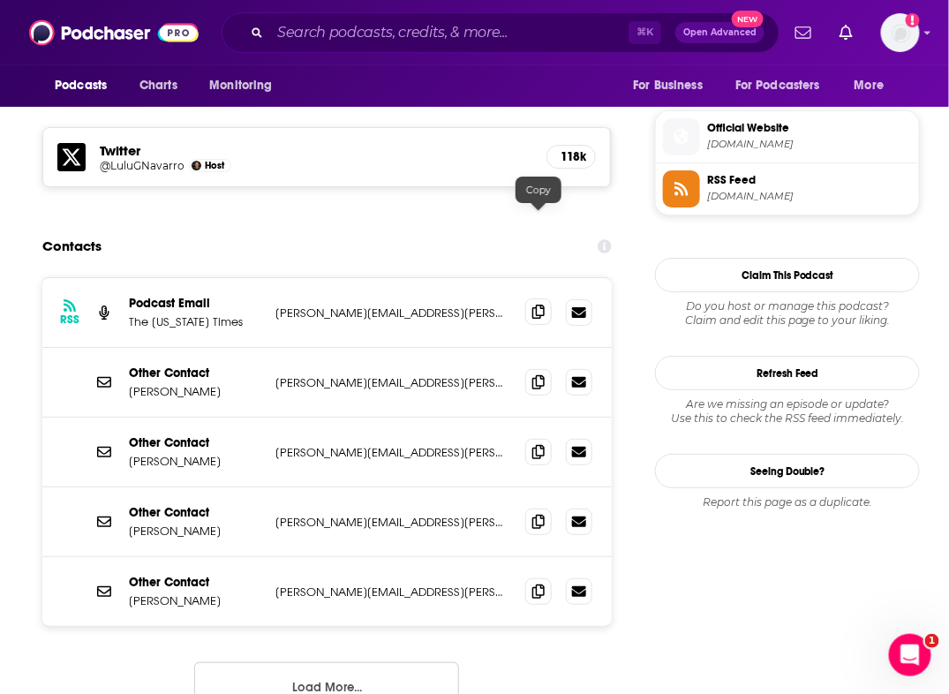
click at [543, 304] on icon at bounding box center [538, 311] width 12 height 14
click at [538, 374] on icon at bounding box center [538, 381] width 12 height 14
click at [144, 384] on p "Ashley Merriman" at bounding box center [195, 391] width 132 height 15
drag, startPoint x: 123, startPoint y: 299, endPoint x: 220, endPoint y: 299, distance: 97.1
click at [220, 348] on div "Other Contact Ashley Merriman ashley.merriman@nytimes.com ashley.merriman@nytim…" at bounding box center [326, 383] width 569 height 70
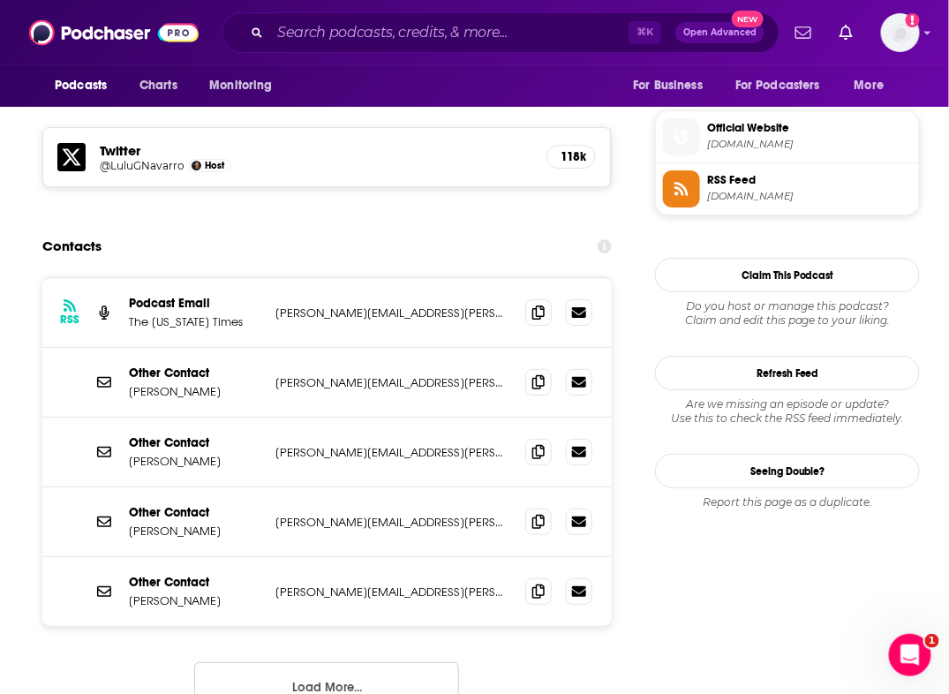
copy p "Ashley Merriman"
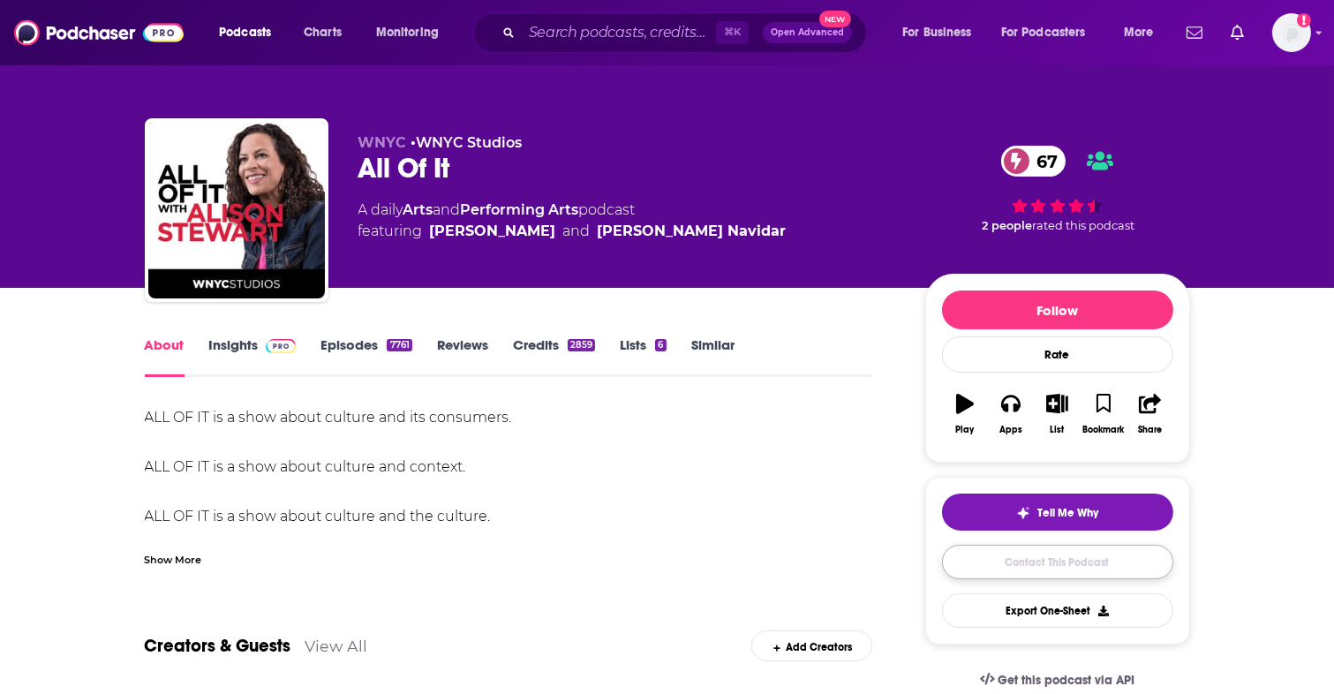
click at [1061, 558] on link "Contact This Podcast" at bounding box center [1057, 562] width 231 height 34
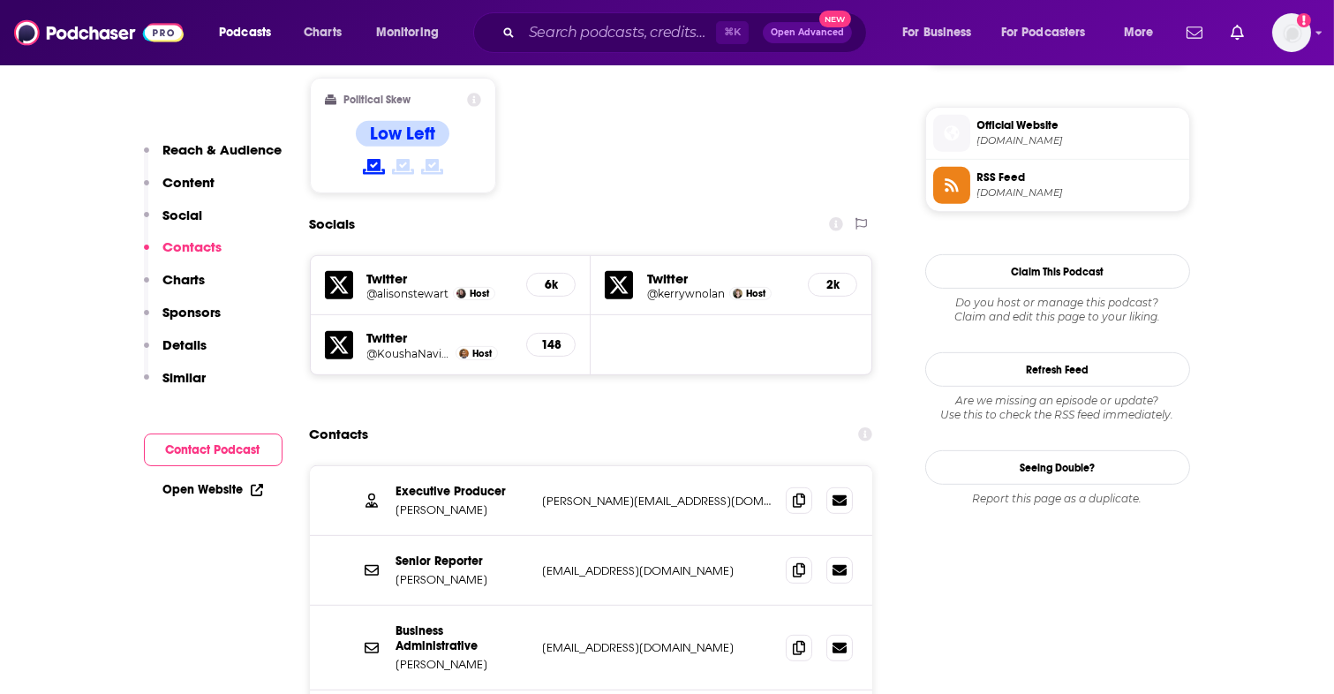
scroll to position [1436, 0]
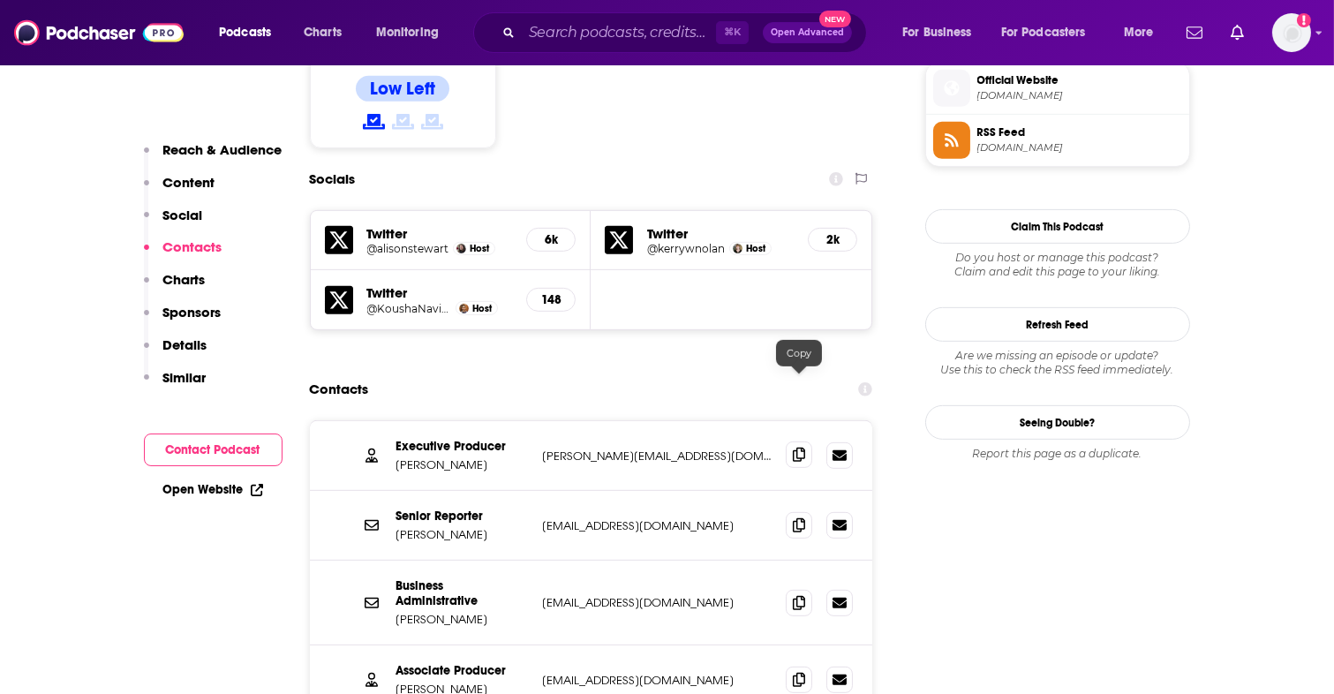
click at [800, 447] on icon at bounding box center [799, 454] width 12 height 14
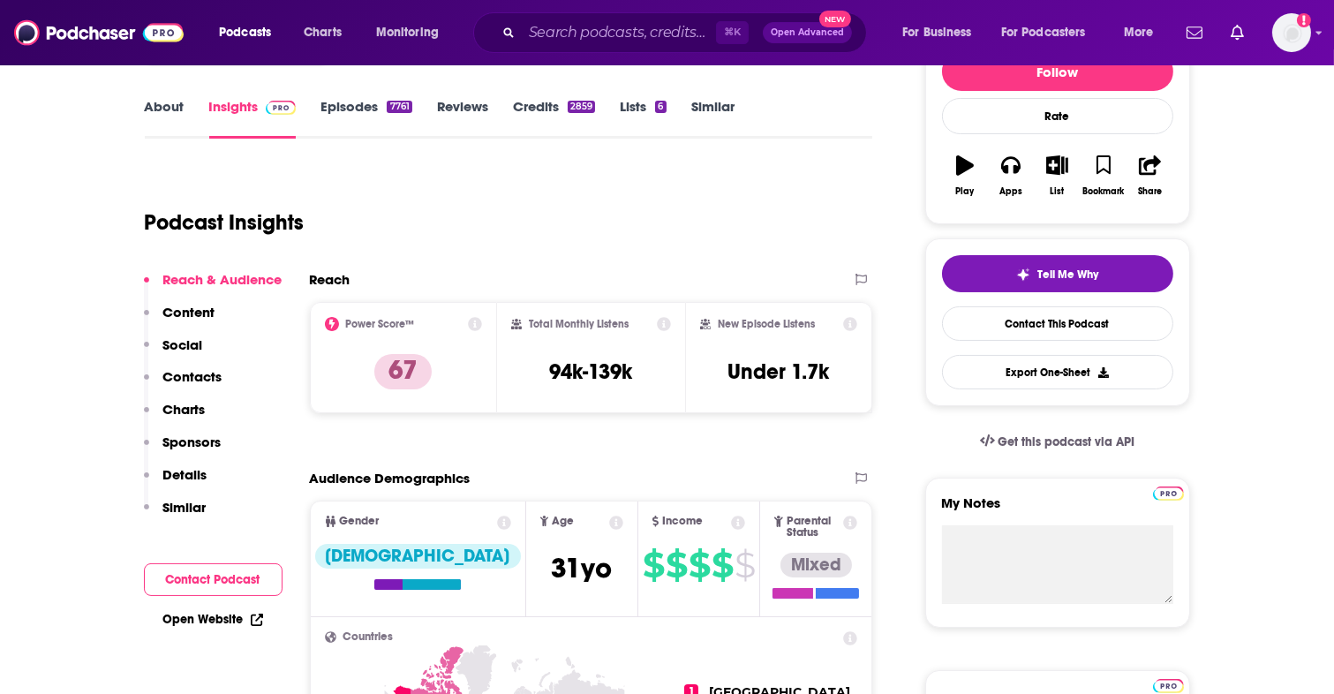
scroll to position [11, 0]
